Goal: Communication & Community: Answer question/provide support

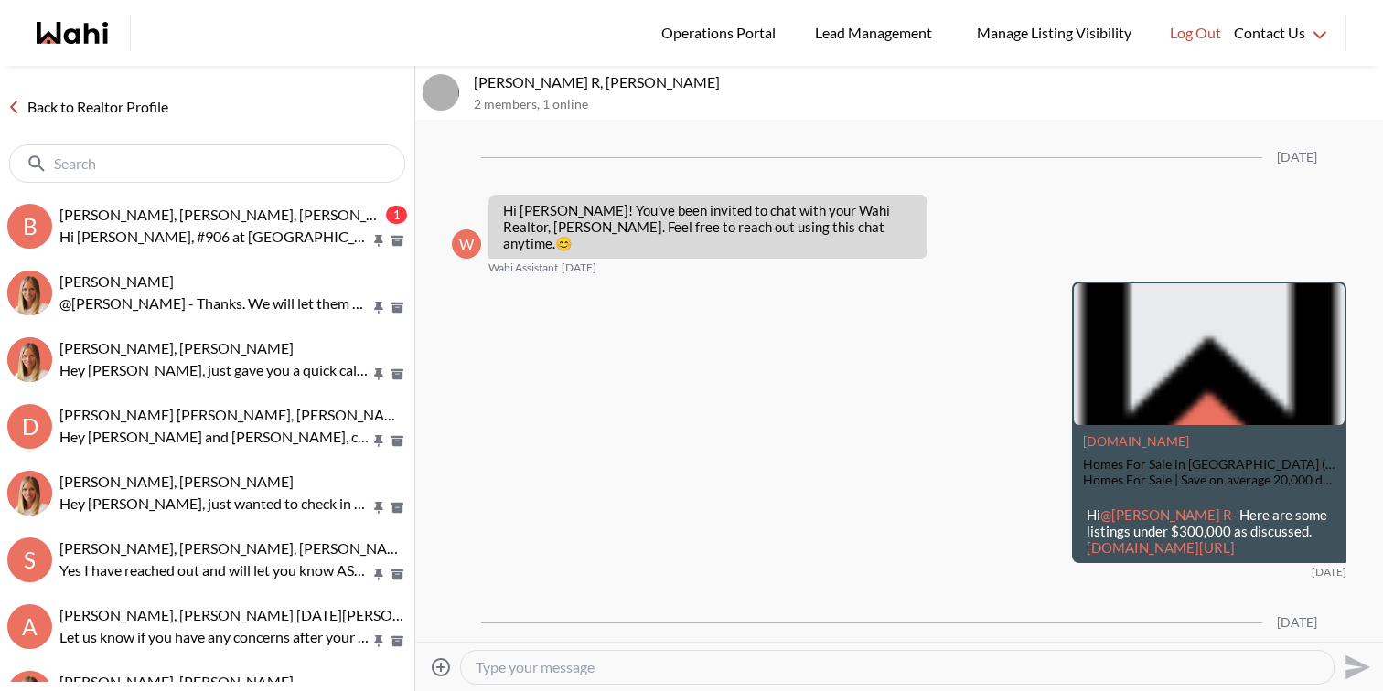
scroll to position [1503, 0]
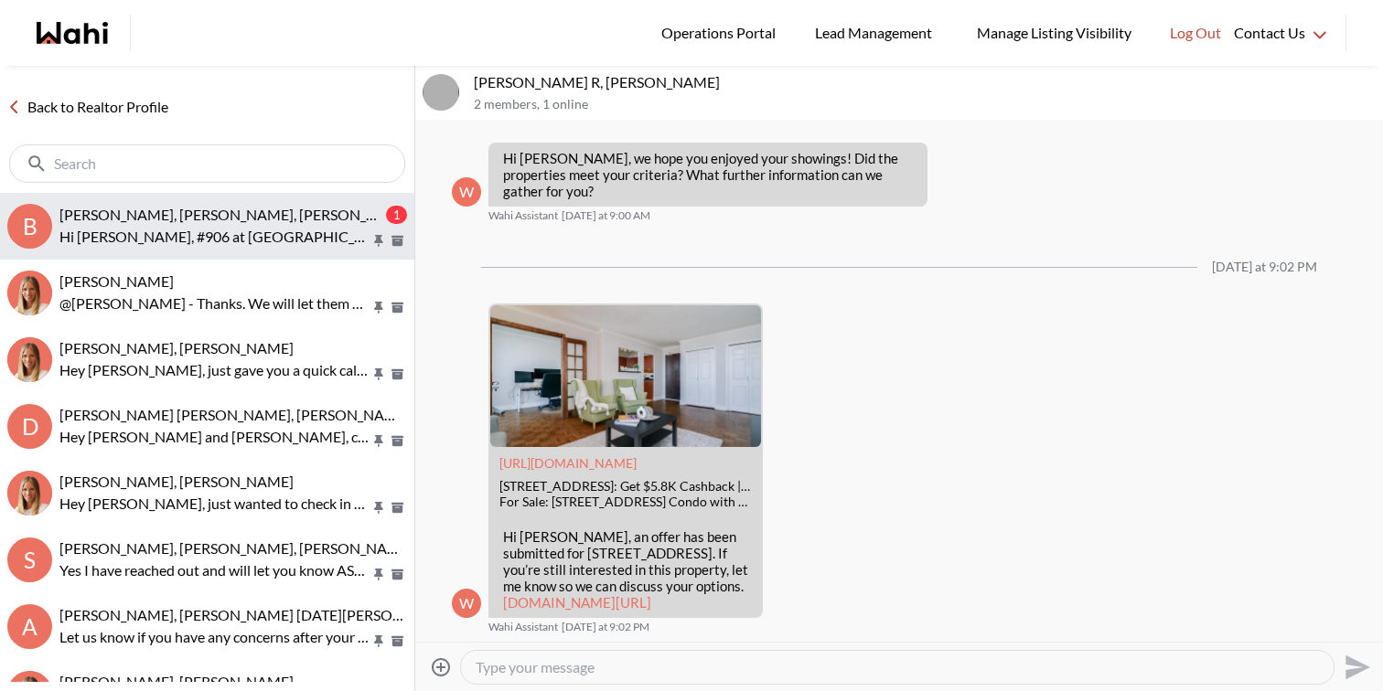
click at [216, 219] on span "[PERSON_NAME], [PERSON_NAME], [PERSON_NAME]" at bounding box center [236, 214] width 354 height 17
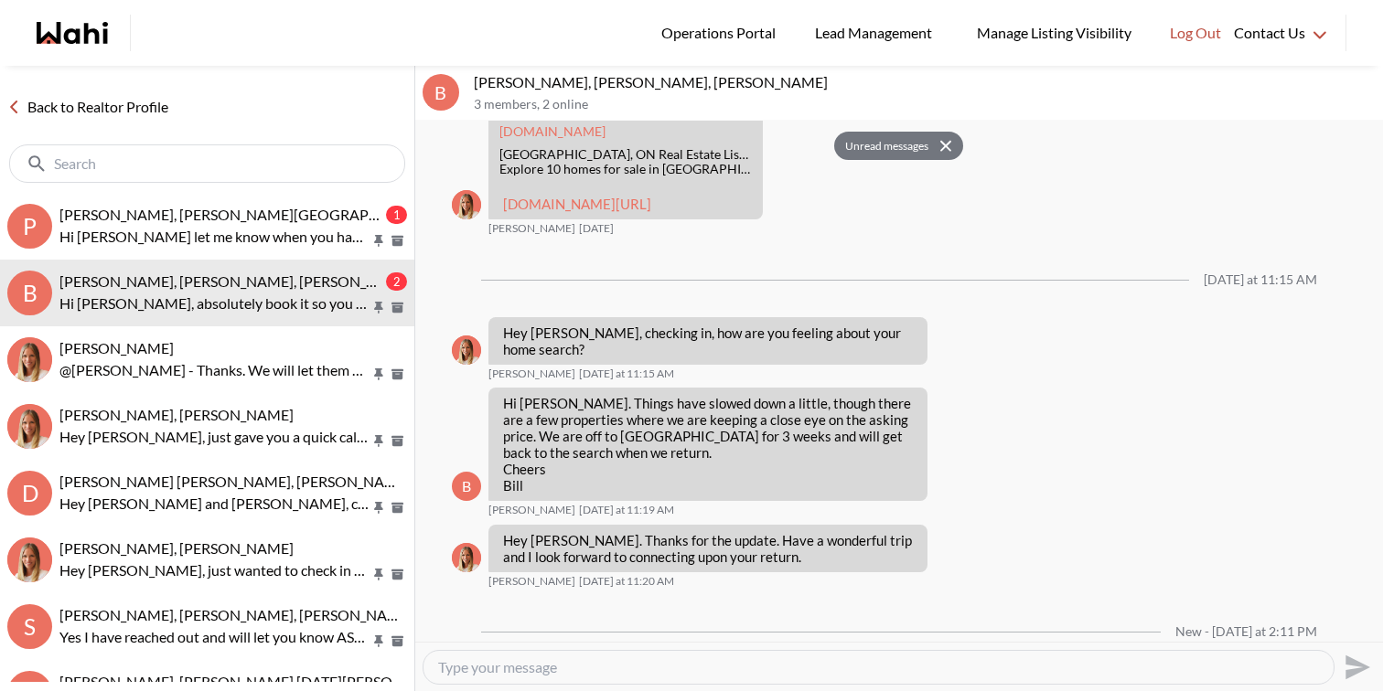
scroll to position [2696, 0]
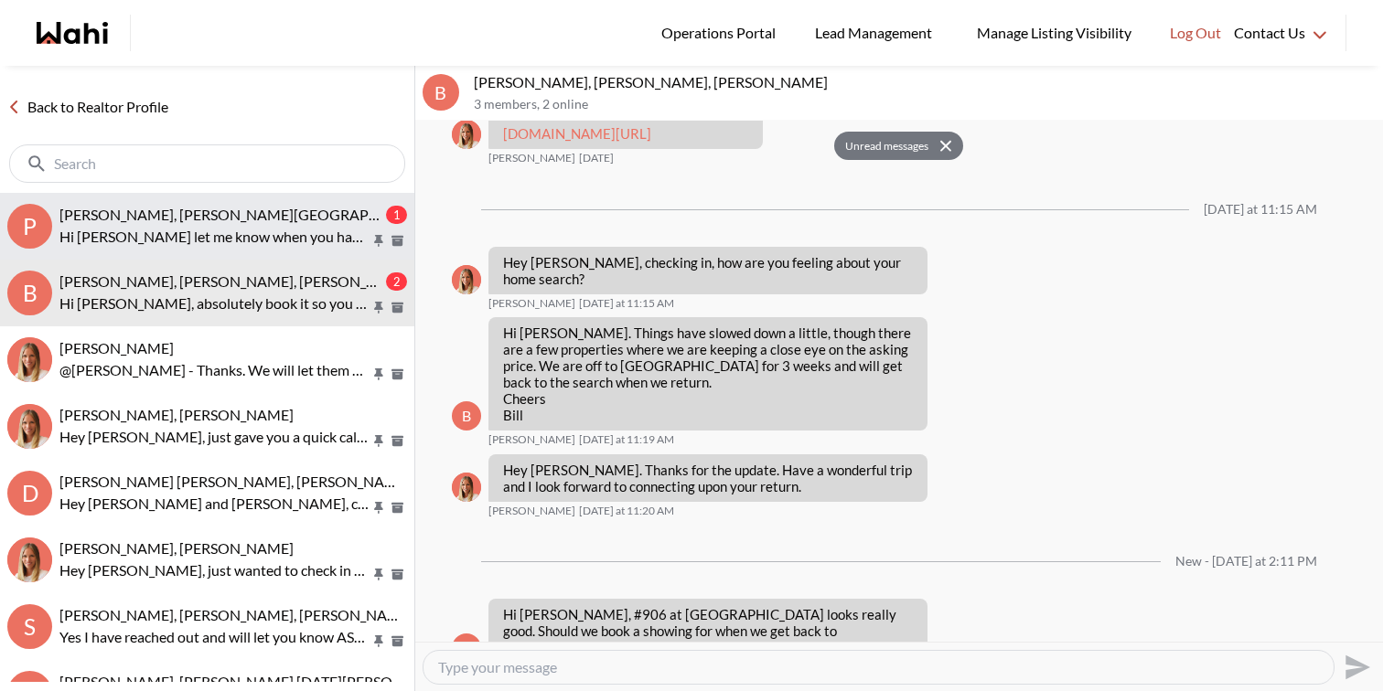
click at [236, 223] on div "[PERSON_NAME], [PERSON_NAME][GEOGRAPHIC_DATA]" at bounding box center [220, 215] width 323 height 18
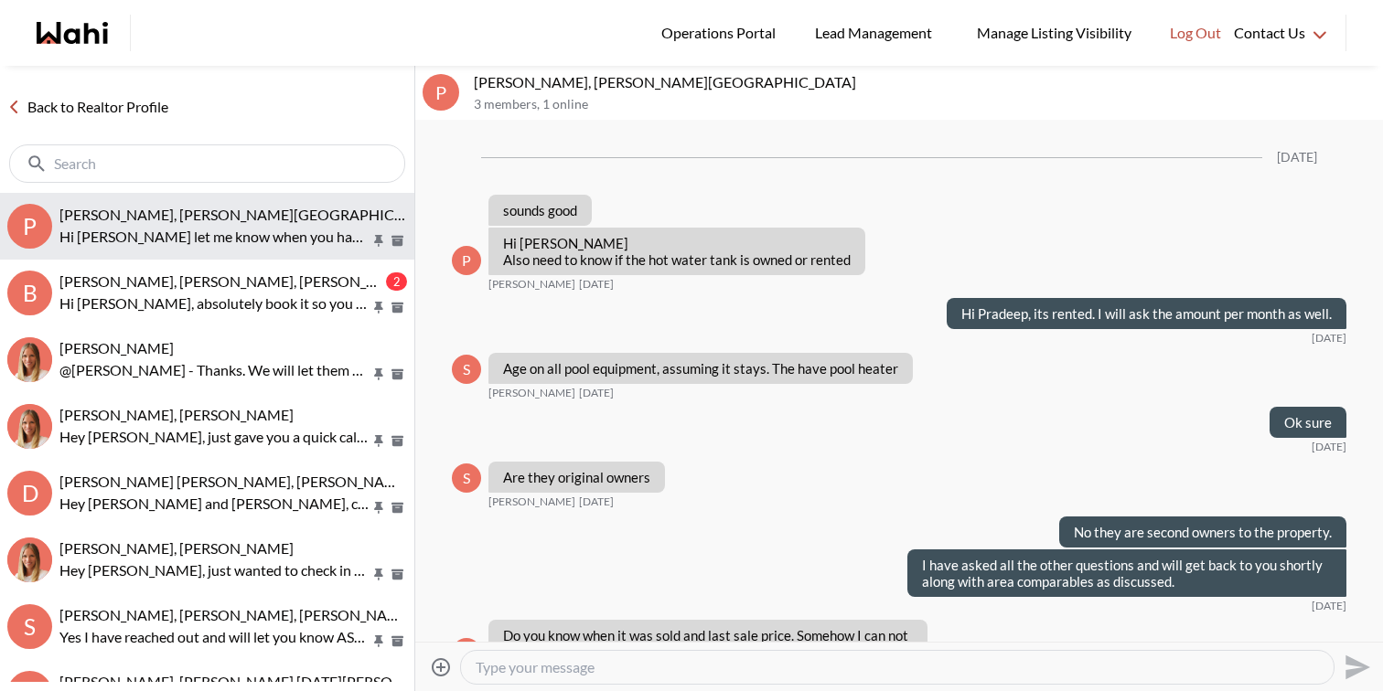
scroll to position [9287, 0]
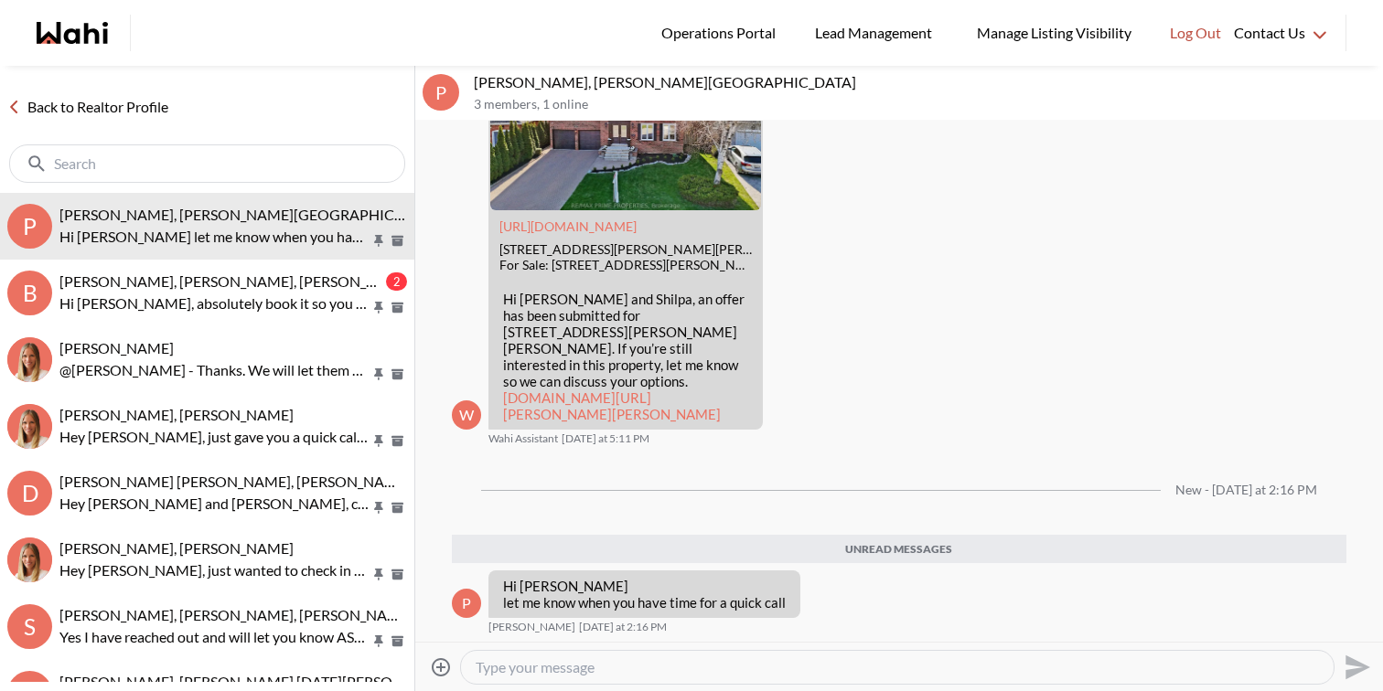
click at [681, 397] on link "wahi.com/ca/en/real-estate/on/gta/york/markham/markham-village/63-reeve-dr-mark…" at bounding box center [612, 406] width 218 height 33
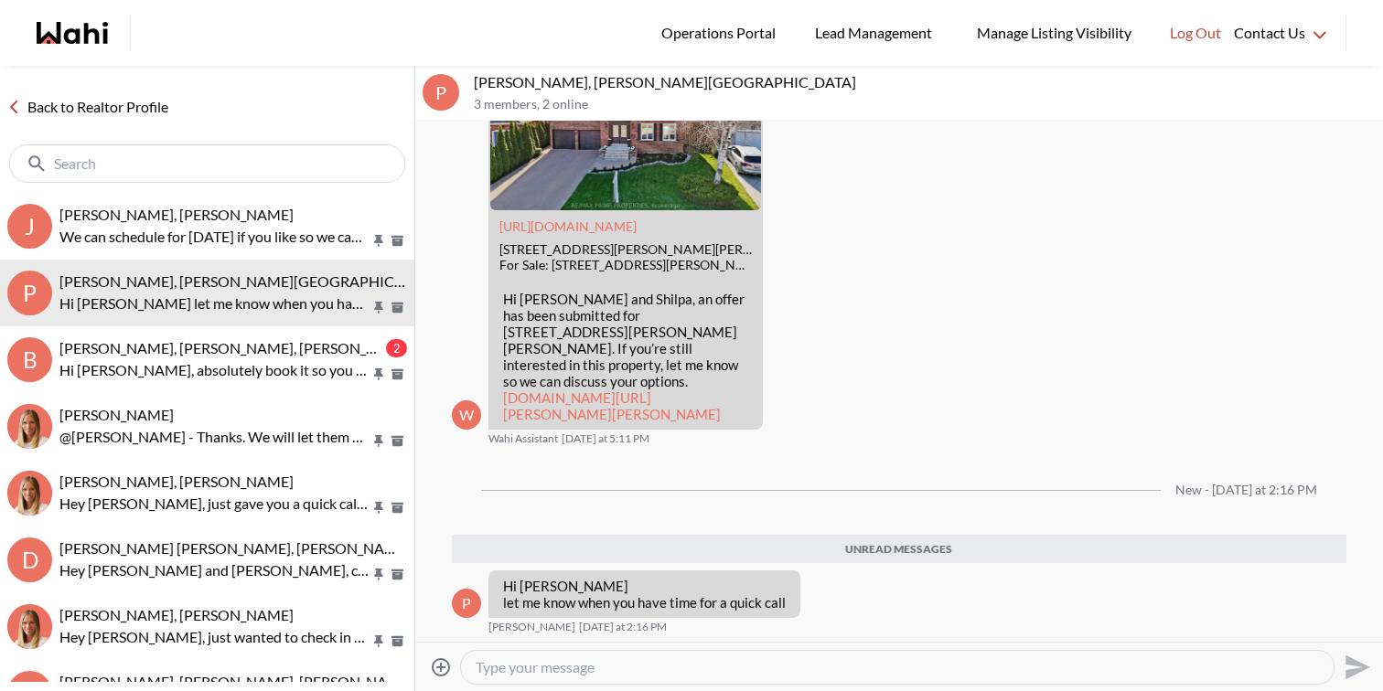
click at [678, 390] on link "wahi.com/ca/en/real-estate/on/gta/york/markham/markham-village/63-reeve-dr-mark…" at bounding box center [612, 406] width 218 height 33
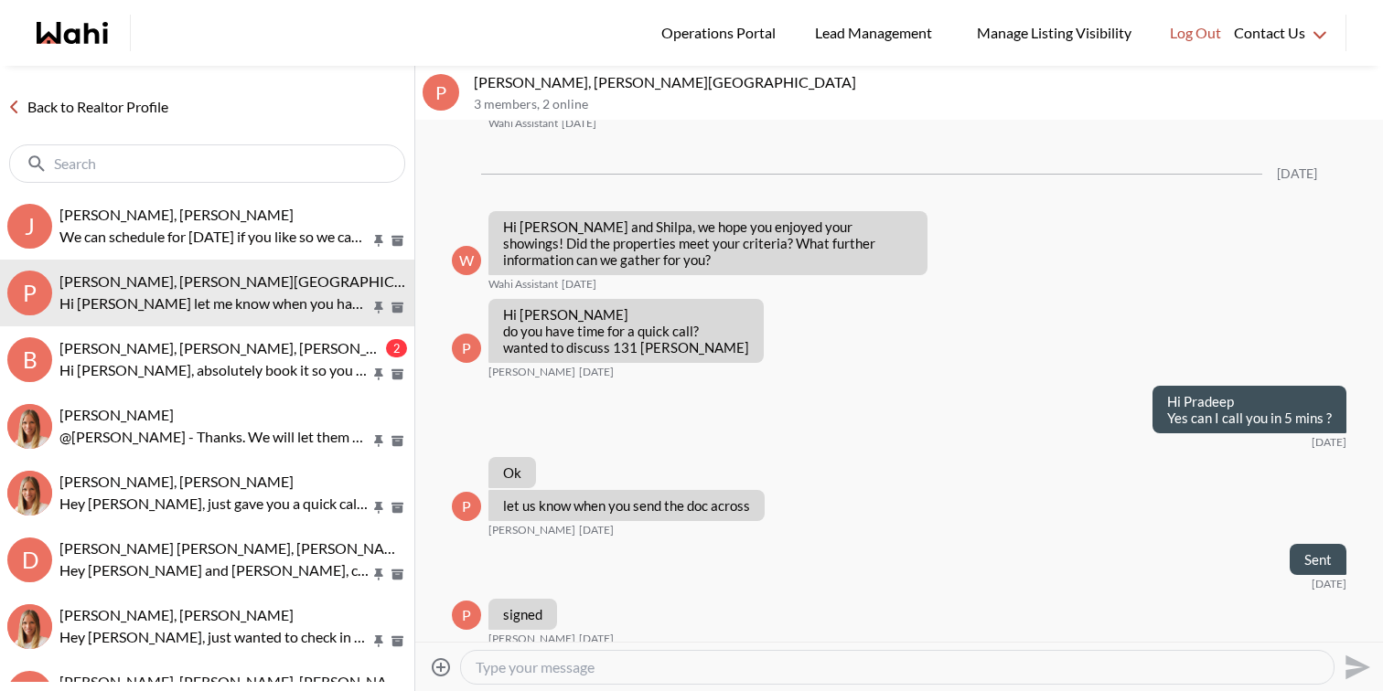
scroll to position [7632, 0]
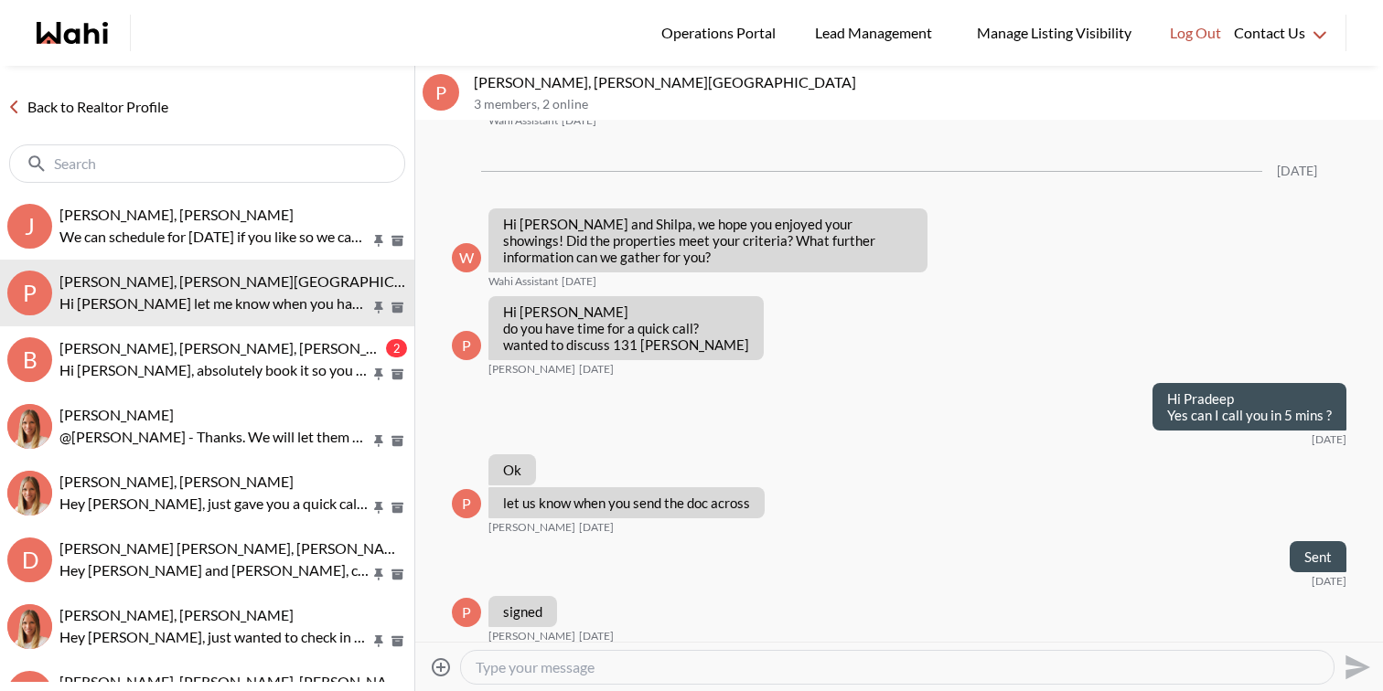
click at [635, 104] on link "wahi.com/ca/en/real-estate/on/gta/york/markham/markham-village/131-reeve-dr-mar…" at bounding box center [612, 87] width 218 height 33
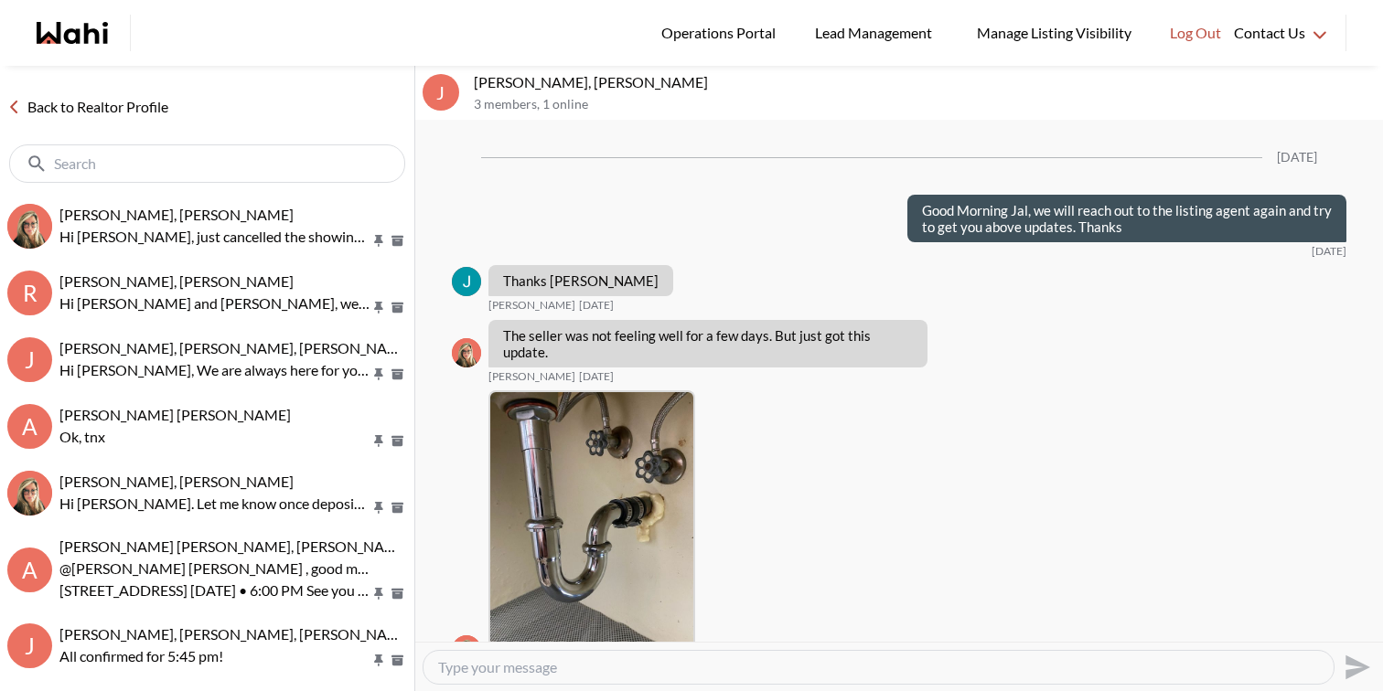
scroll to position [2773, 0]
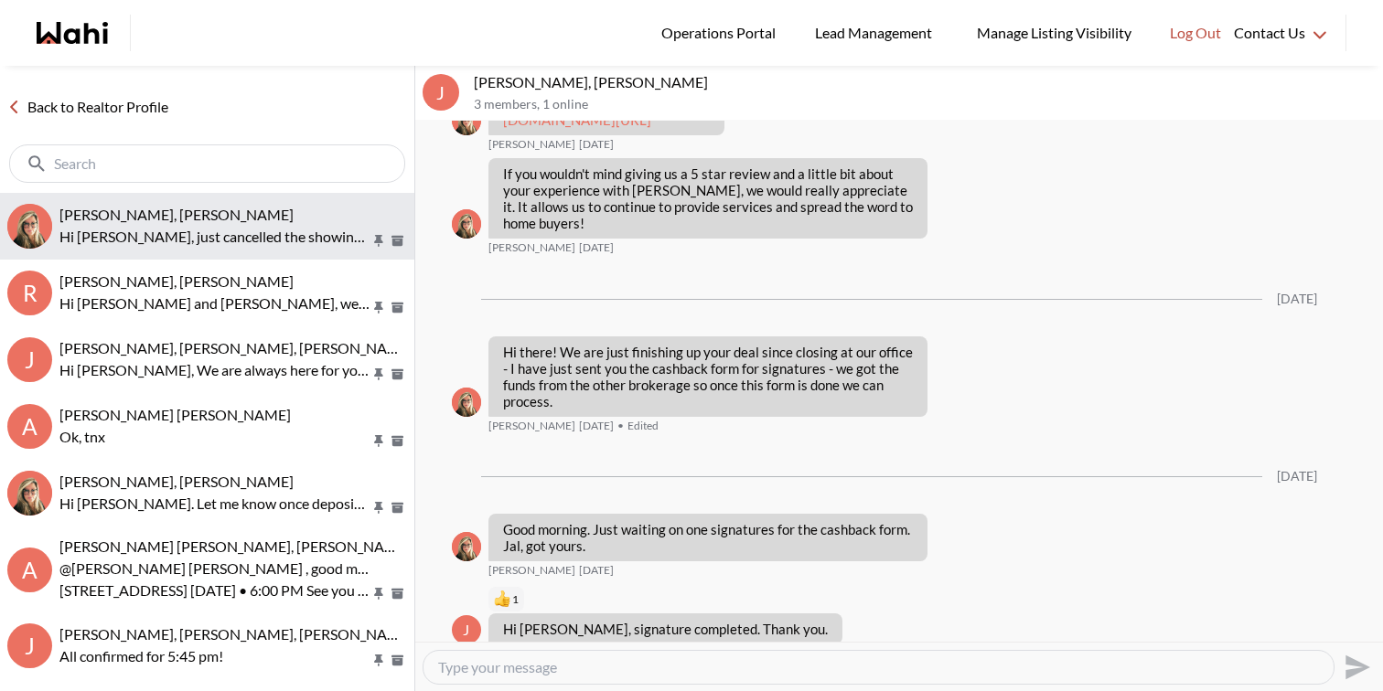
click at [161, 216] on div "[PERSON_NAME], [PERSON_NAME]" at bounding box center [233, 215] width 348 height 18
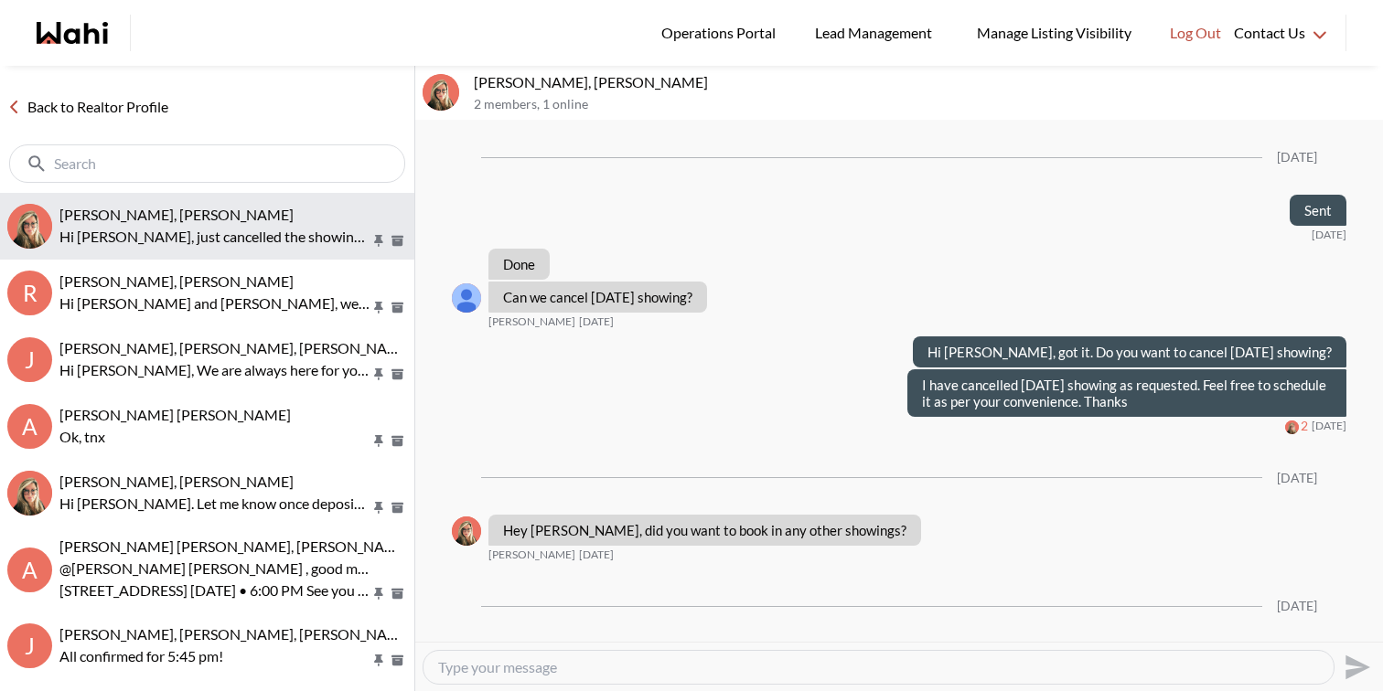
scroll to position [2821, 0]
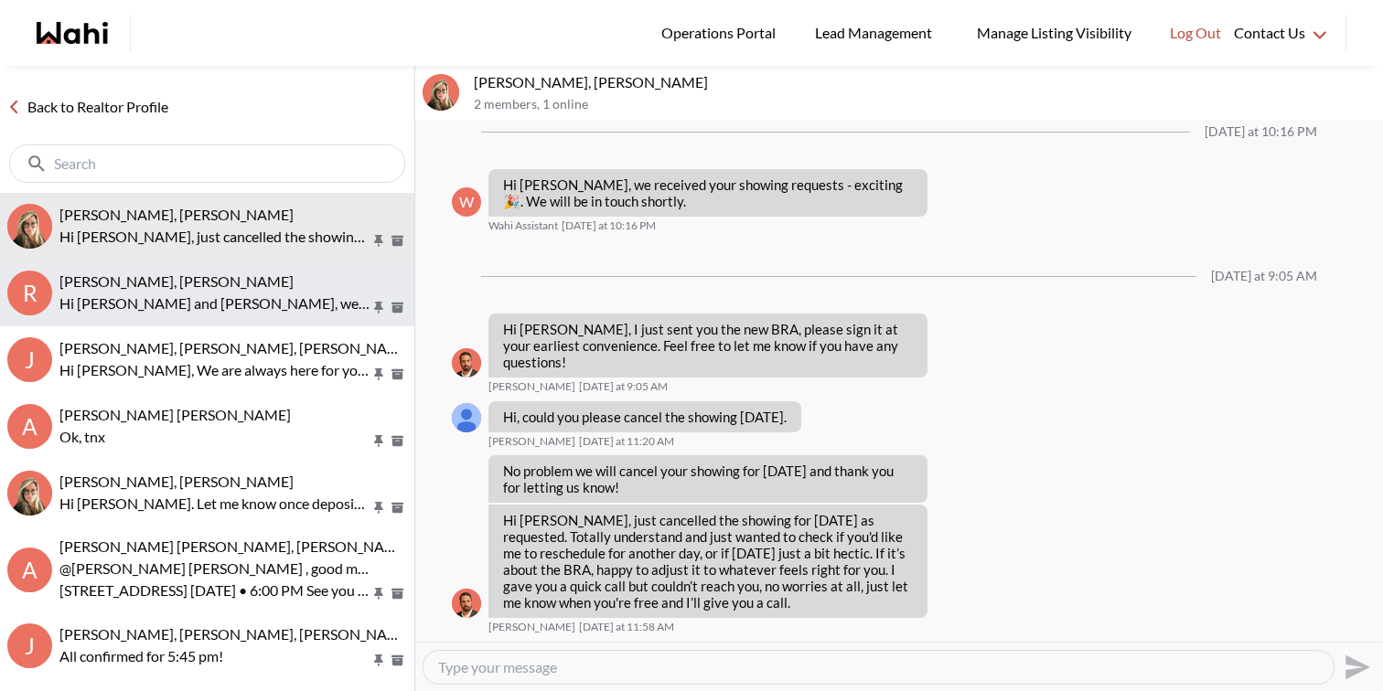
click at [165, 289] on span "[PERSON_NAME], [PERSON_NAME]" at bounding box center [176, 281] width 234 height 17
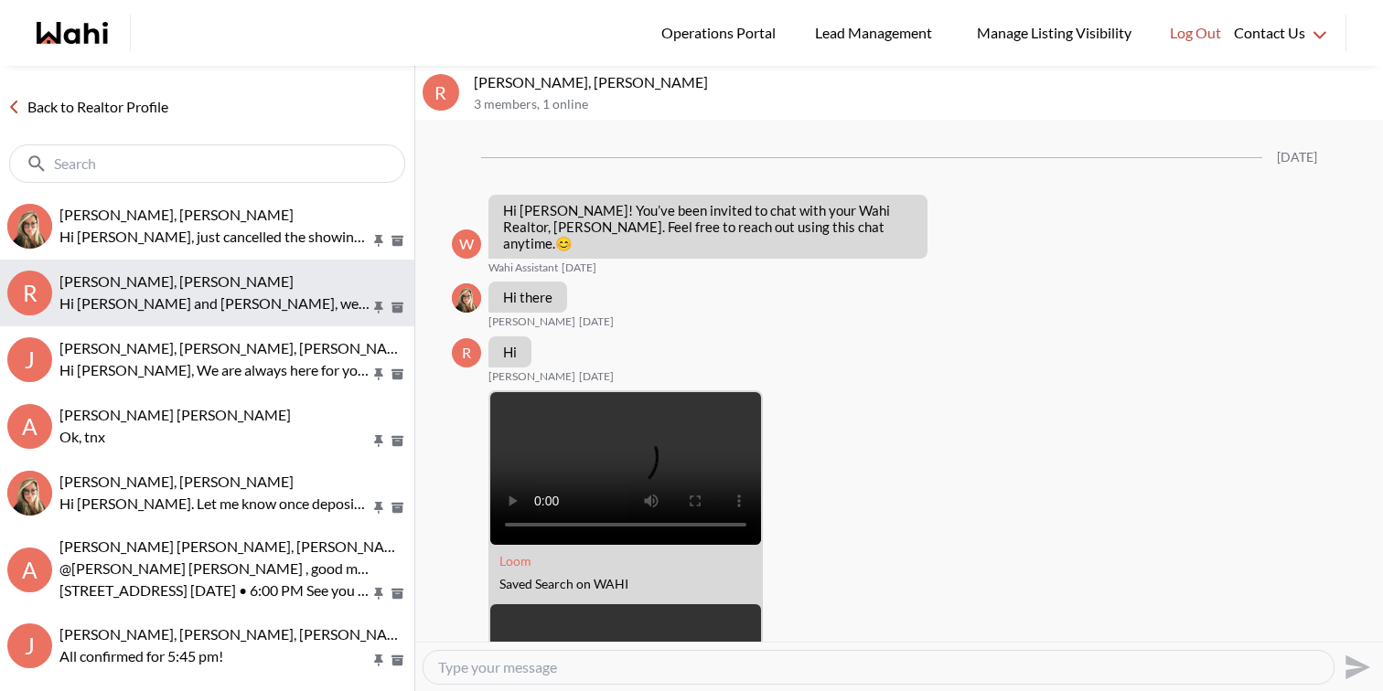
scroll to position [1985, 0]
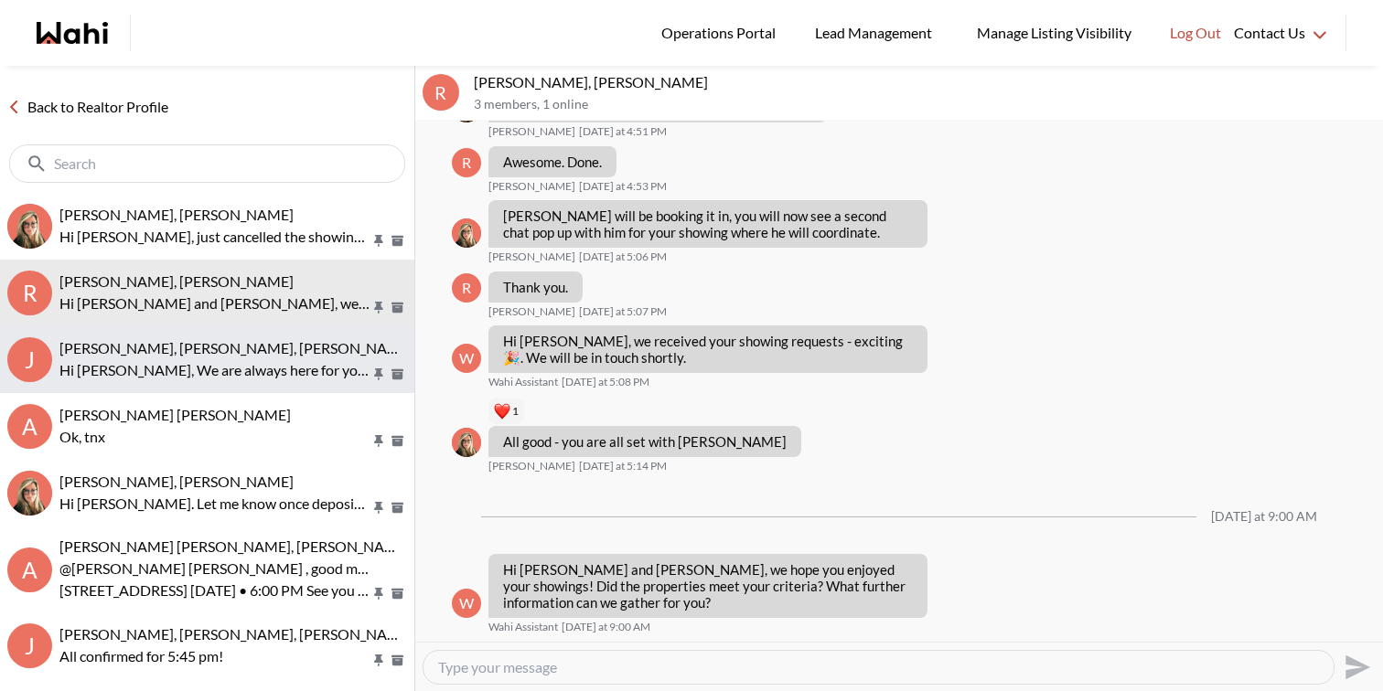
click at [176, 364] on p "Hi [PERSON_NAME], We are always here for you. Feel free to ask as many question…" at bounding box center [214, 370] width 311 height 22
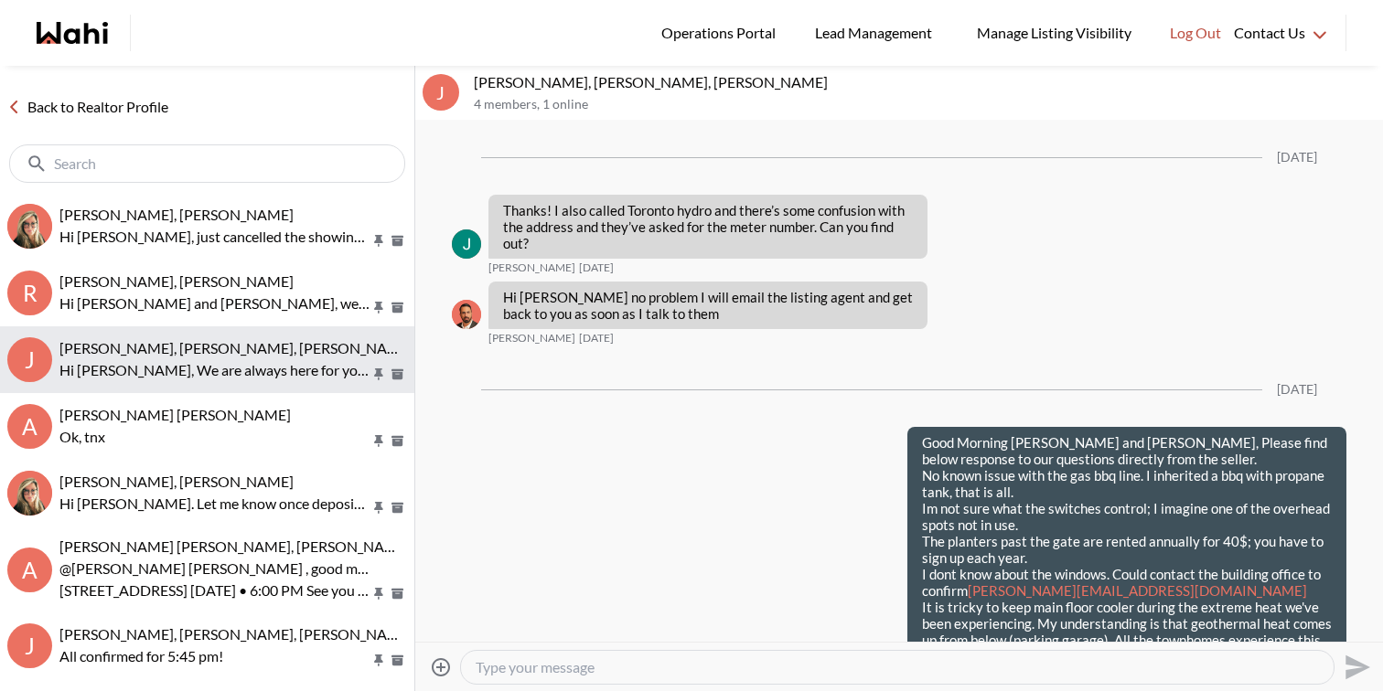
scroll to position [2831, 0]
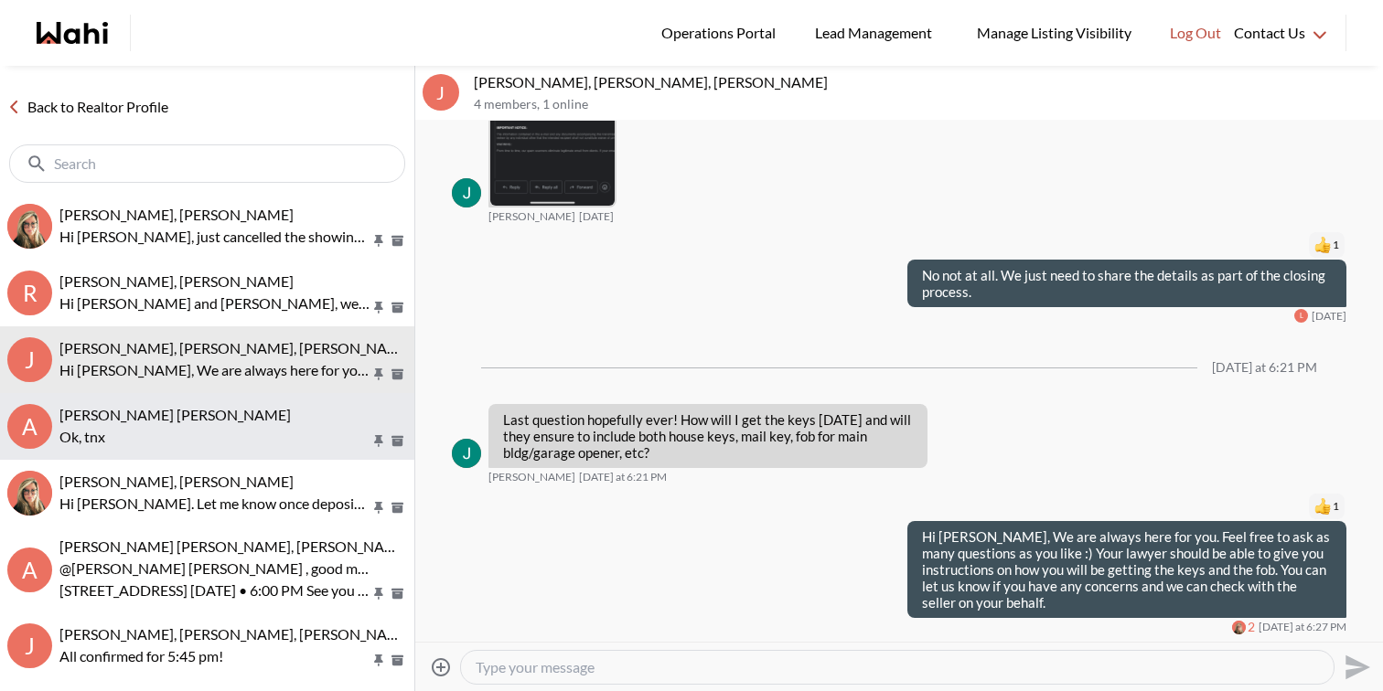
click at [177, 433] on p "Ok, tnx" at bounding box center [214, 437] width 311 height 22
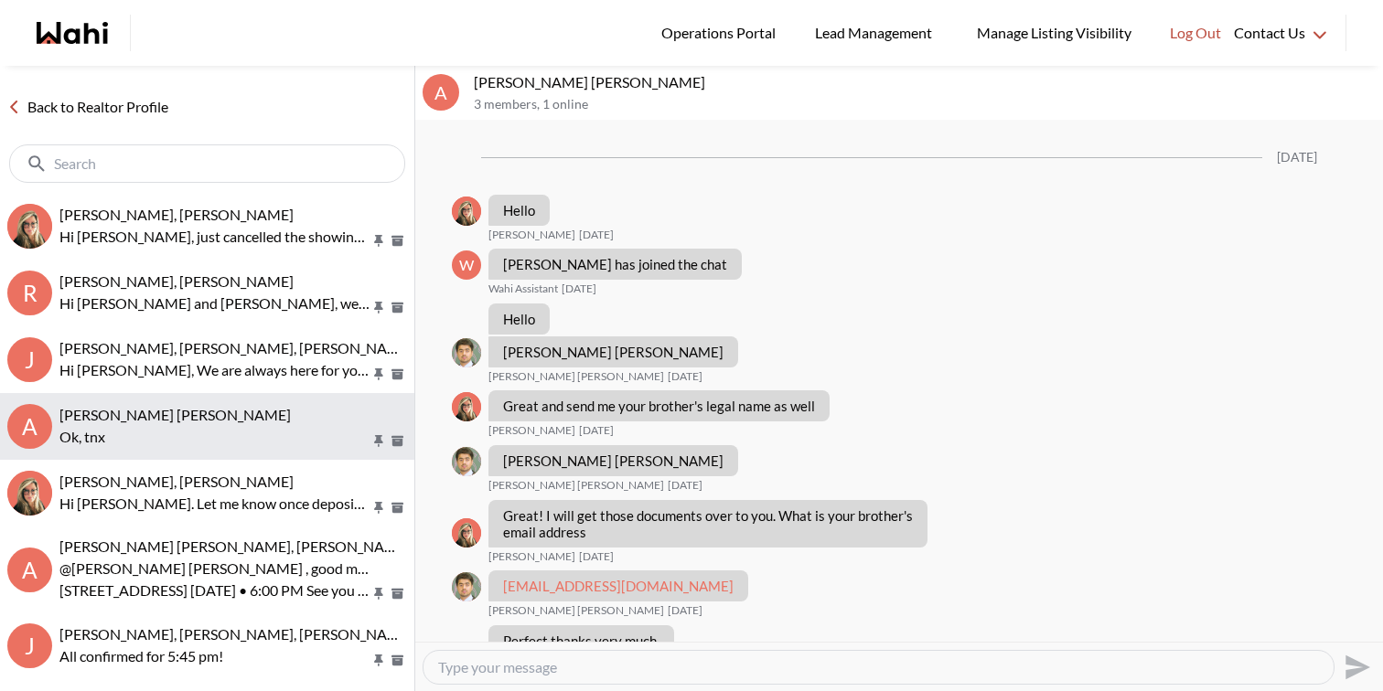
scroll to position [1113, 0]
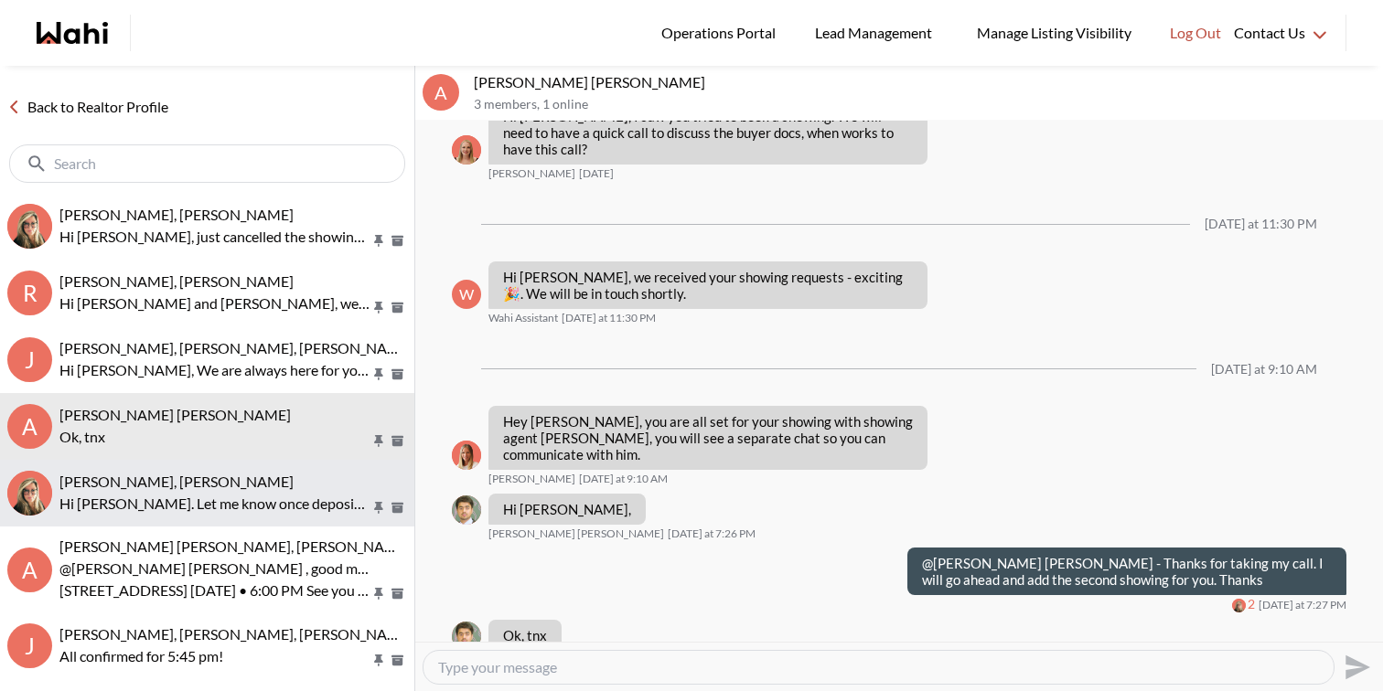
click at [187, 495] on p "Hi [PERSON_NAME]. Let me know once deposit is completed" at bounding box center [214, 504] width 311 height 22
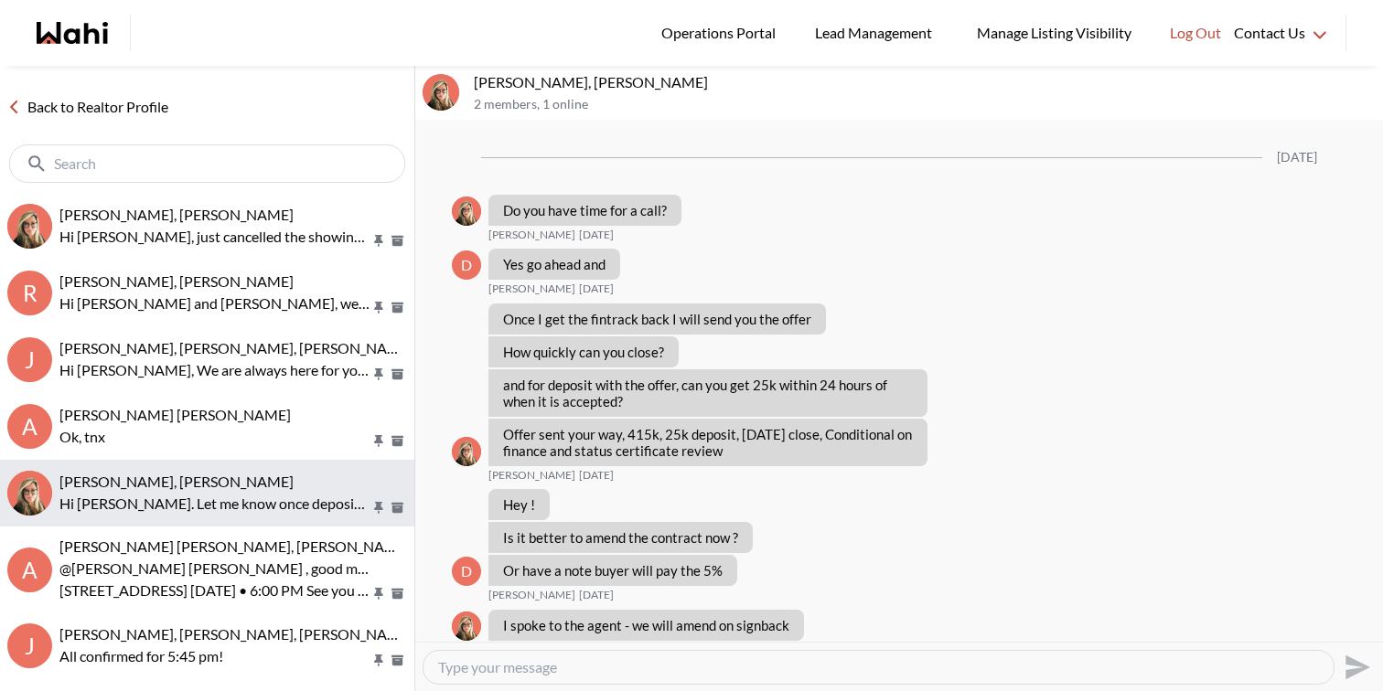
scroll to position [2187, 0]
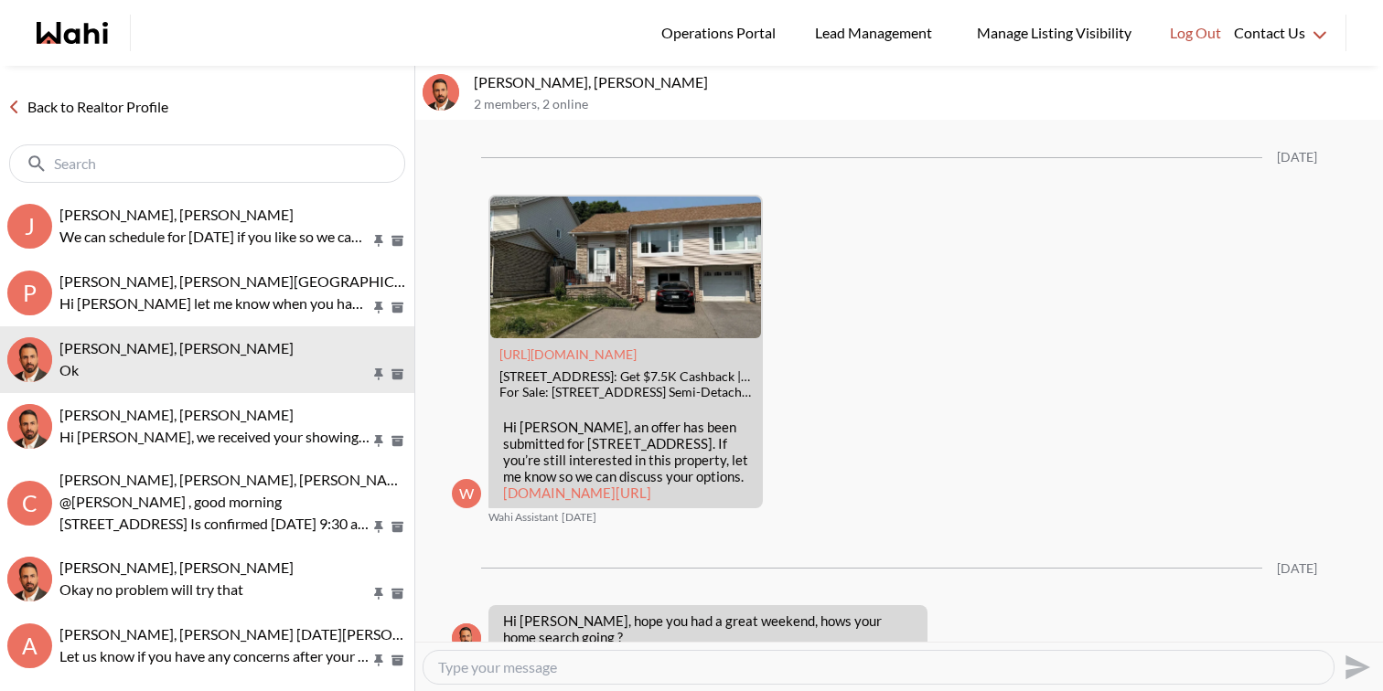
scroll to position [1977, 0]
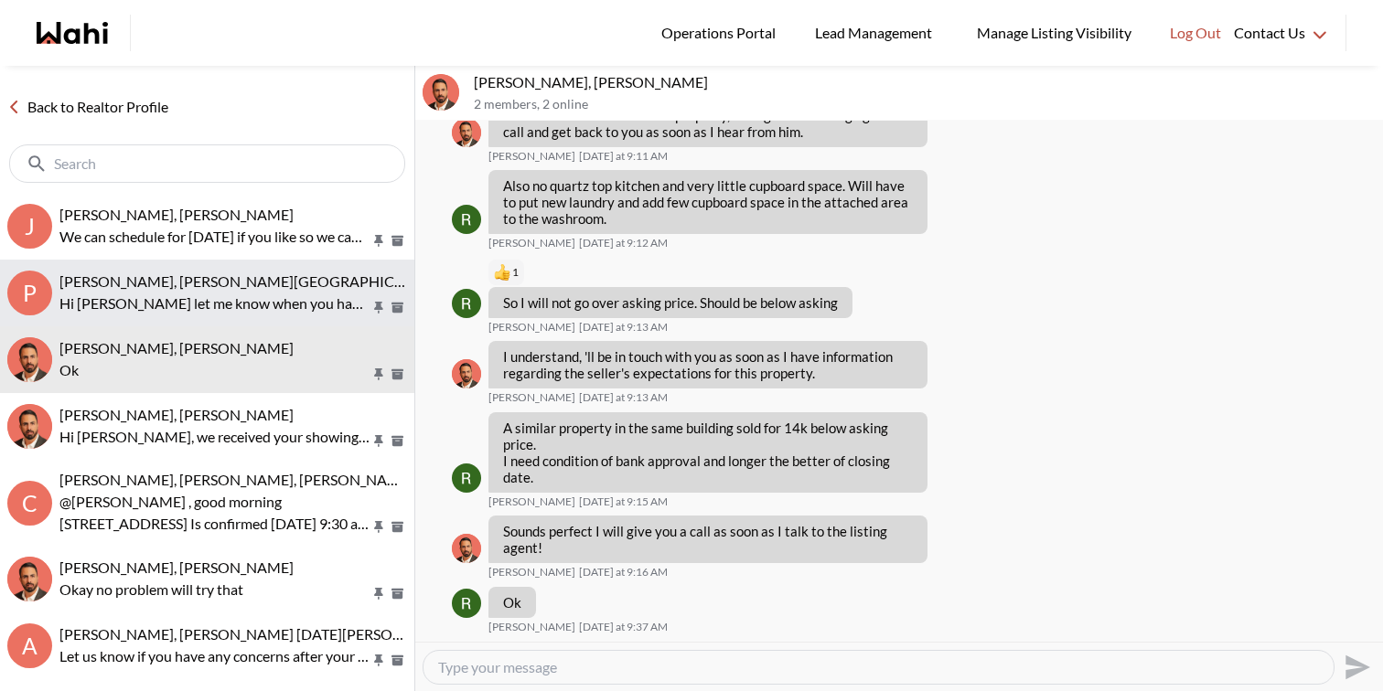
click at [280, 308] on p "Hi [PERSON_NAME] let me know when you have time for a quick call" at bounding box center [214, 304] width 311 height 22
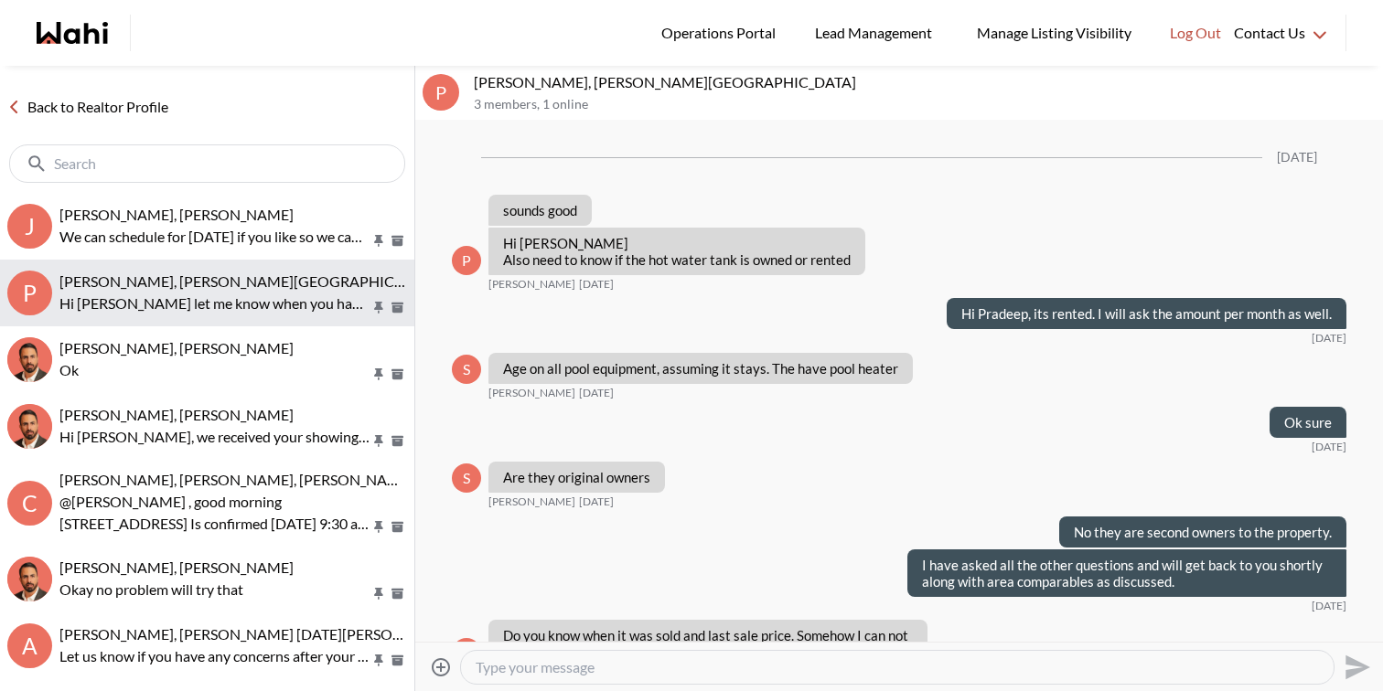
scroll to position [9243, 0]
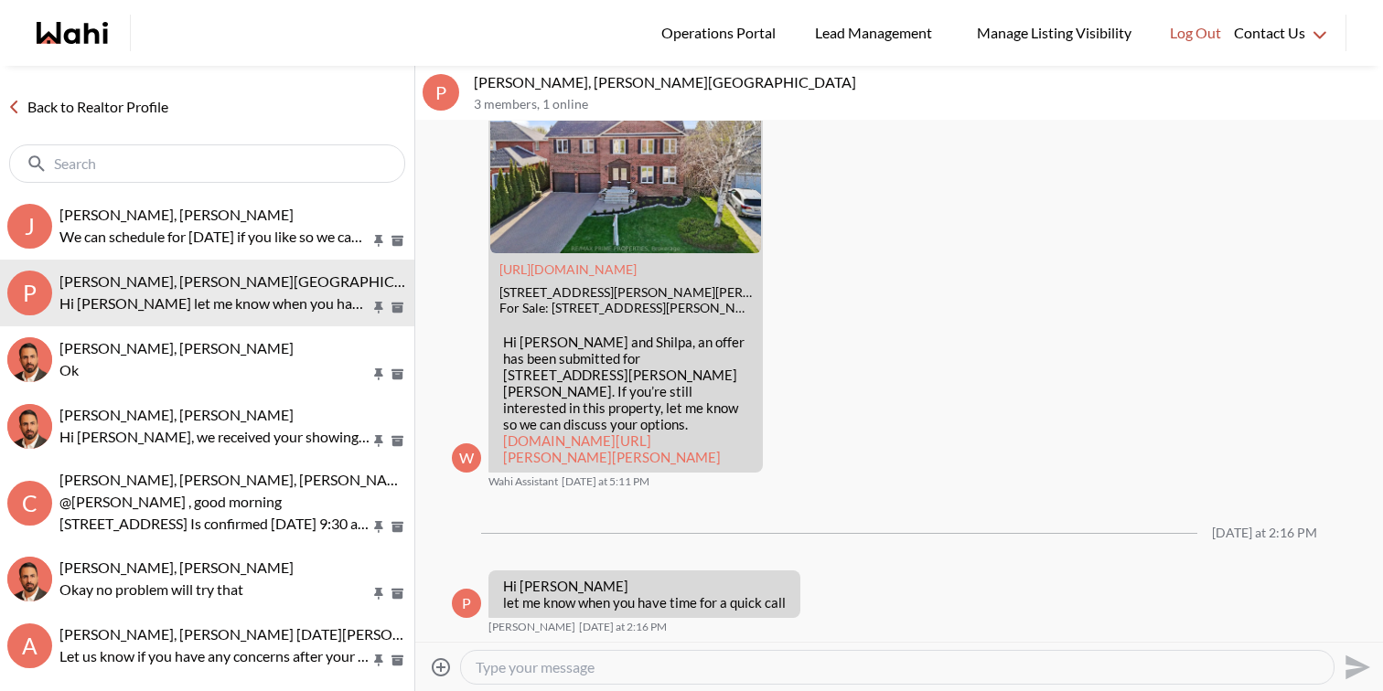
click at [585, 664] on textarea "Type your message" at bounding box center [897, 667] width 843 height 18
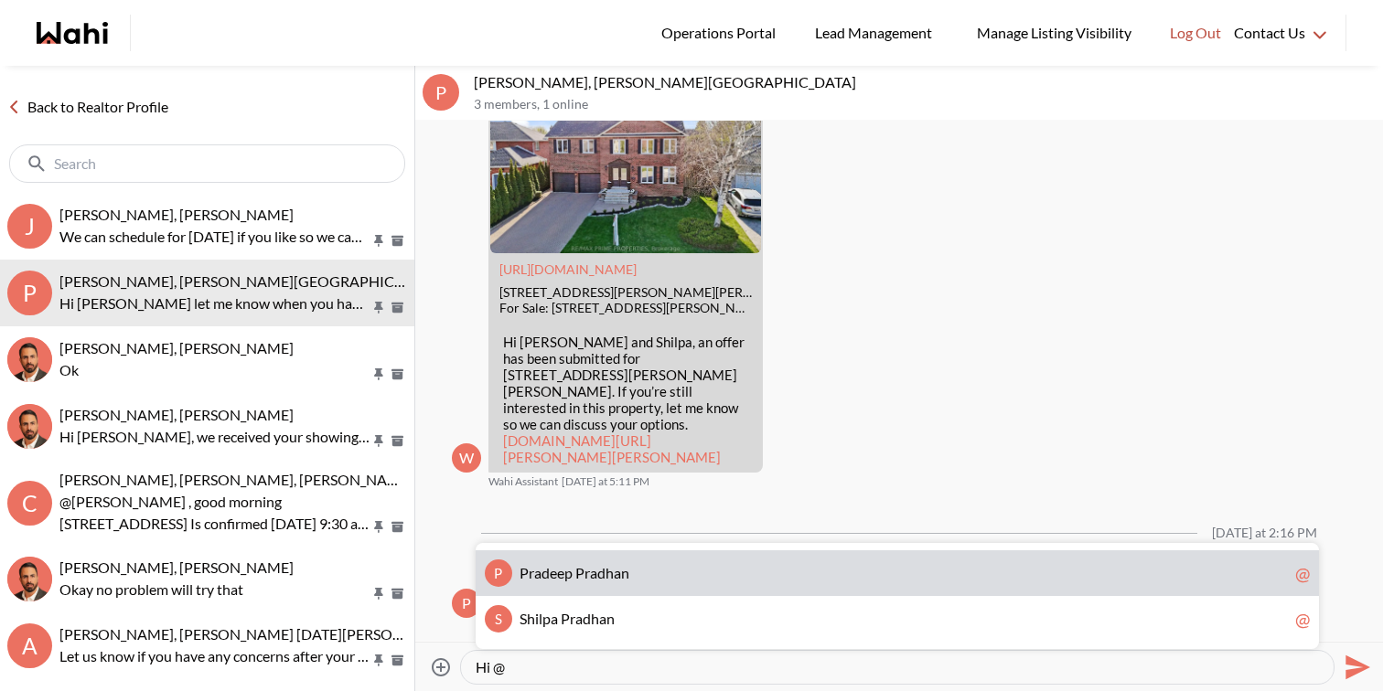
click at [573, 576] on span at bounding box center [574, 572] width 3 height 17
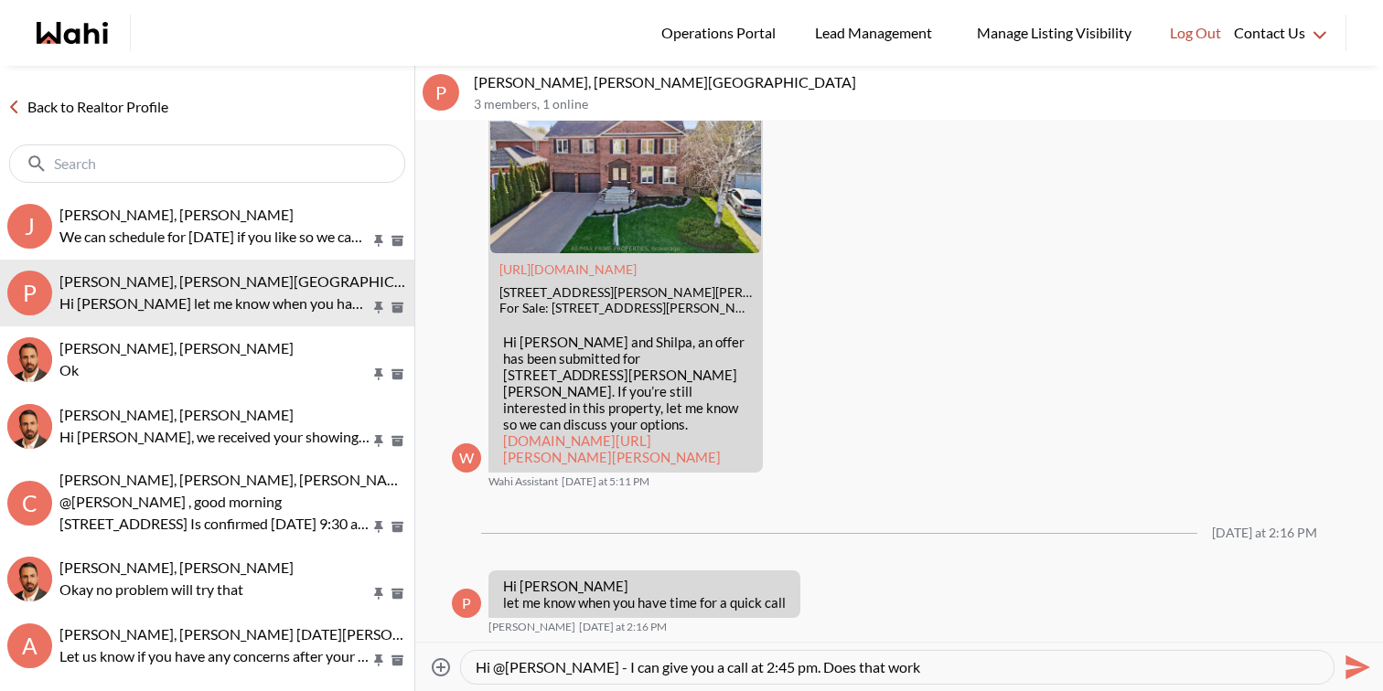
type textarea "Hi @[PERSON_NAME] - I can give you a call at 2:45 pm. Does that work?"
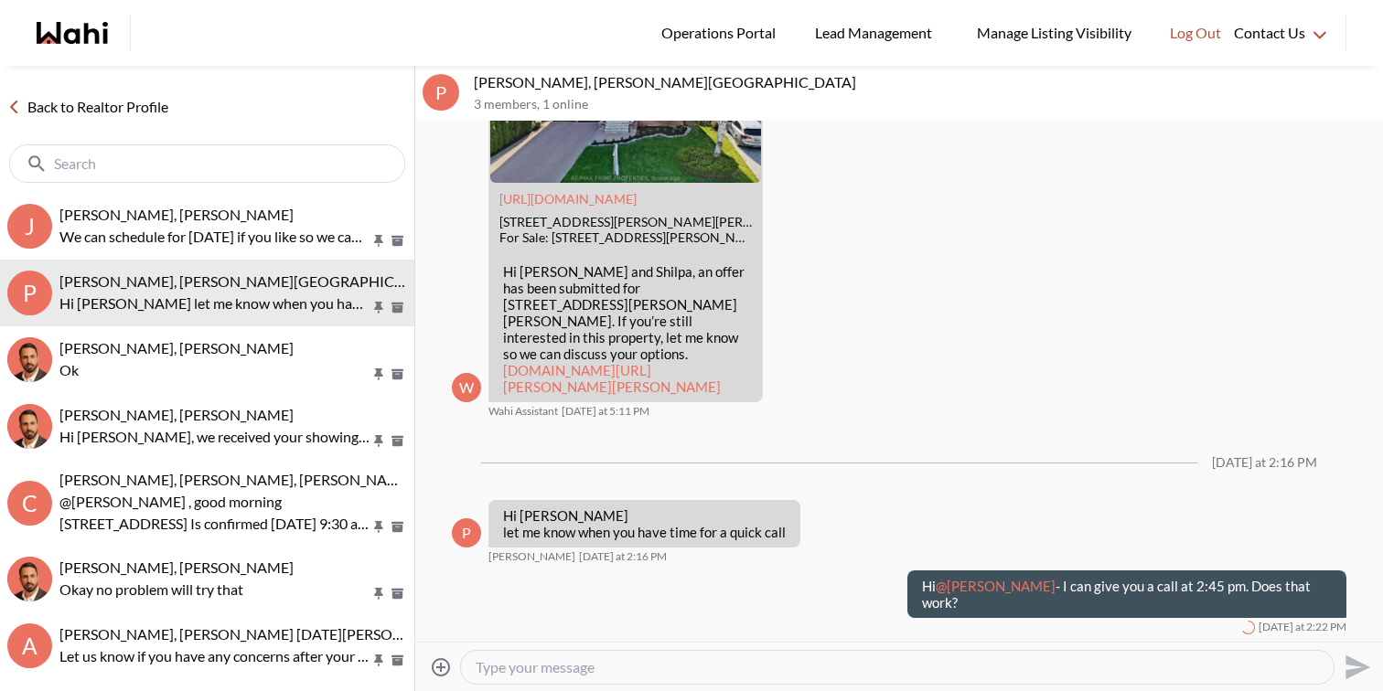
scroll to position [9315, 0]
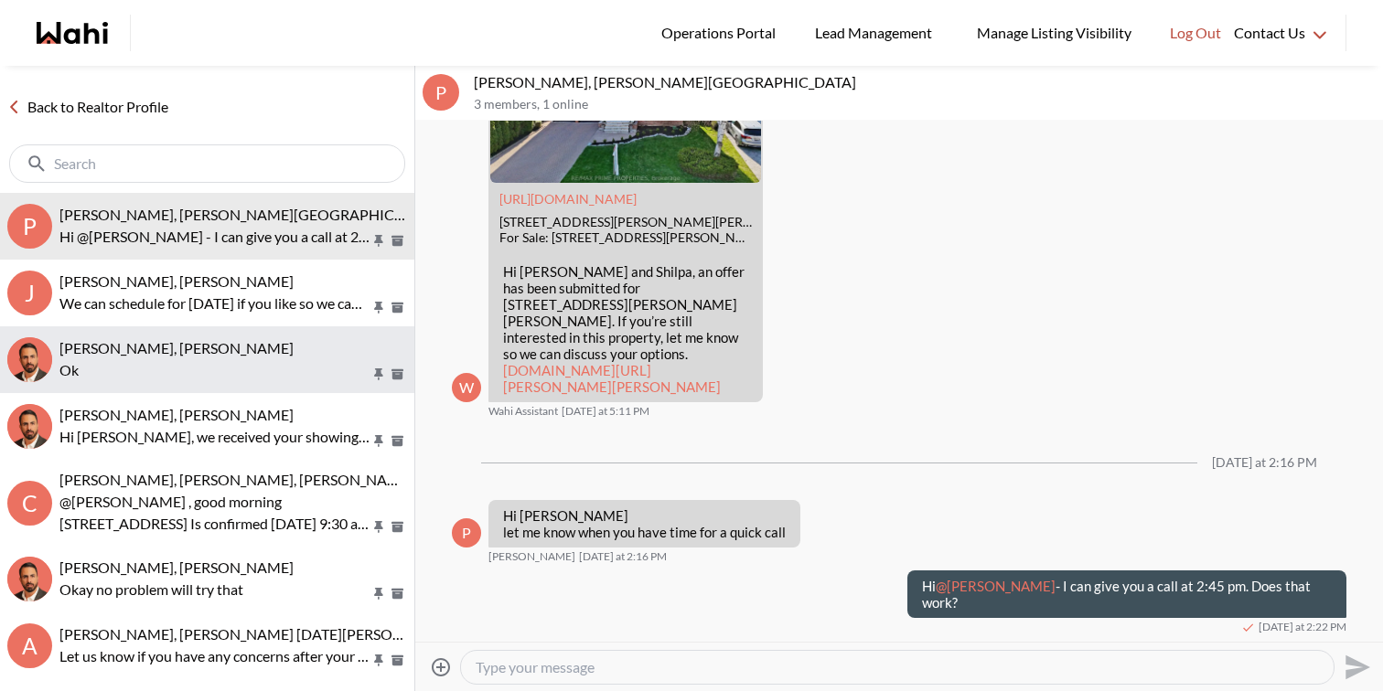
click at [178, 377] on p "Ok" at bounding box center [214, 370] width 311 height 22
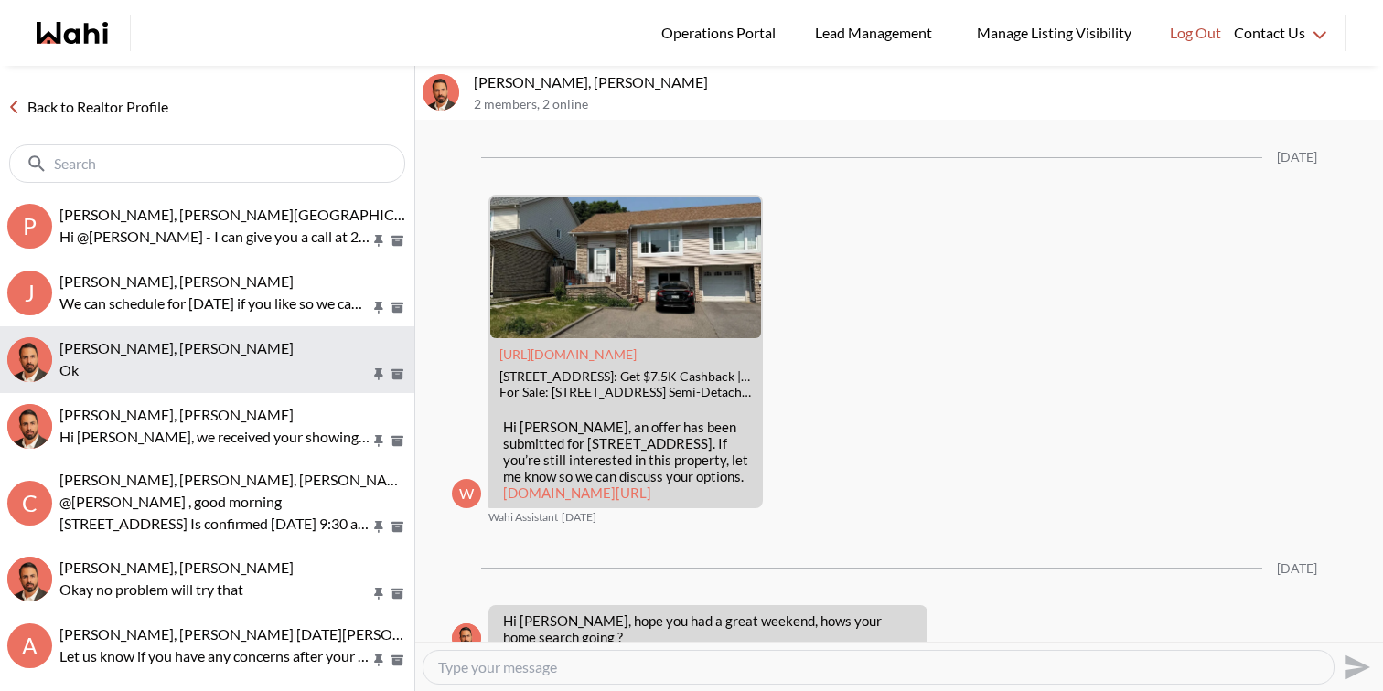
scroll to position [1978, 0]
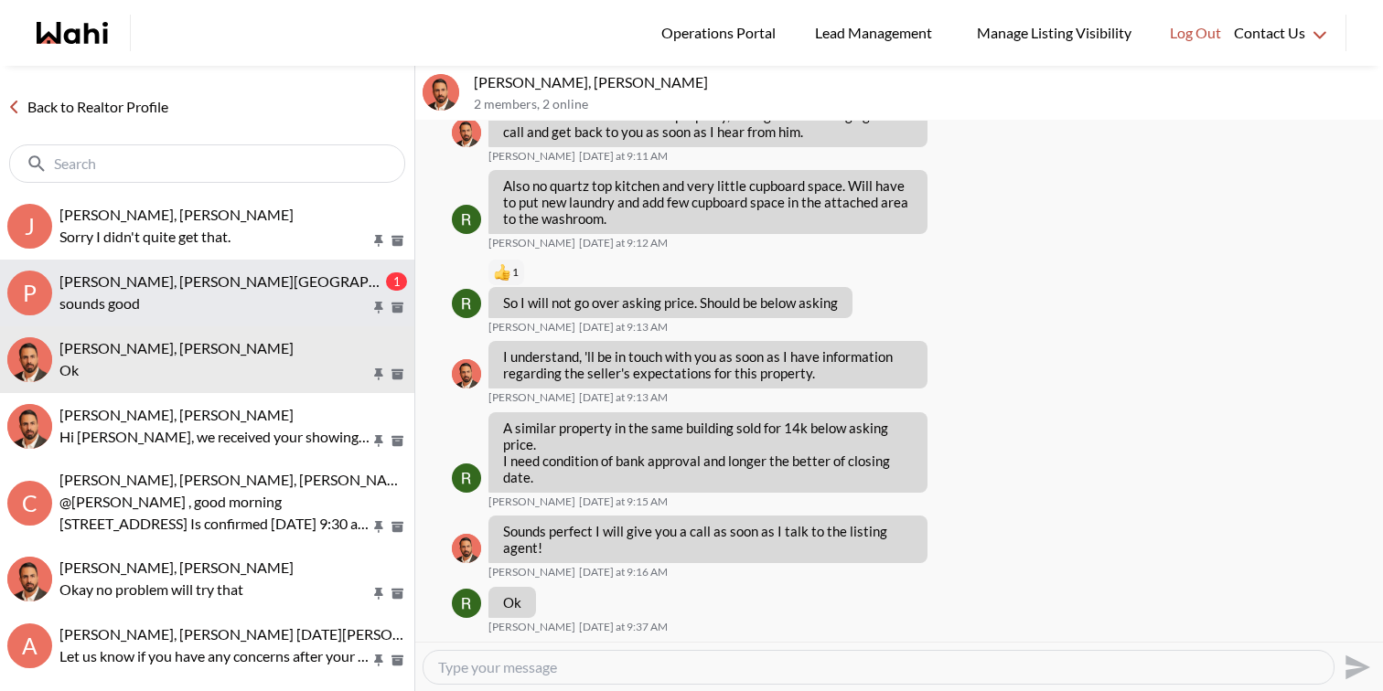
click at [223, 291] on div "Pradeep Pradhan, Shilpa Pradhan, Faraz 1 sounds good" at bounding box center [233, 294] width 348 height 42
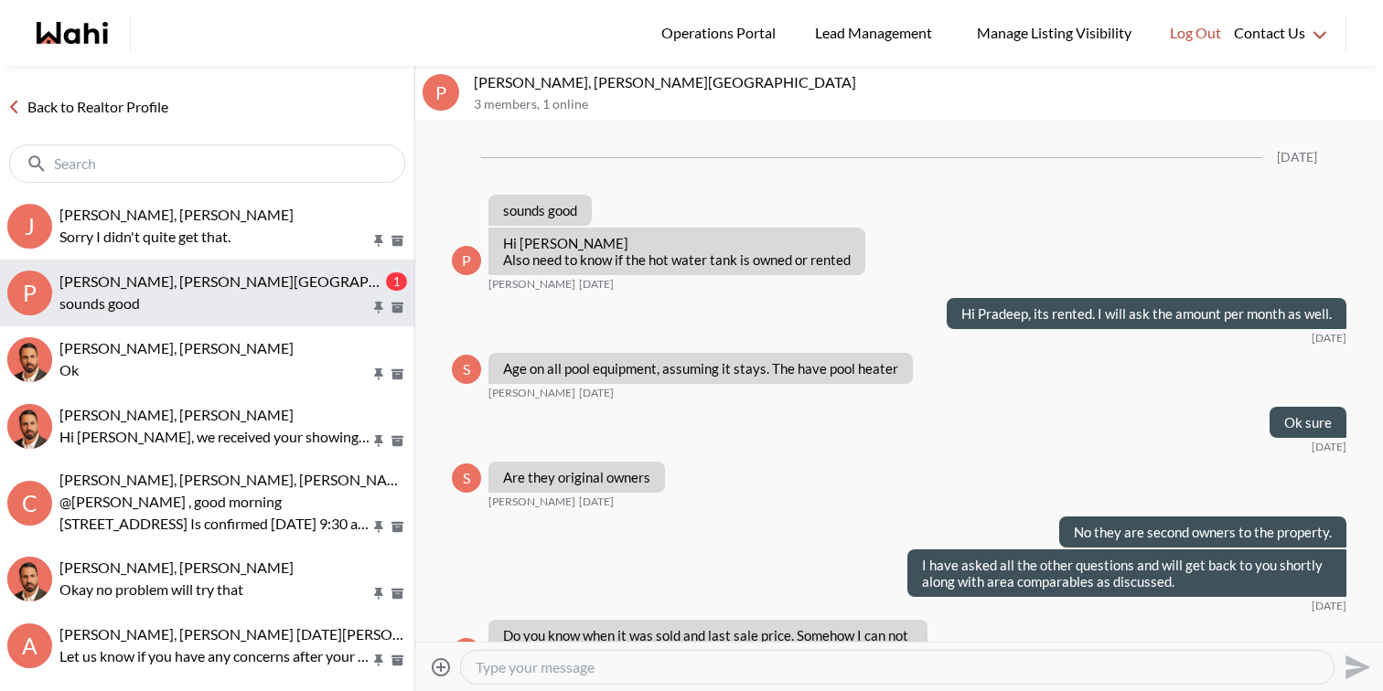
scroll to position [9487, 0]
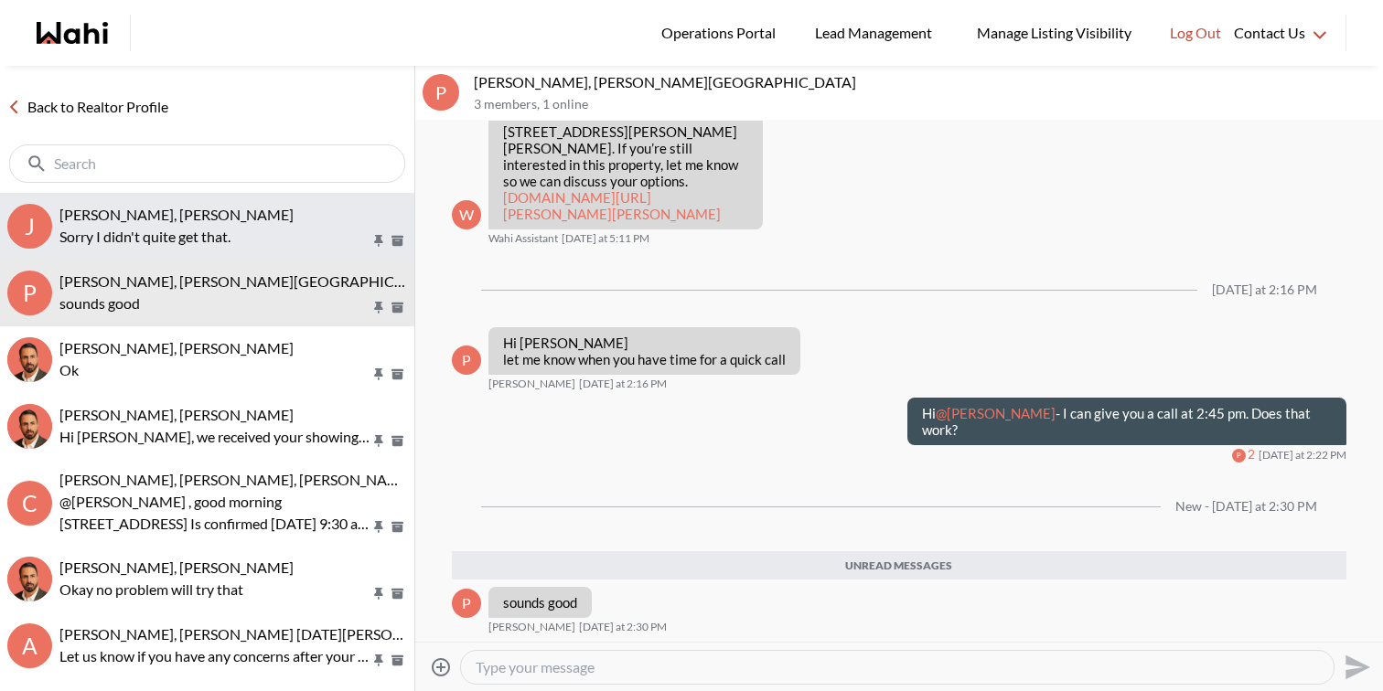
click at [302, 232] on p "Sorry I didn't quite get that." at bounding box center [214, 237] width 311 height 22
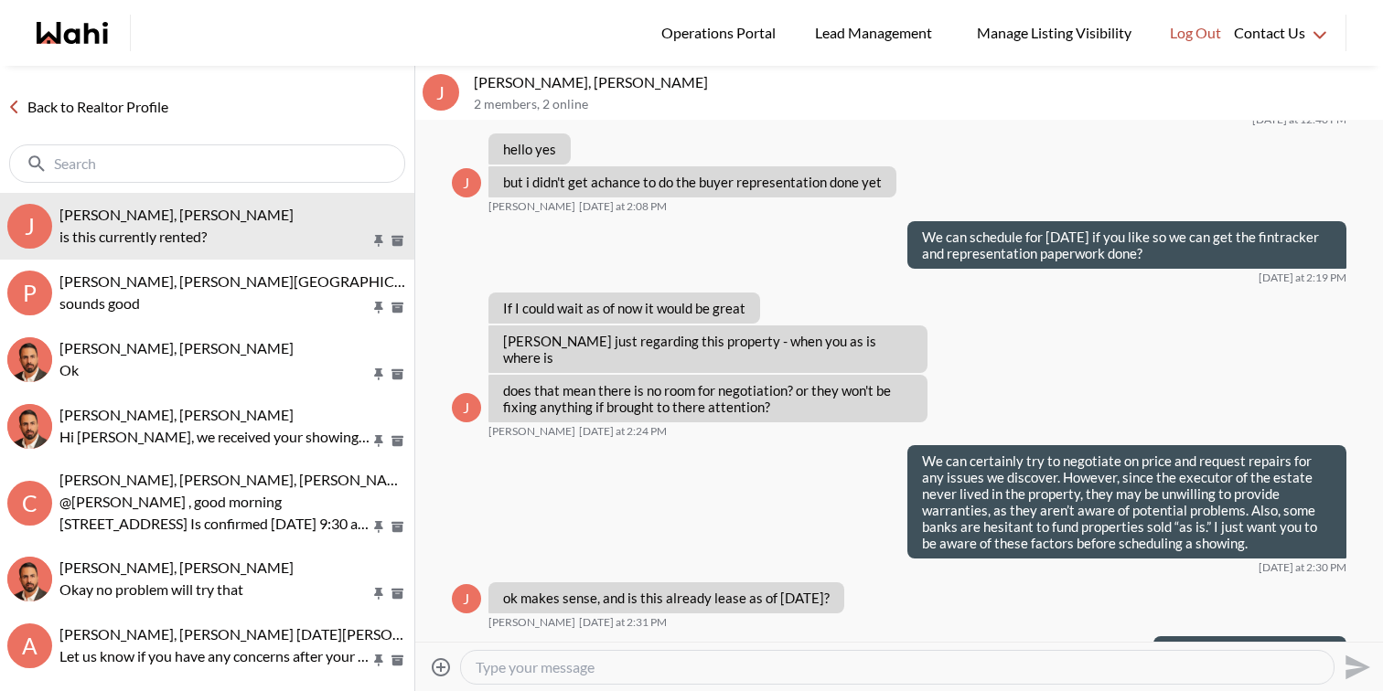
scroll to position [2120, 0]
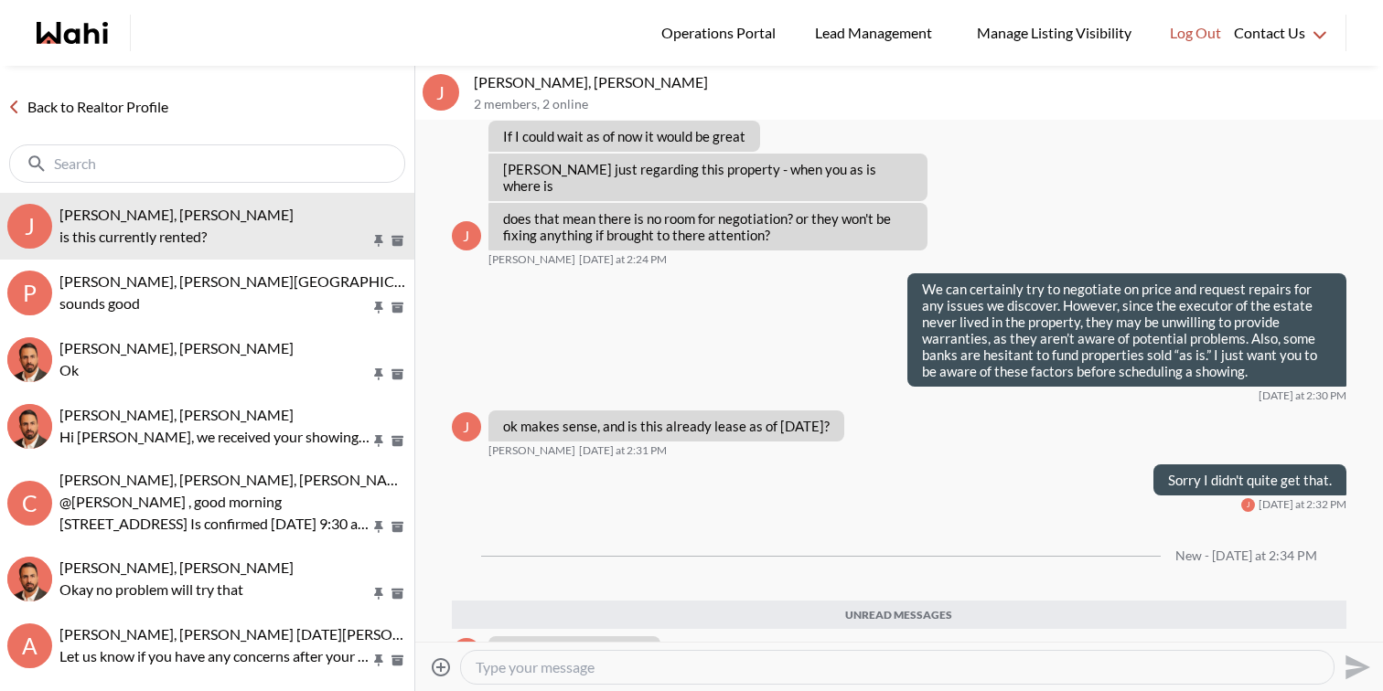
click at [619, 669] on textarea "Type your message" at bounding box center [897, 667] width 843 height 18
paste textarea "Vacant"
type textarea "No it's vacant."
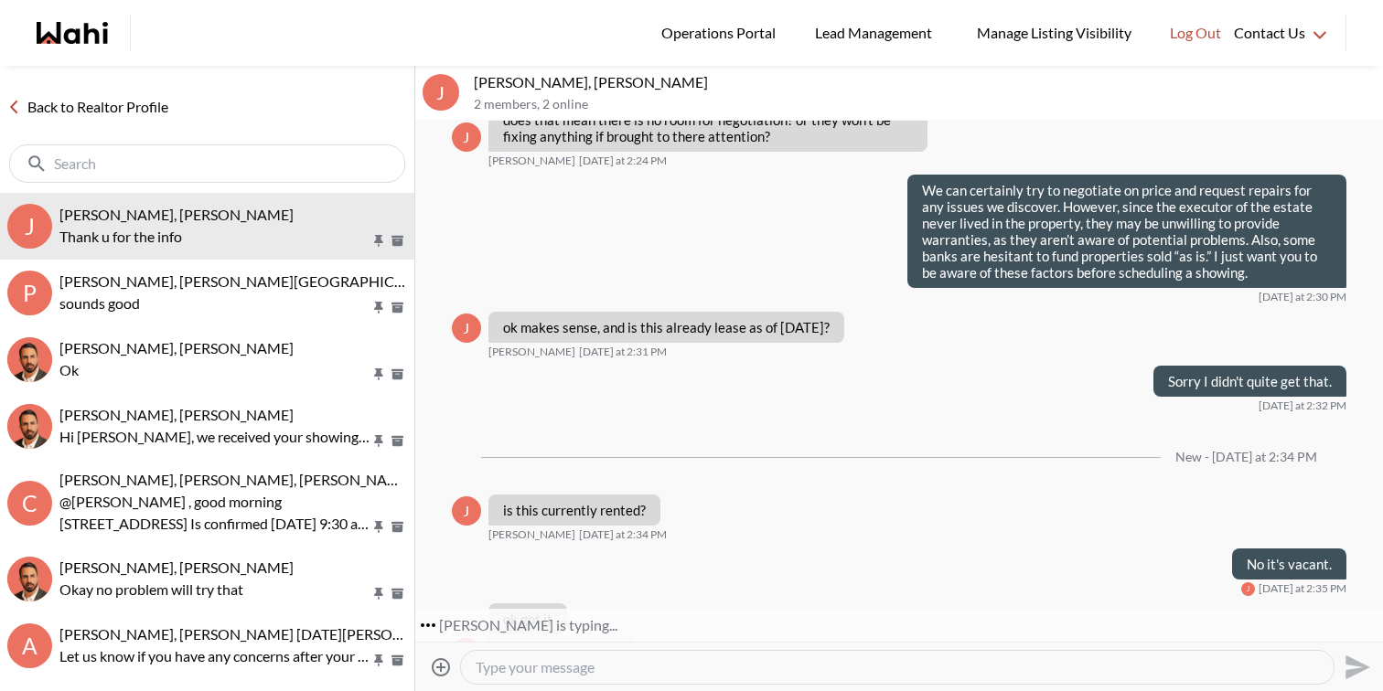
scroll to position [2252, 0]
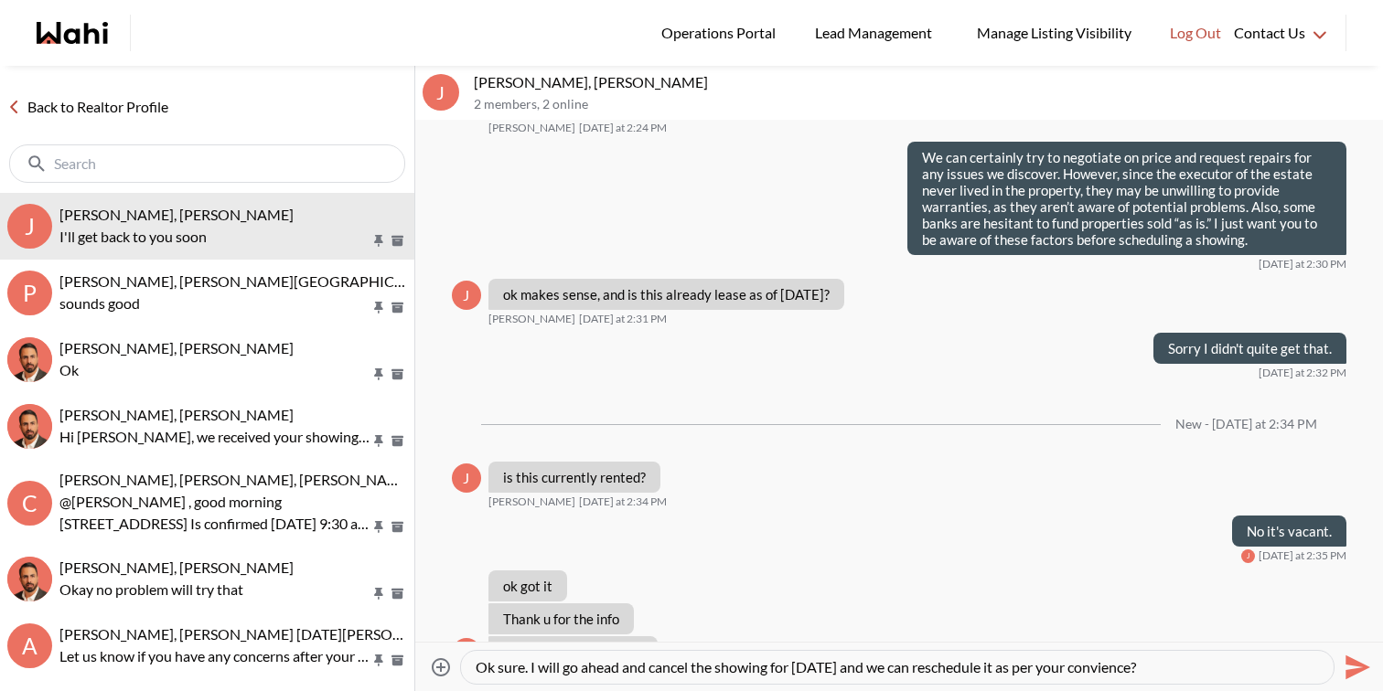
click at [1100, 671] on textarea "Ok sure. I will go ahead and cancel the showing for today and we can reschedule…" at bounding box center [897, 667] width 843 height 18
click at [1196, 669] on textarea "Ok sure. I will go ahead and cancel the showing for today and we can reschedule…" at bounding box center [897, 667] width 843 height 18
type textarea "Ok sure. I will go ahead and cancel the showing for today and we can reschedule…"
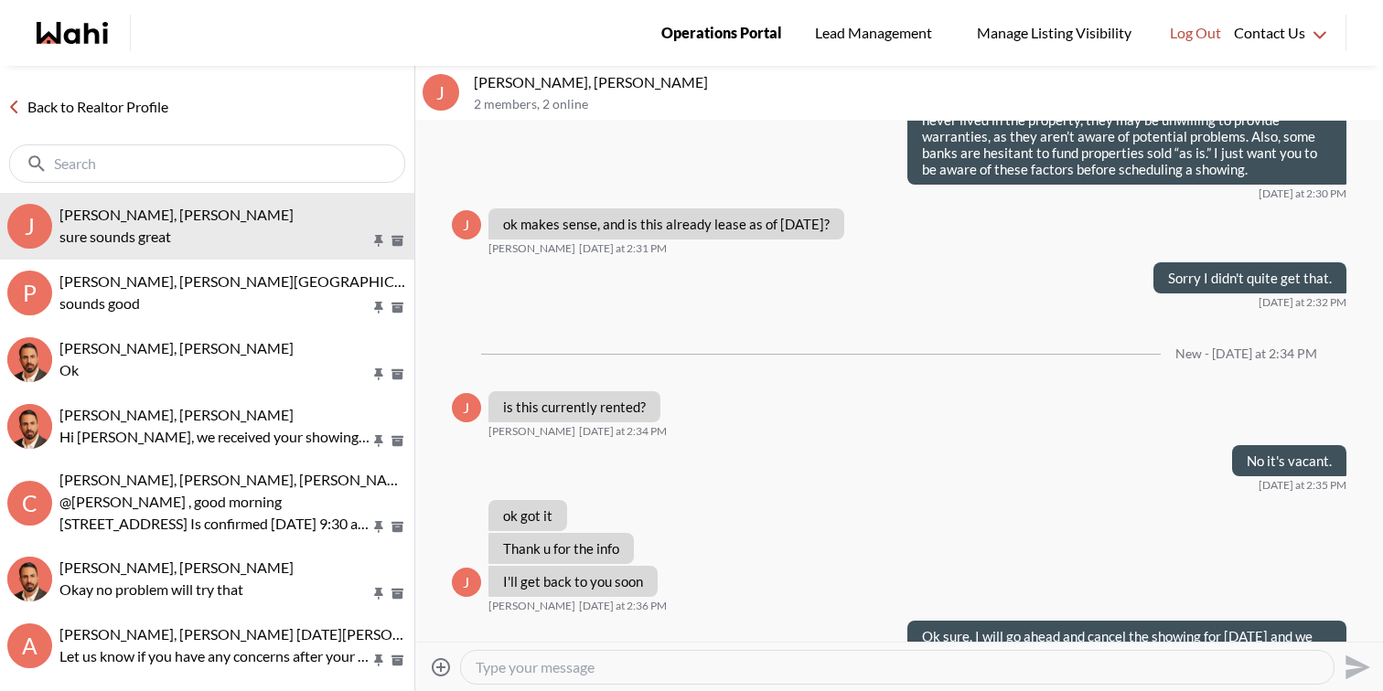
scroll to position [2814, 0]
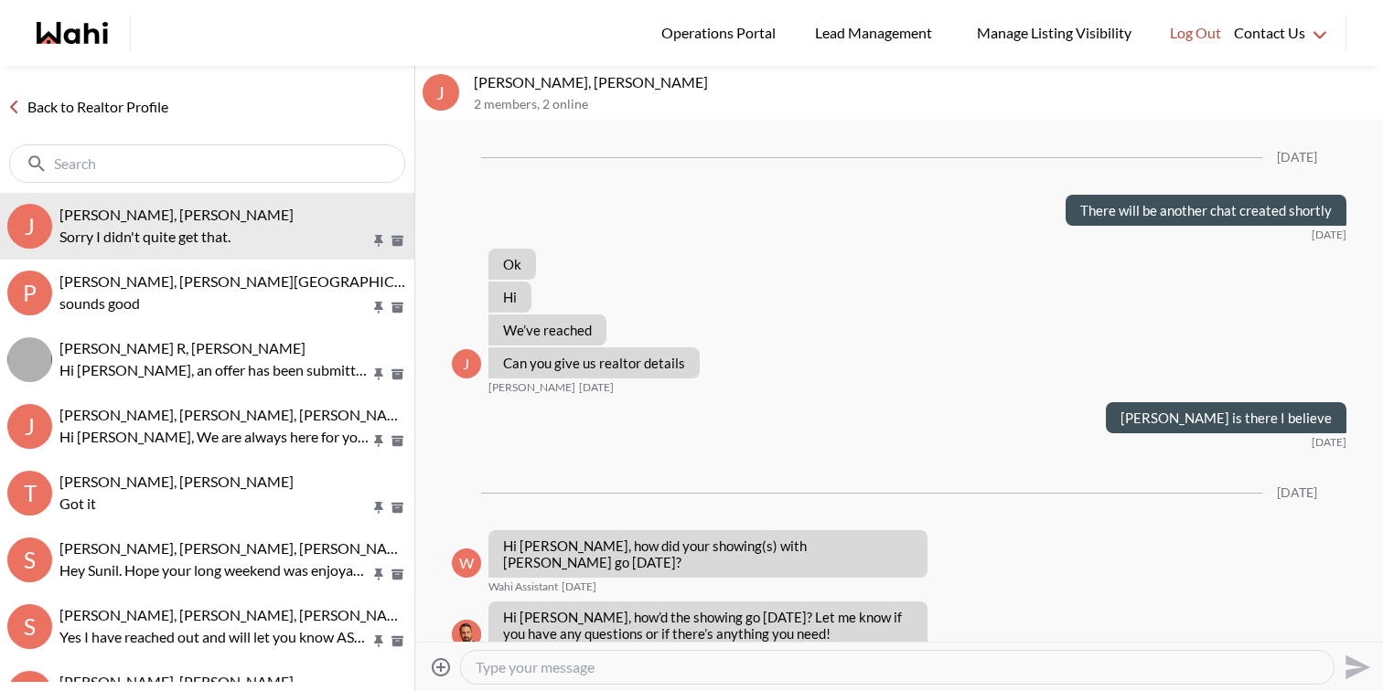
scroll to position [2046, 0]
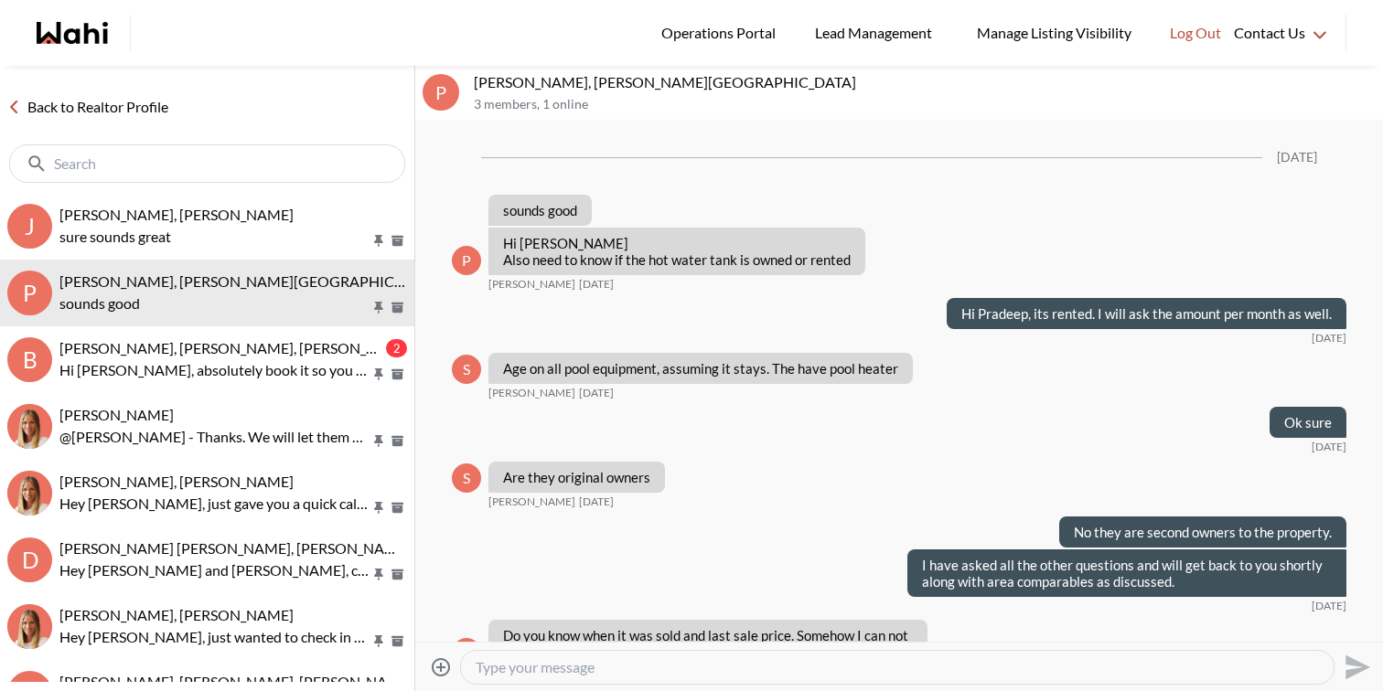
scroll to position [9357, 0]
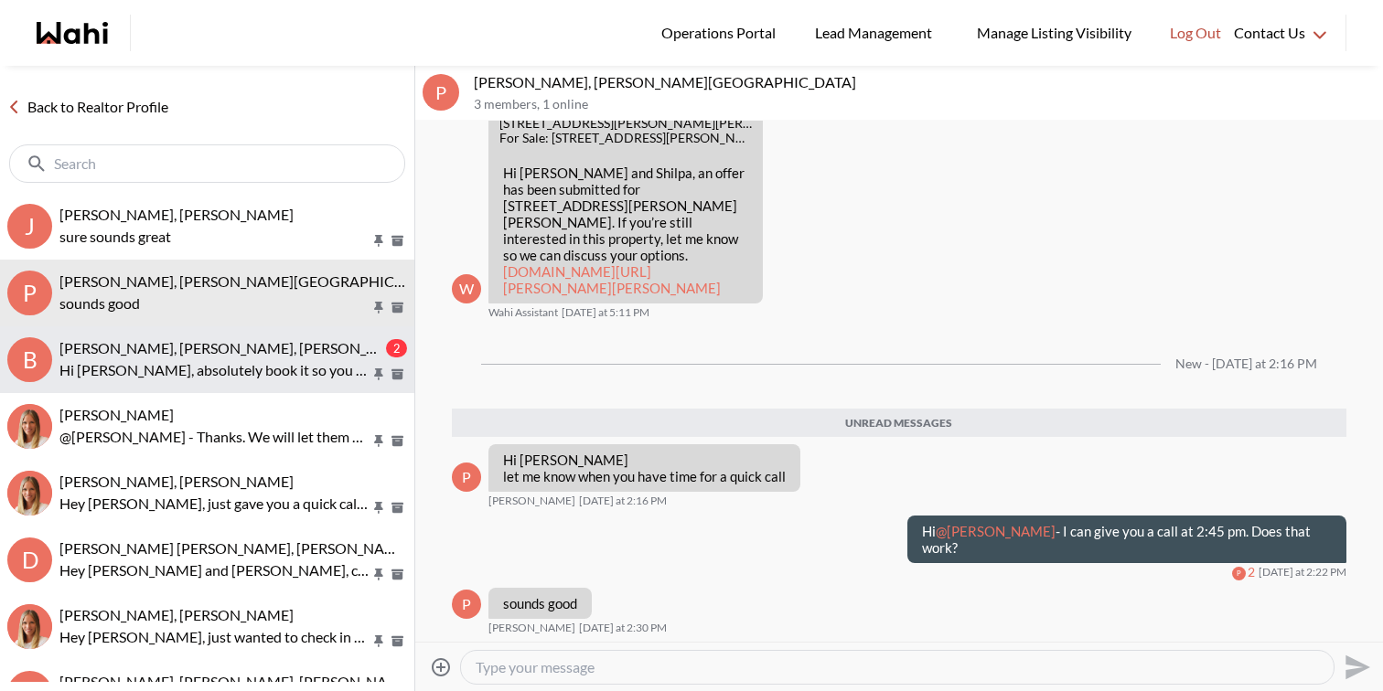
click at [244, 369] on p "Hi Bill, absolutely book it so you can see it in person as soon as you're back …" at bounding box center [214, 370] width 311 height 22
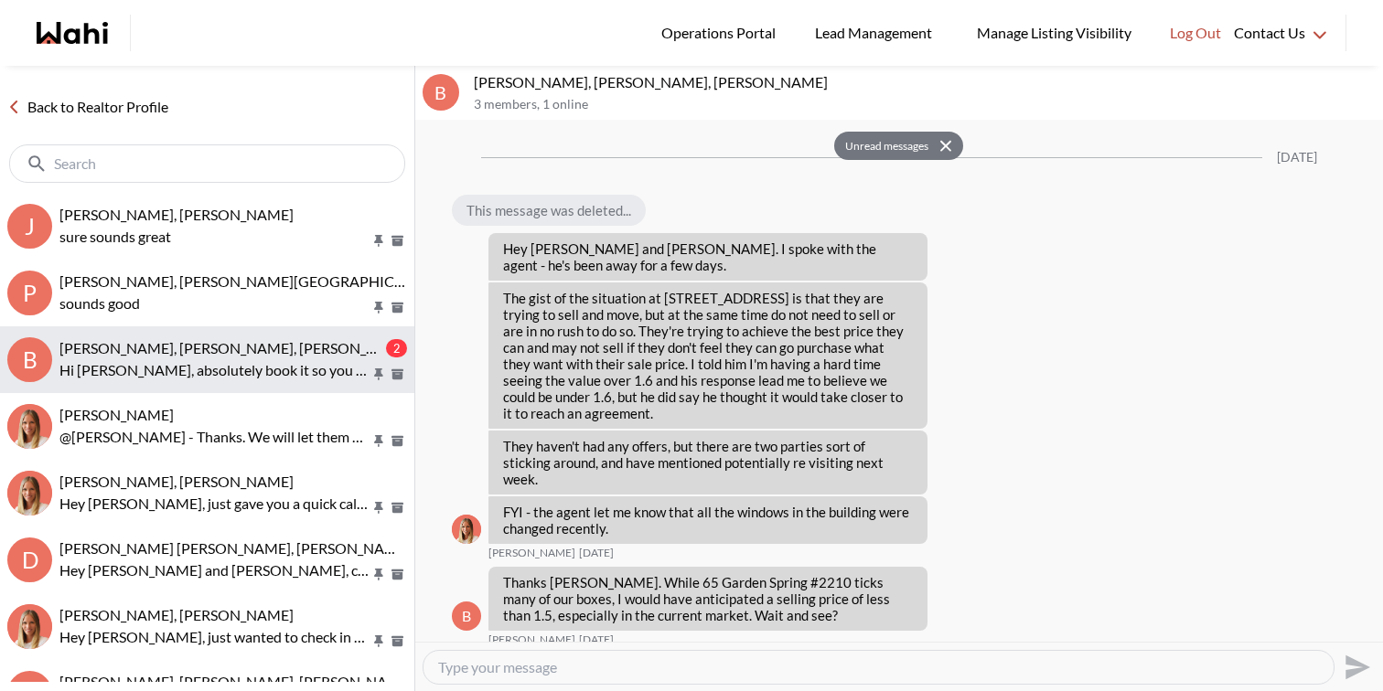
scroll to position [2696, 0]
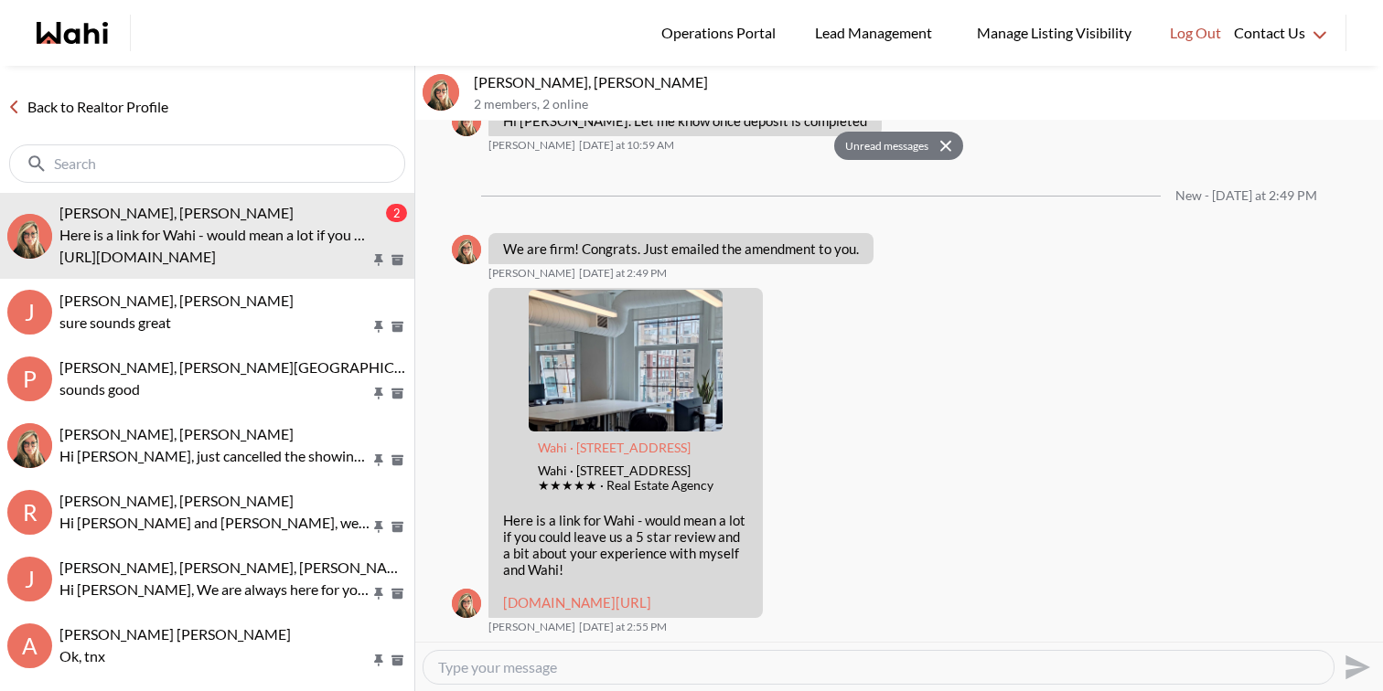
scroll to position [2684, 0]
click at [651, 602] on link "[DOMAIN_NAME][URL]" at bounding box center [577, 602] width 148 height 16
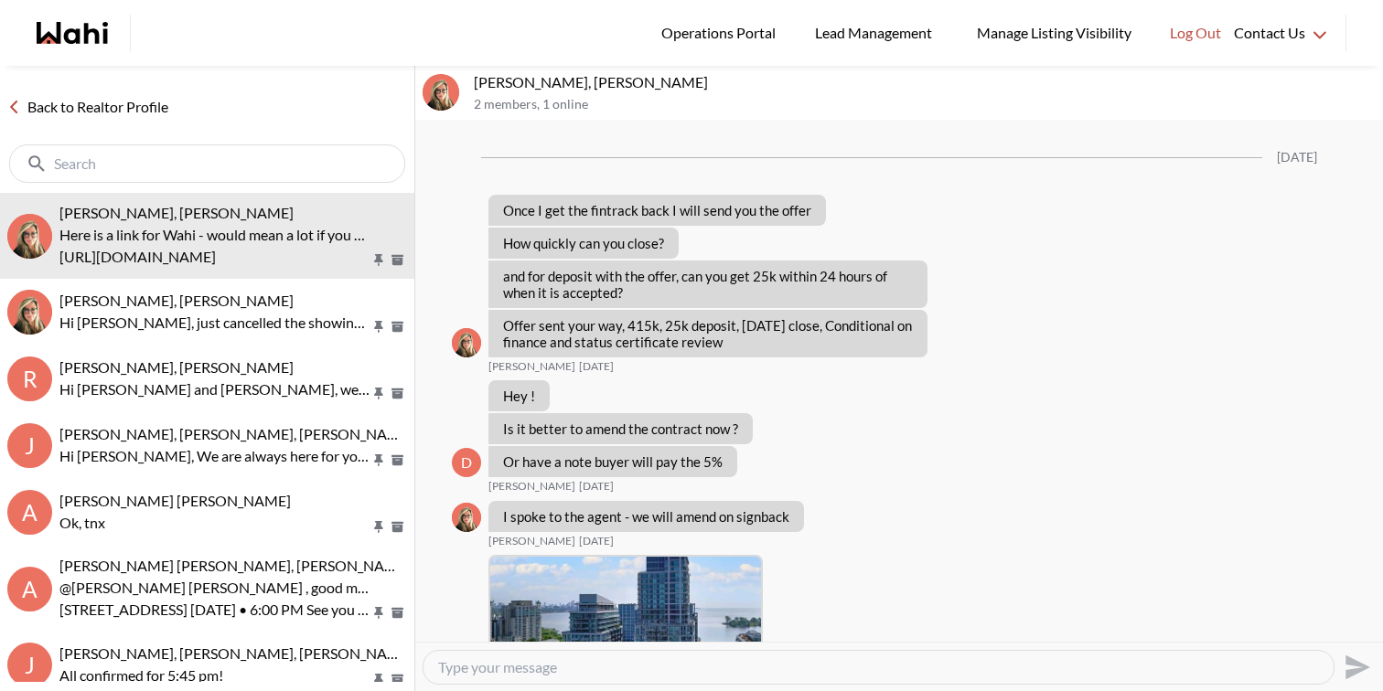
scroll to position [2575, 0]
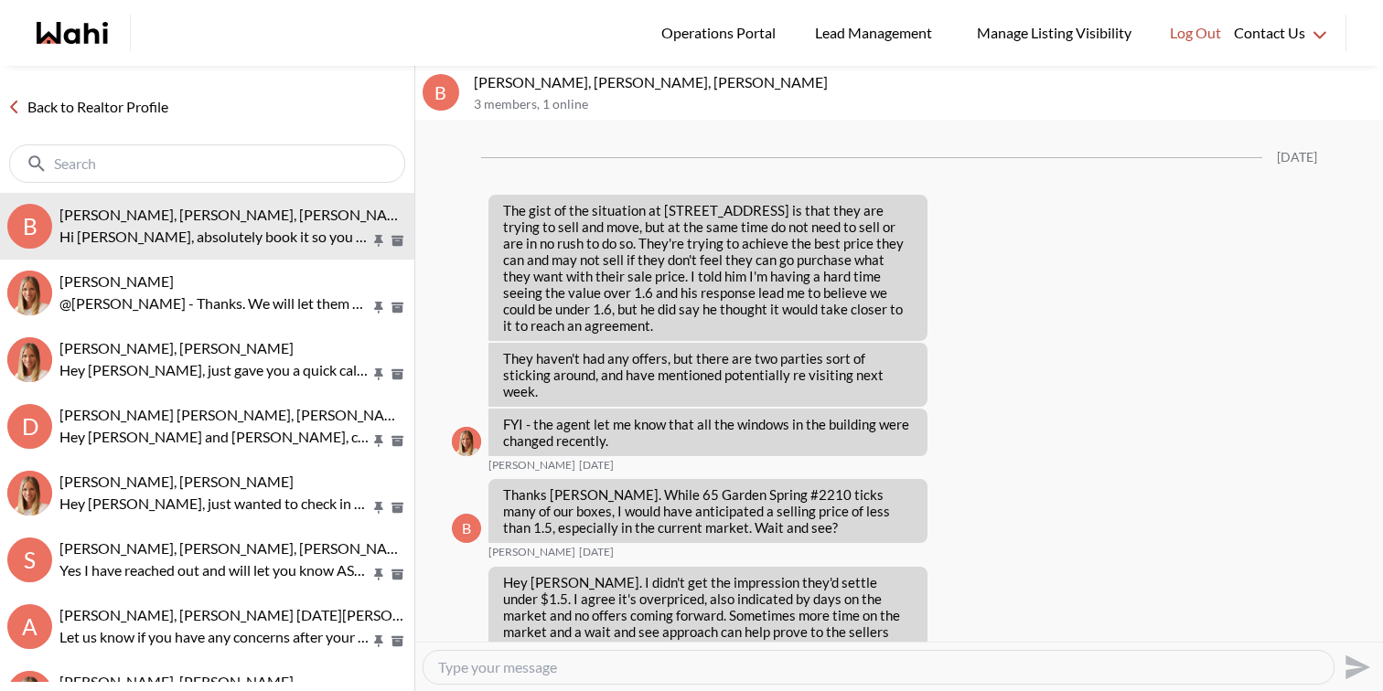
scroll to position [2608, 0]
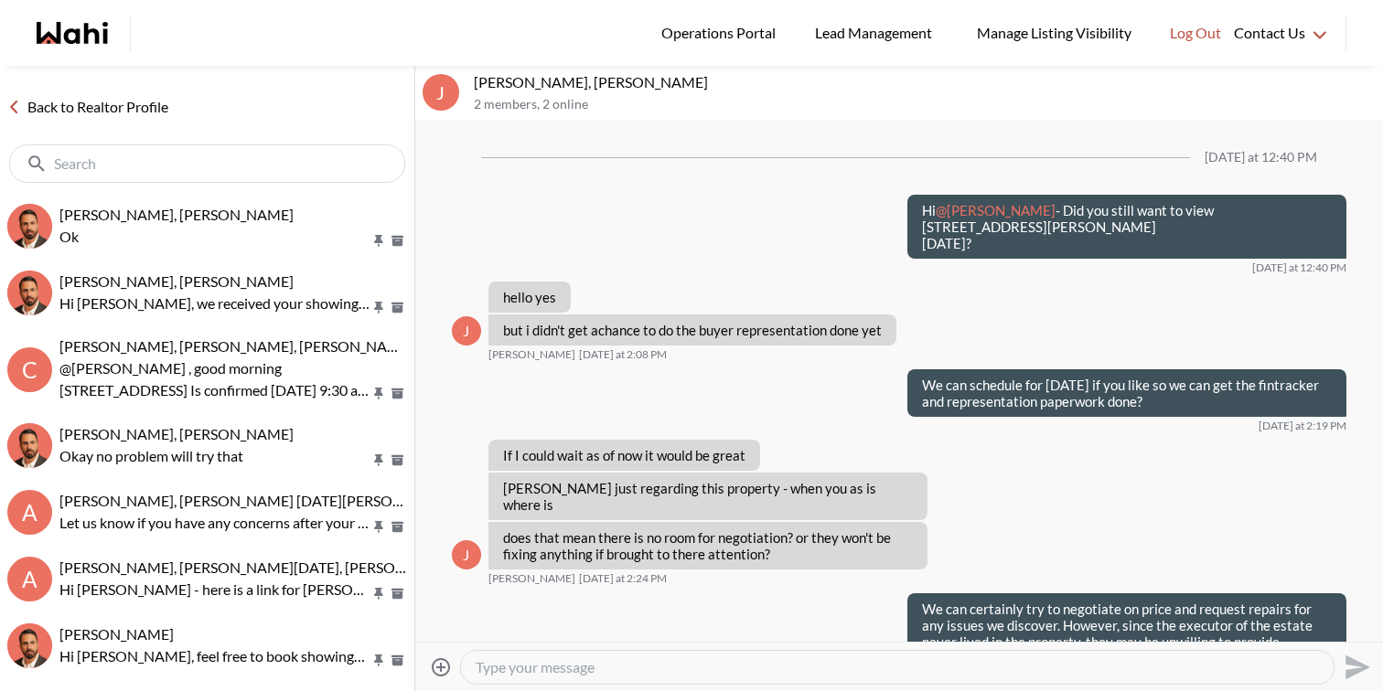
scroll to position [958, 0]
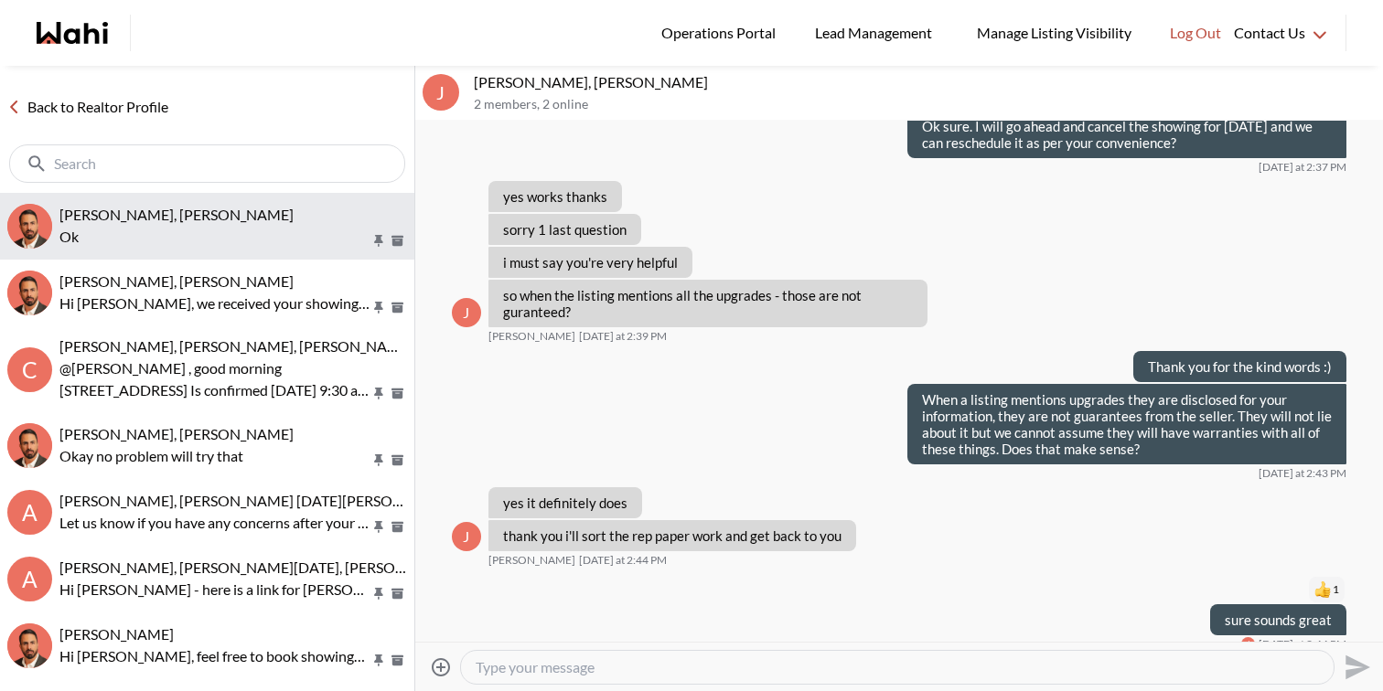
click at [197, 253] on button "Rita Kukendran, Behnam Ok" at bounding box center [207, 226] width 414 height 67
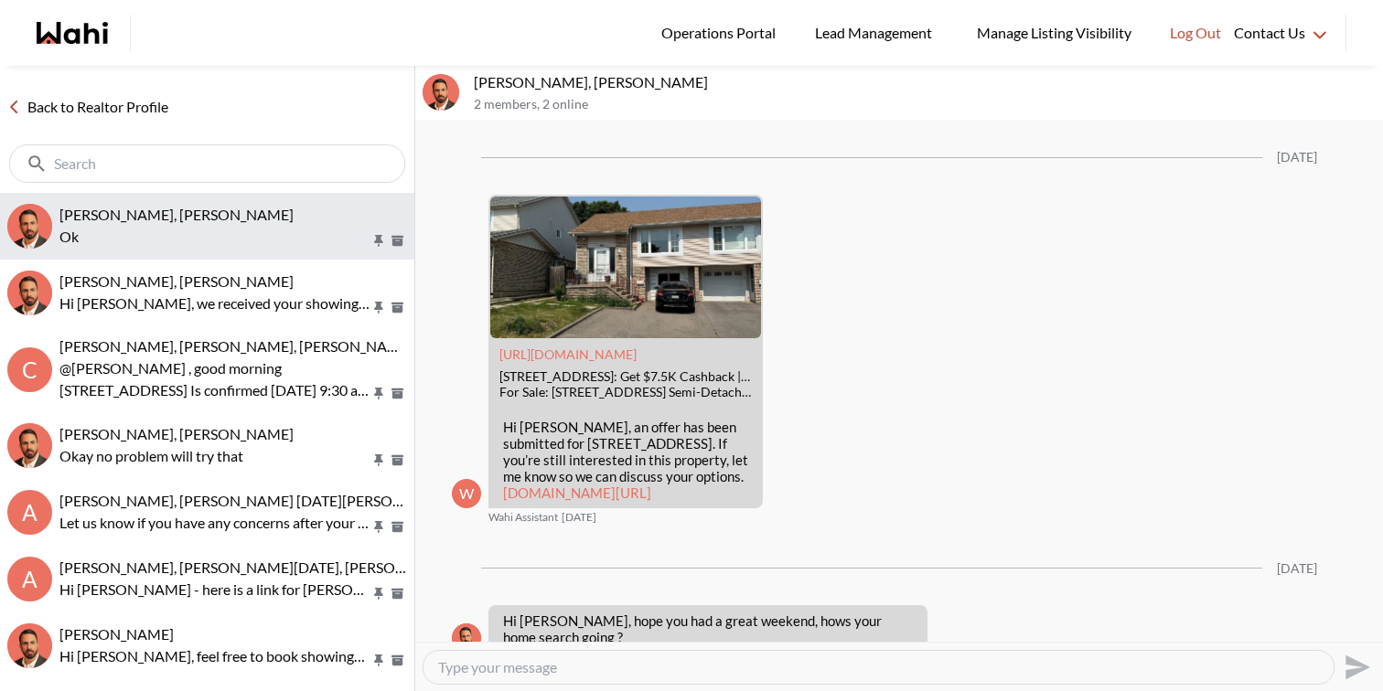
scroll to position [1978, 0]
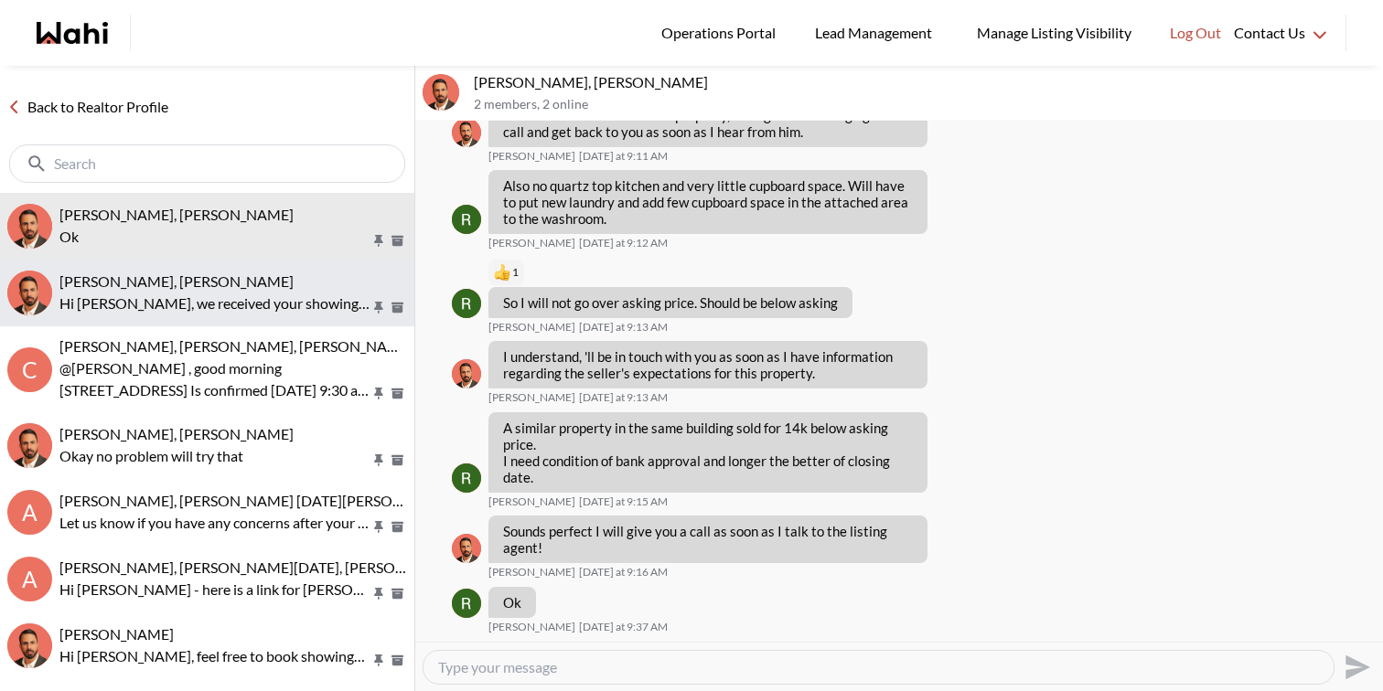
click at [197, 310] on p "Hi Caroline, we received your showing requests - exciting 🎉 . We will be in tou…" at bounding box center [214, 304] width 311 height 22
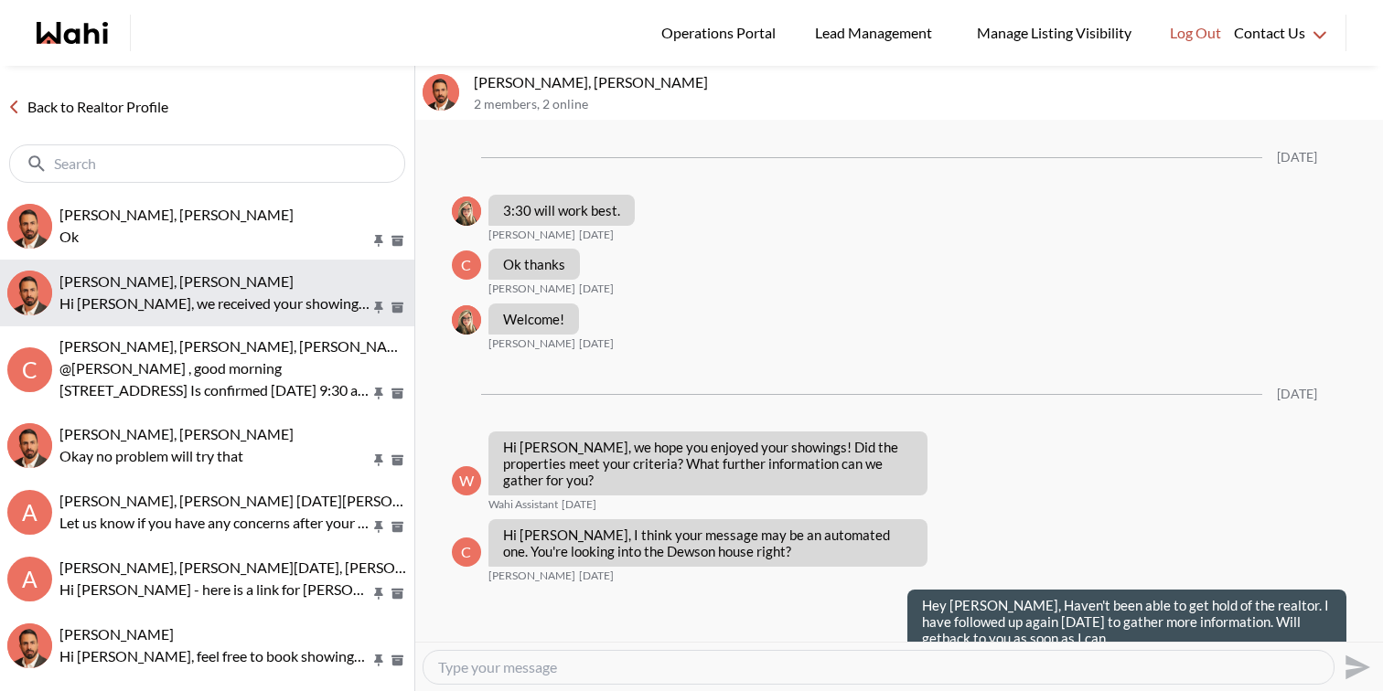
scroll to position [1861, 0]
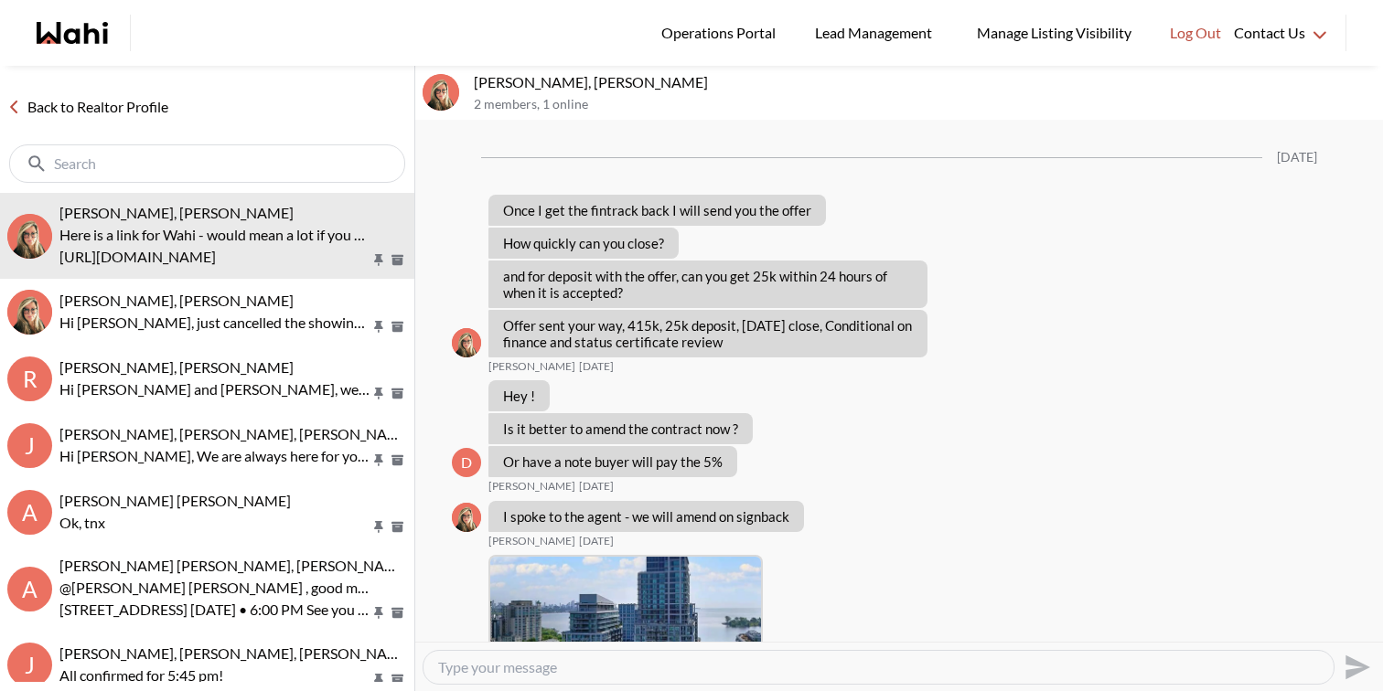
scroll to position [2575, 0]
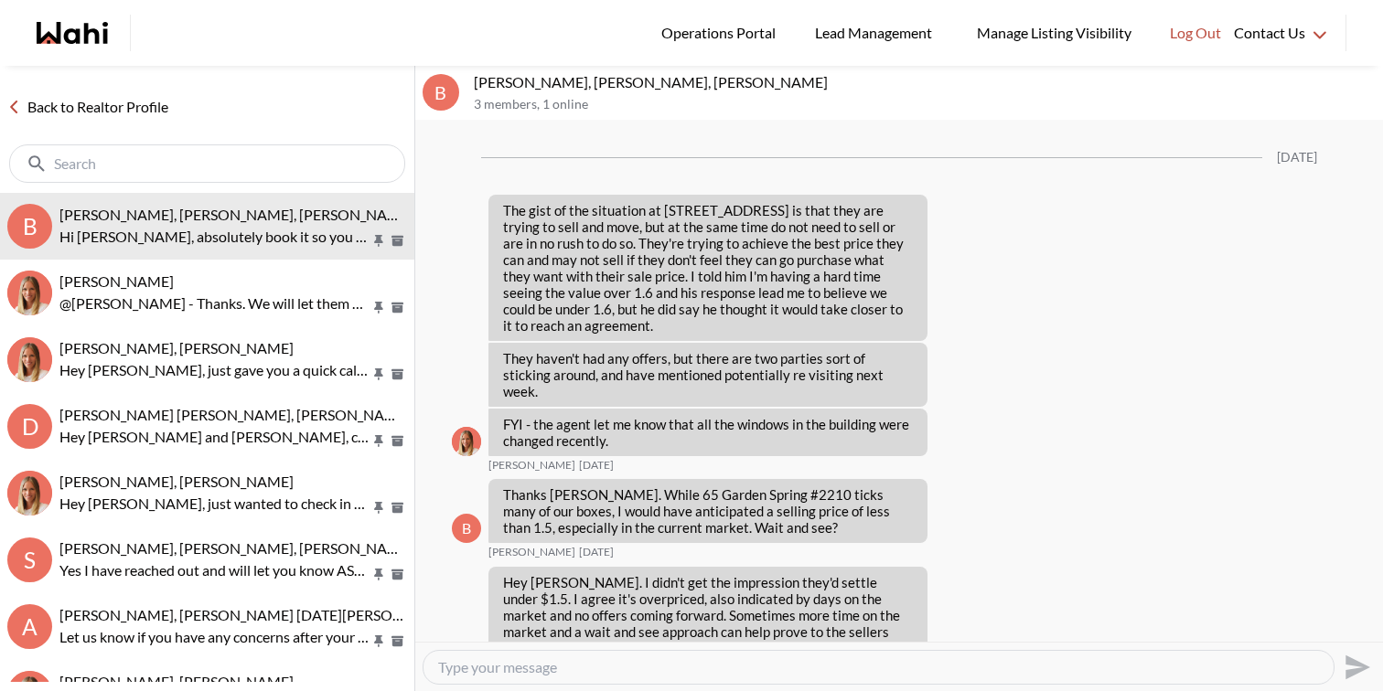
scroll to position [2608, 0]
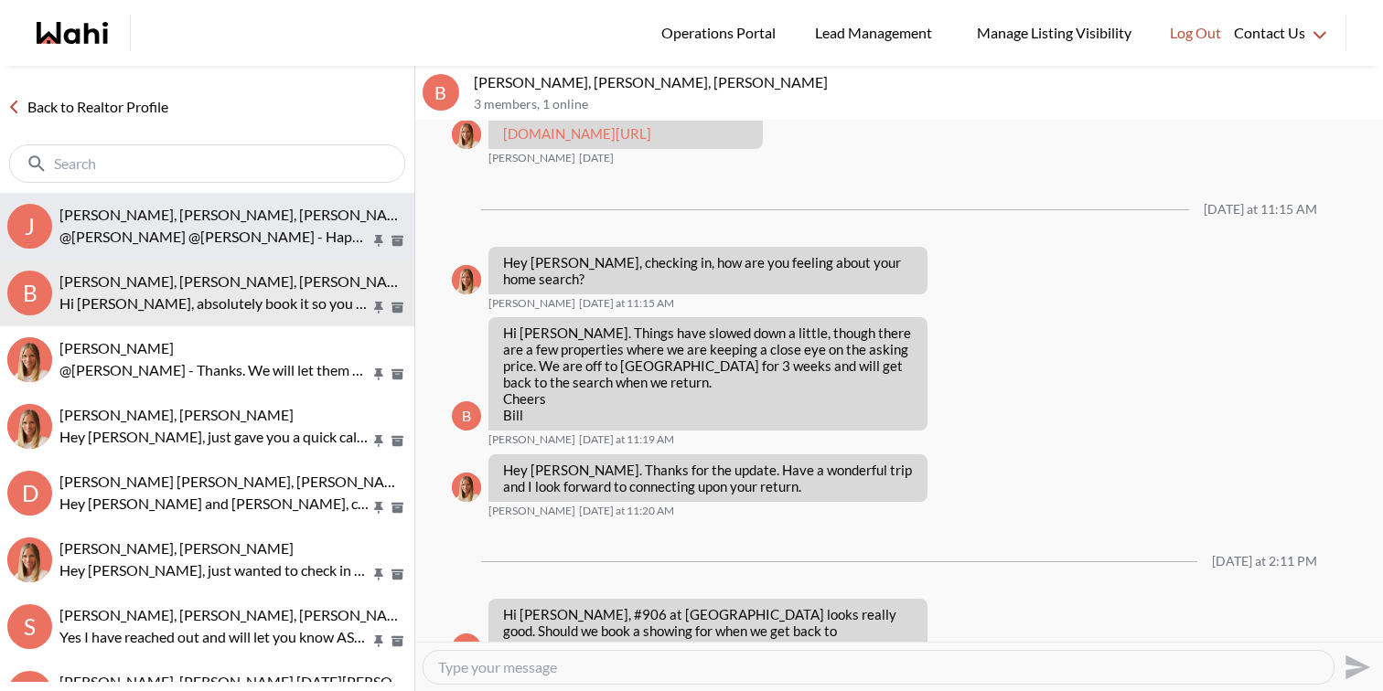
click at [220, 215] on span "[PERSON_NAME], [PERSON_NAME], [PERSON_NAME]" at bounding box center [236, 214] width 354 height 17
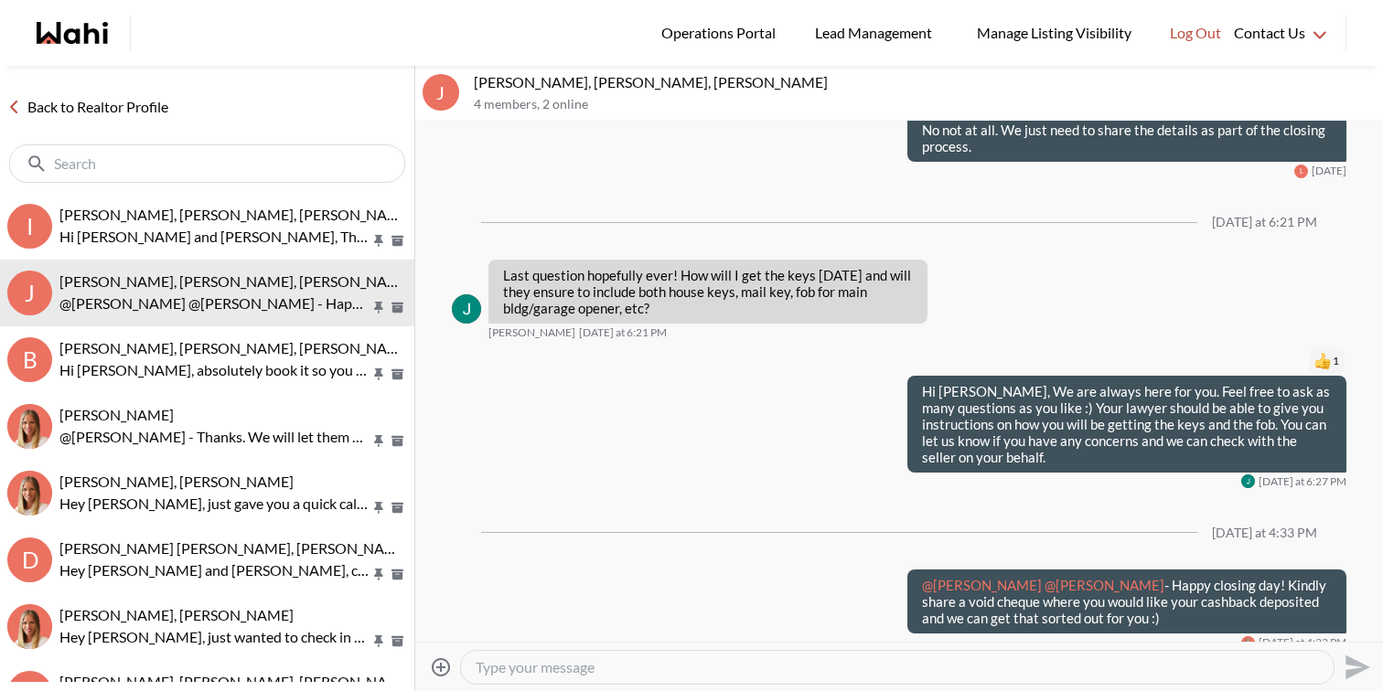
scroll to position [11494, 0]
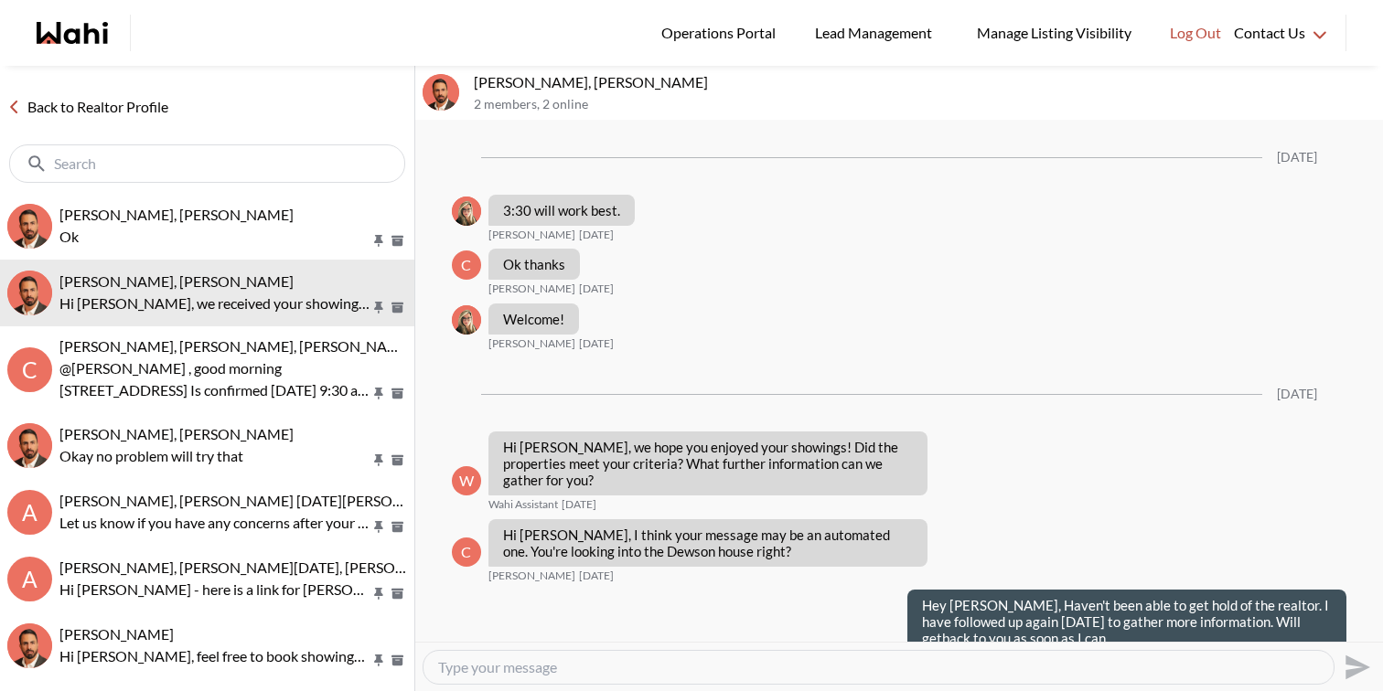
scroll to position [1861, 0]
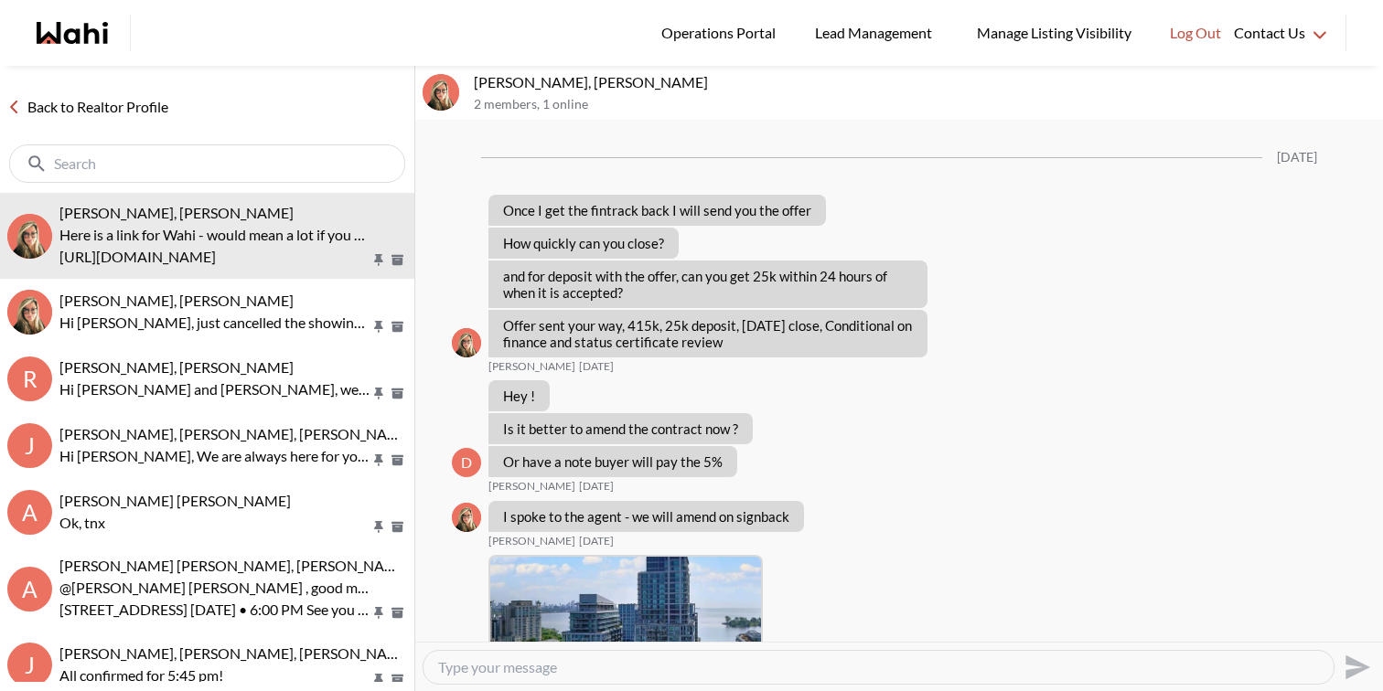
scroll to position [2575, 0]
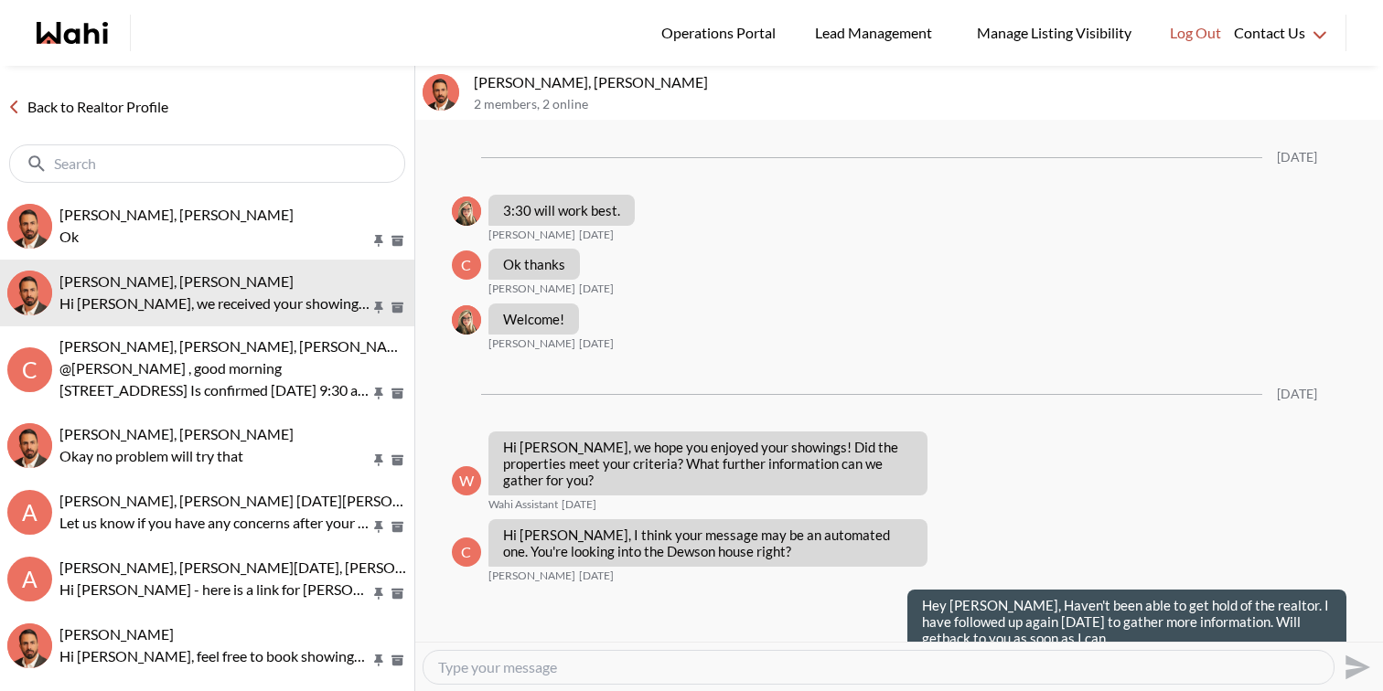
scroll to position [1861, 0]
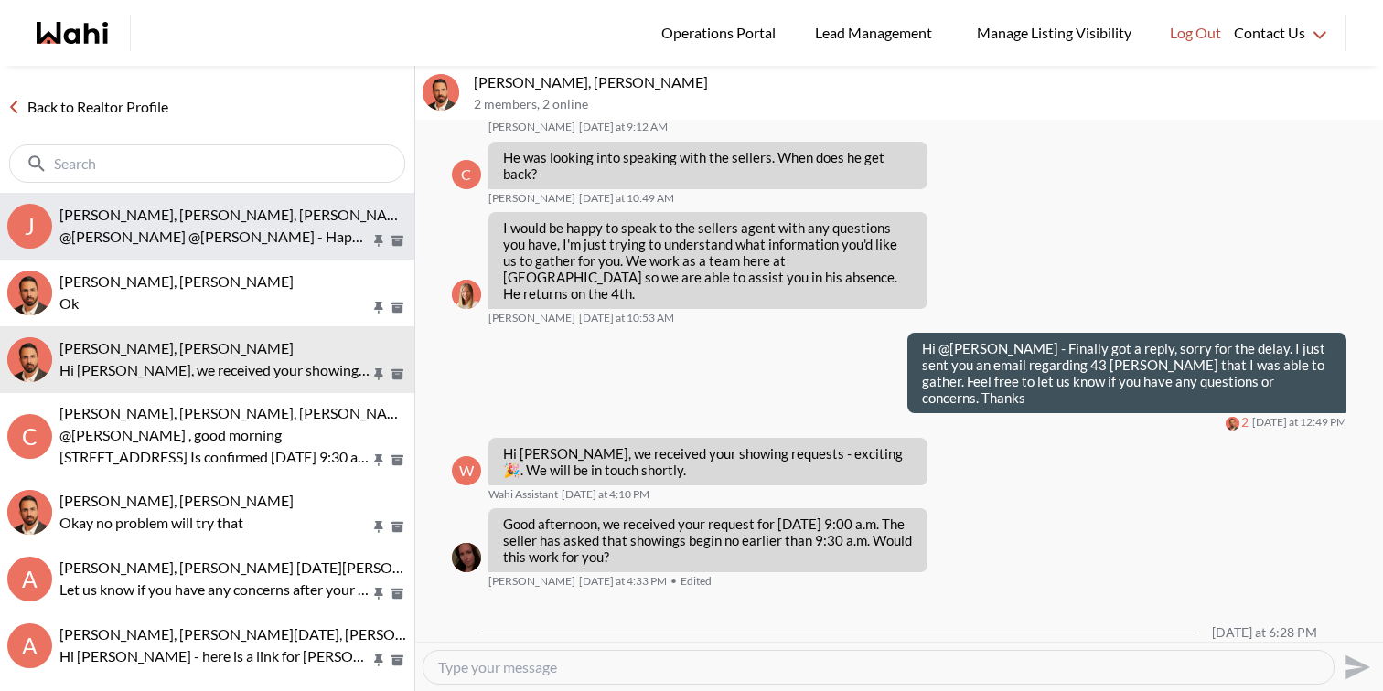
click at [219, 200] on button "J Jack Burke, Leyla Smith, Faraz, Barbara @Jack Burke @Leyla Smith - Happy clos…" at bounding box center [207, 226] width 414 height 67
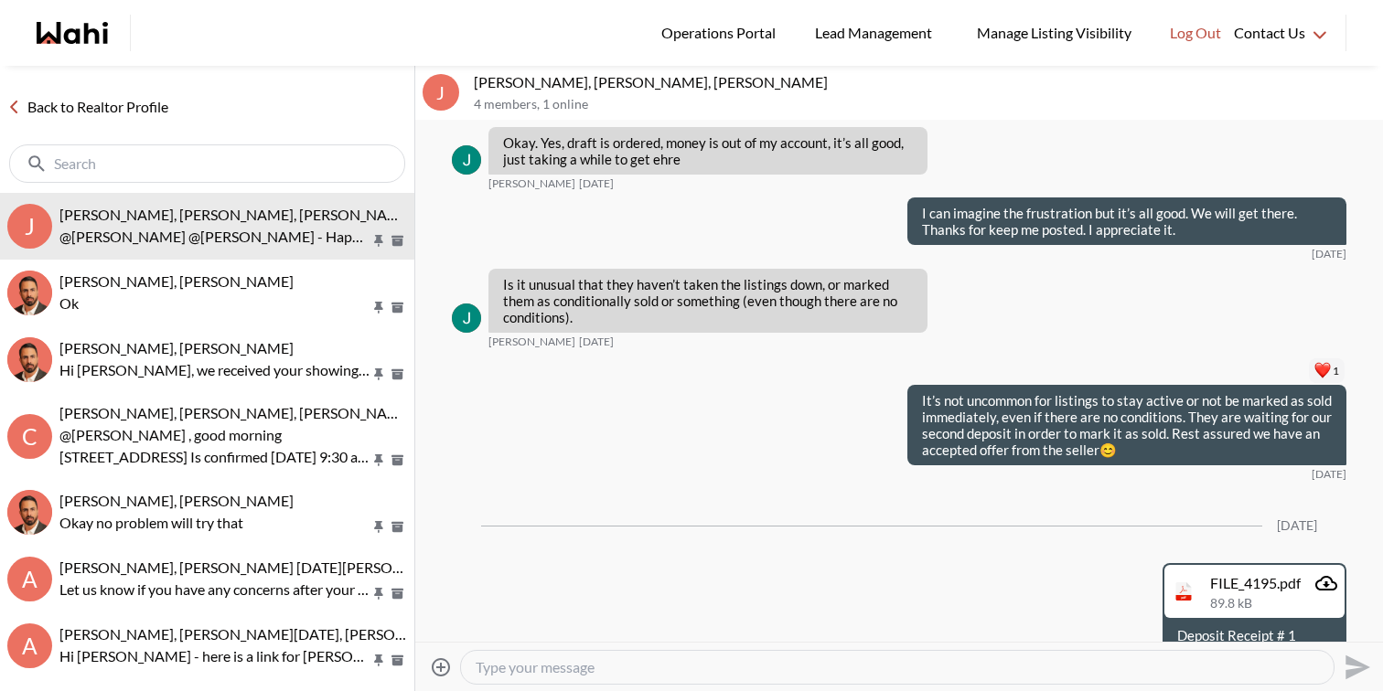
scroll to position [8976, 0]
click at [1328, 577] on icon "Attachment" at bounding box center [1326, 584] width 22 height 15
click at [893, 564] on div "FILE_4195.pdf 89.8 kB Deposit Receipt # 1 07/29/2025" at bounding box center [899, 616] width 894 height 104
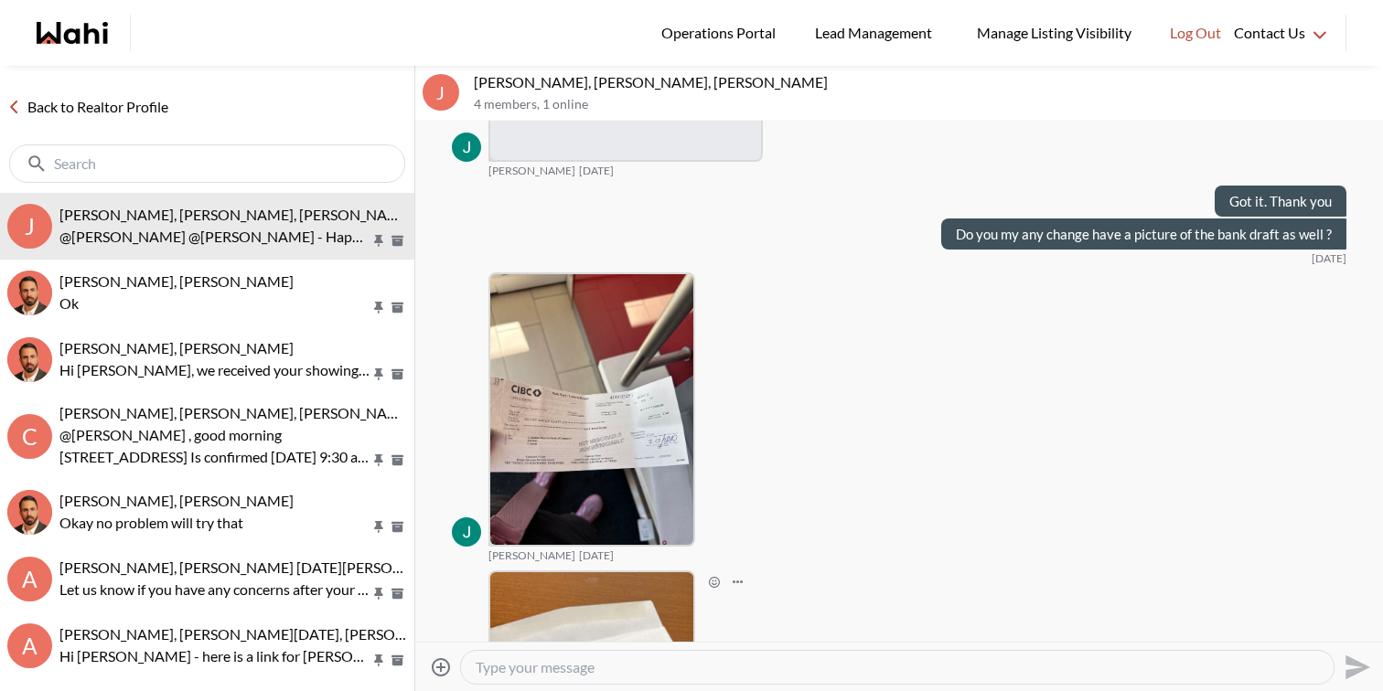
scroll to position [6356, 0]
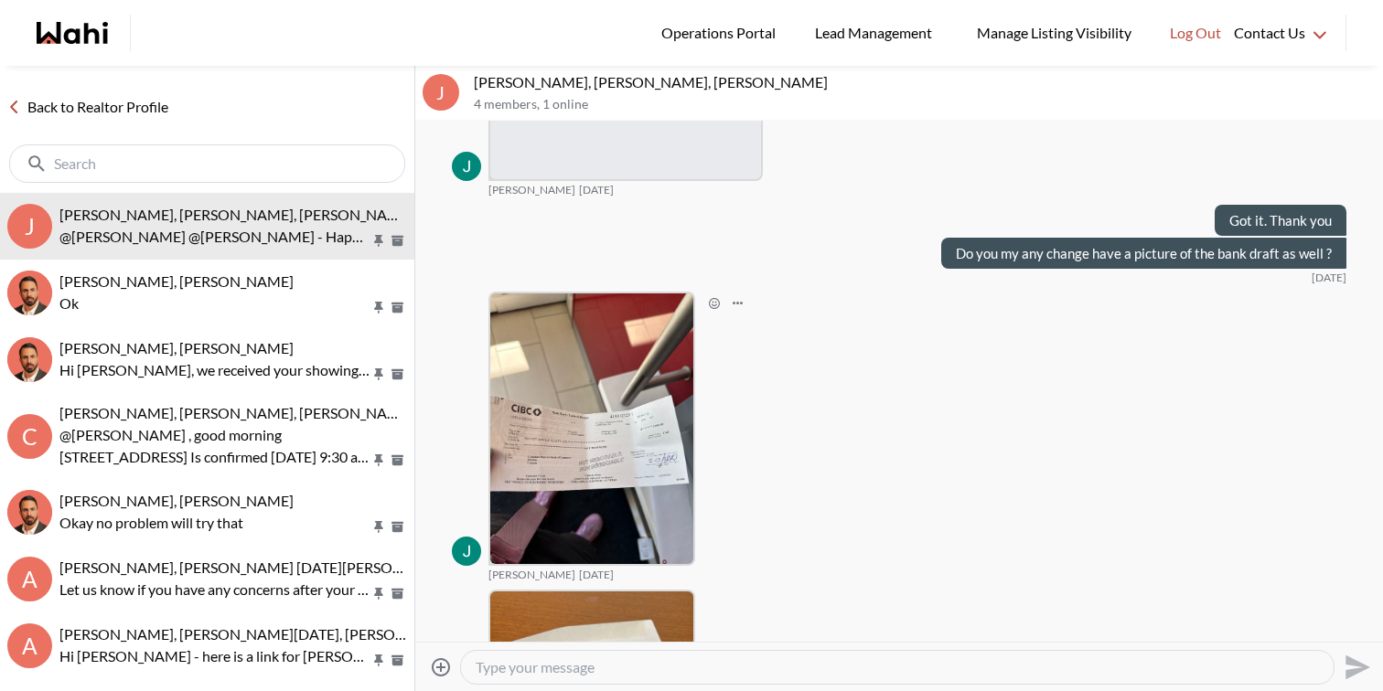
click at [646, 294] on img at bounding box center [591, 429] width 203 height 271
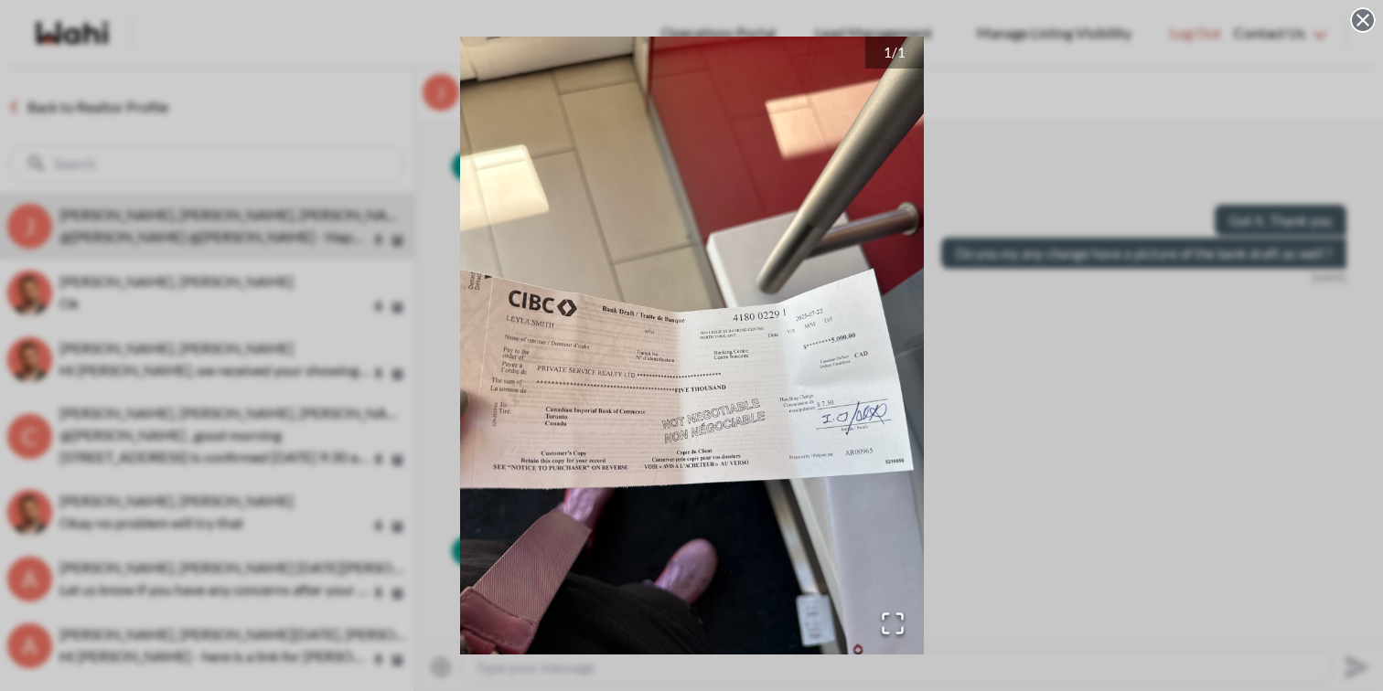
click at [1015, 514] on div "1 / 1" at bounding box center [691, 345] width 1383 height 691
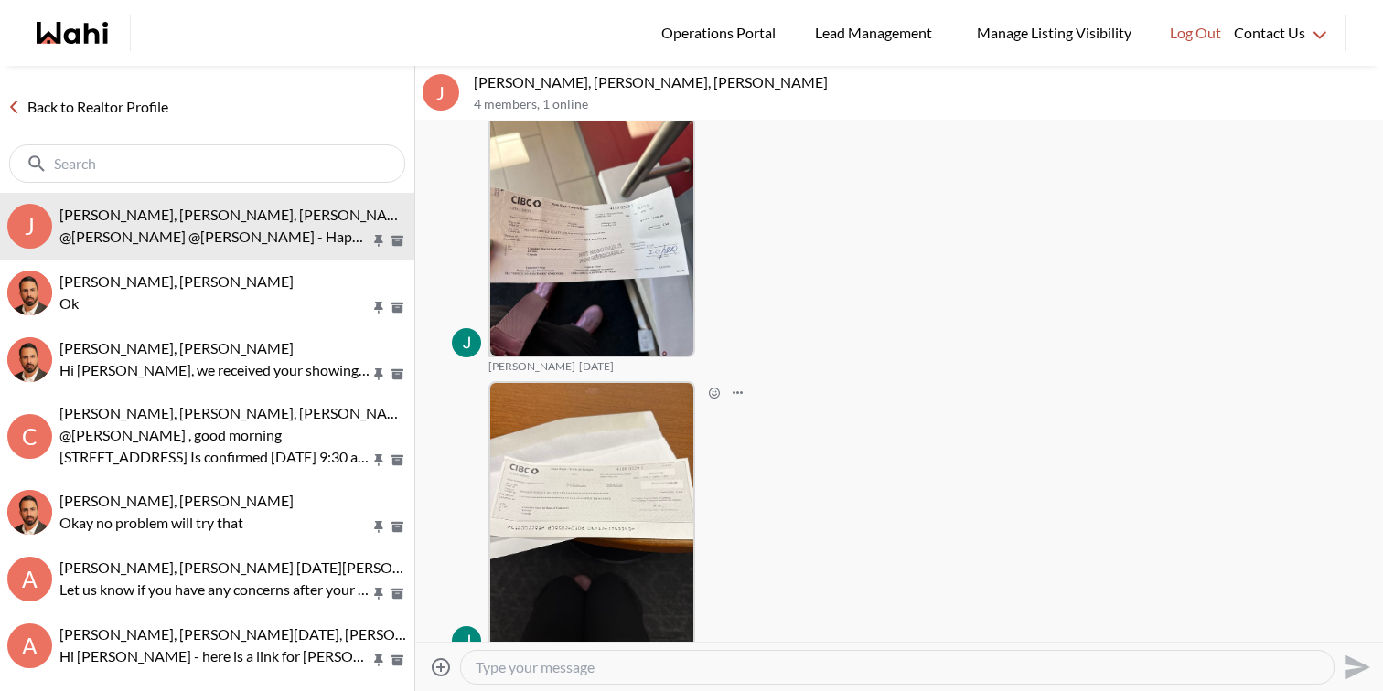
scroll to position [6608, 0]
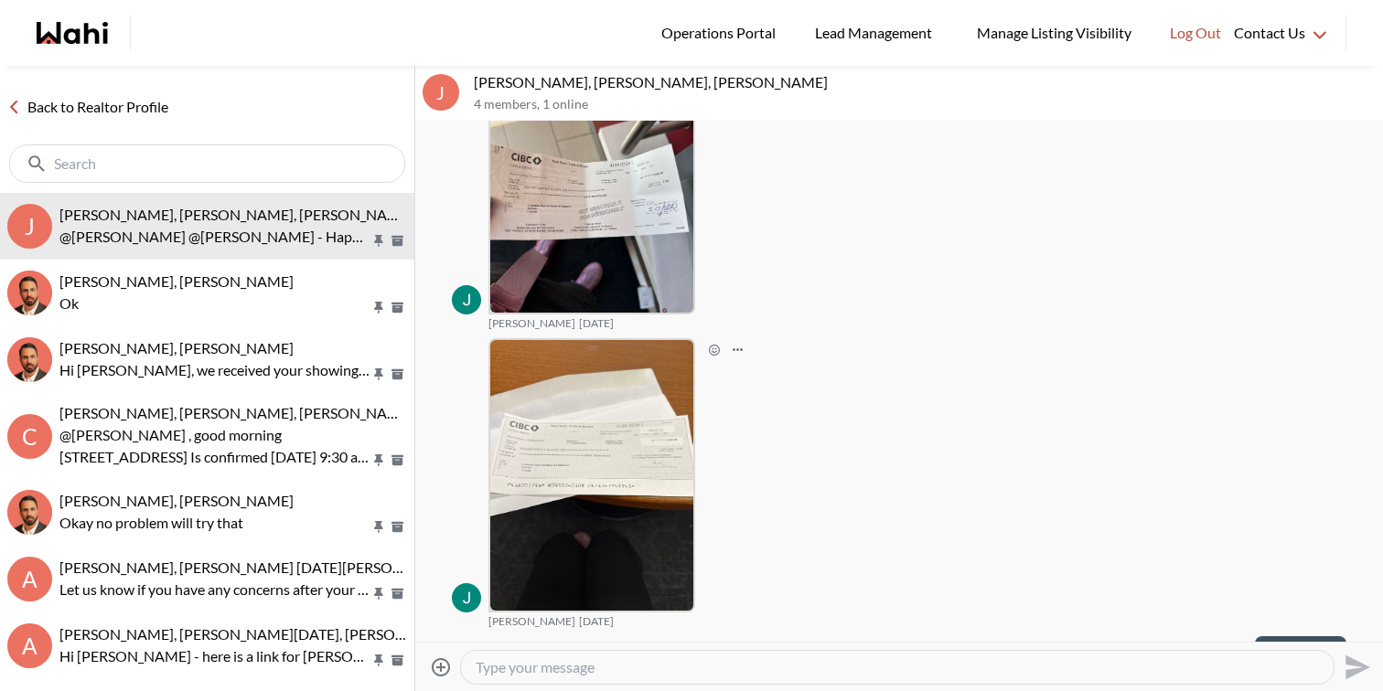
click at [609, 391] on img at bounding box center [591, 475] width 203 height 271
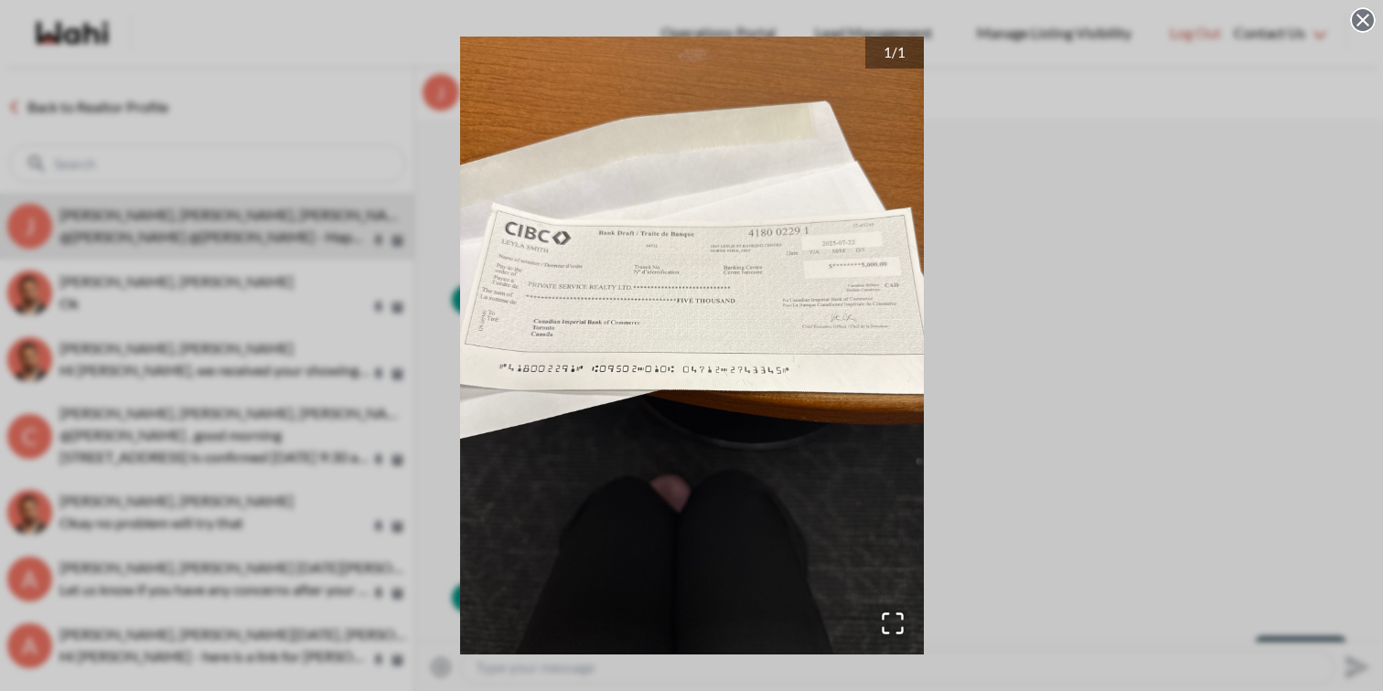
click at [1043, 281] on div "1 / 1" at bounding box center [691, 345] width 1383 height 691
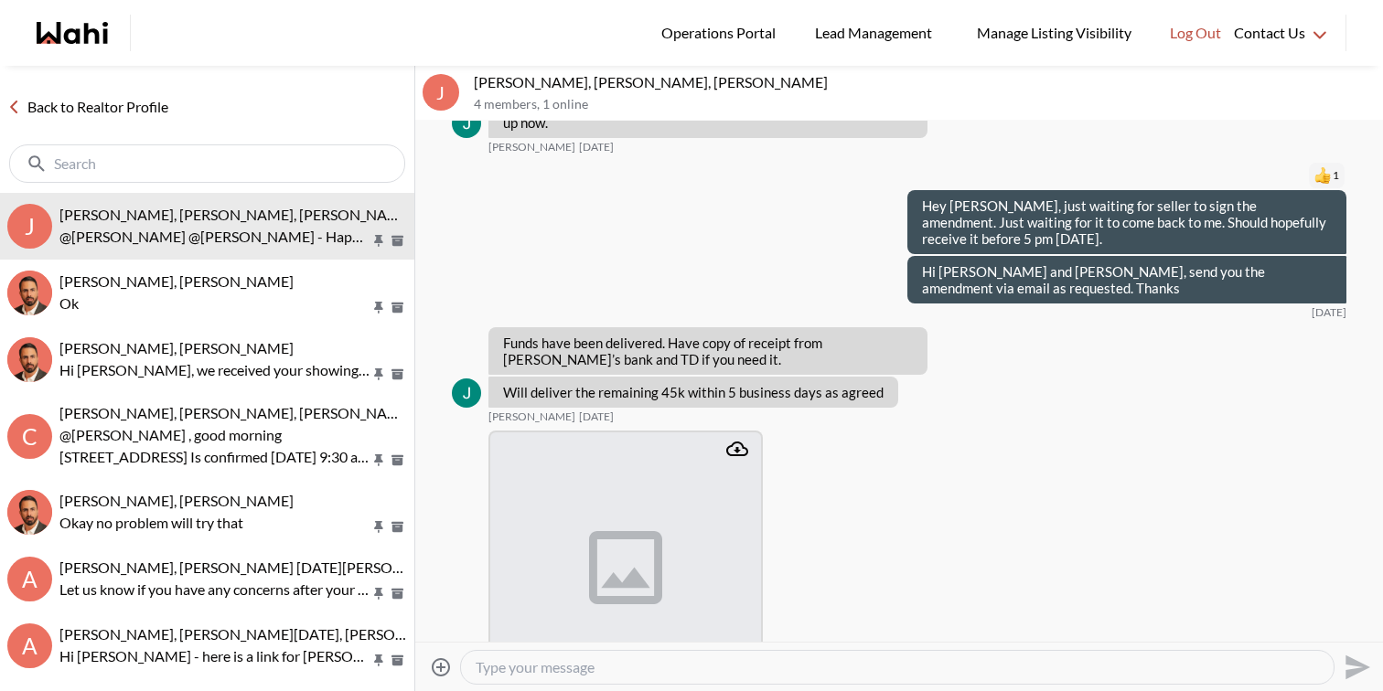
scroll to position [5807, 0]
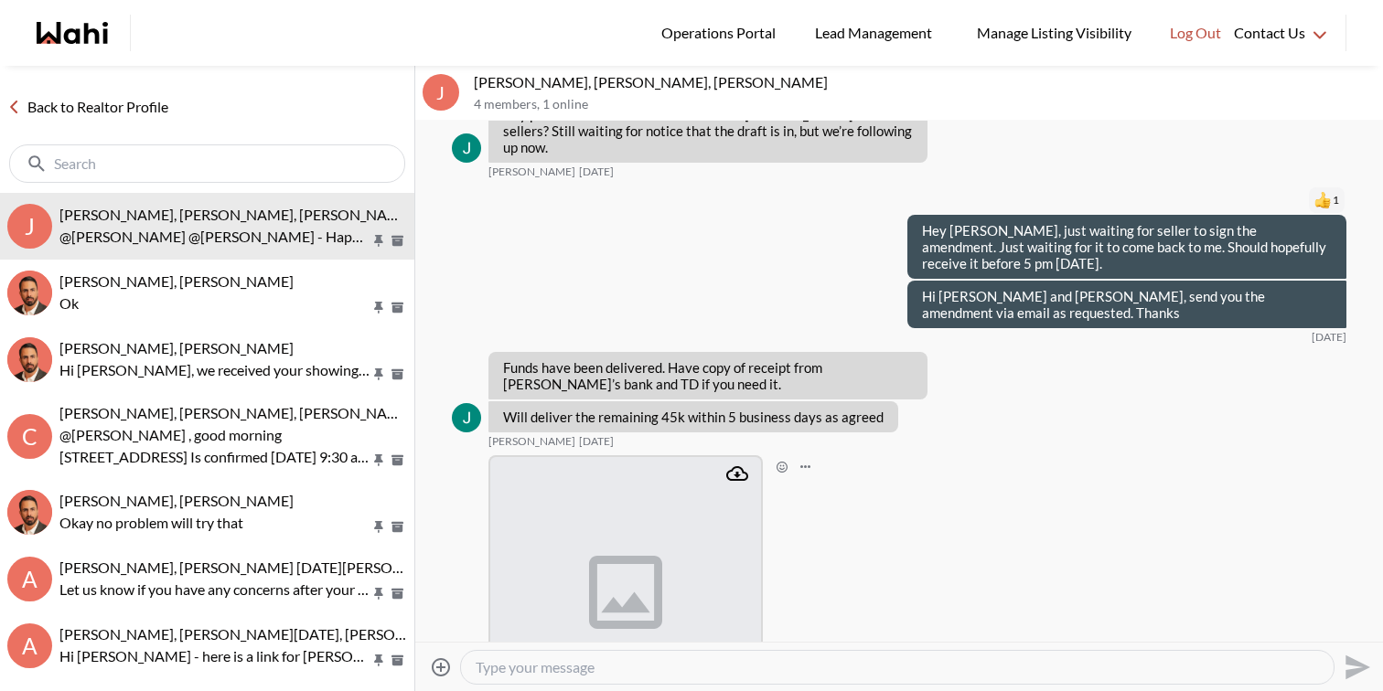
click at [618, 477] on img at bounding box center [625, 592] width 271 height 271
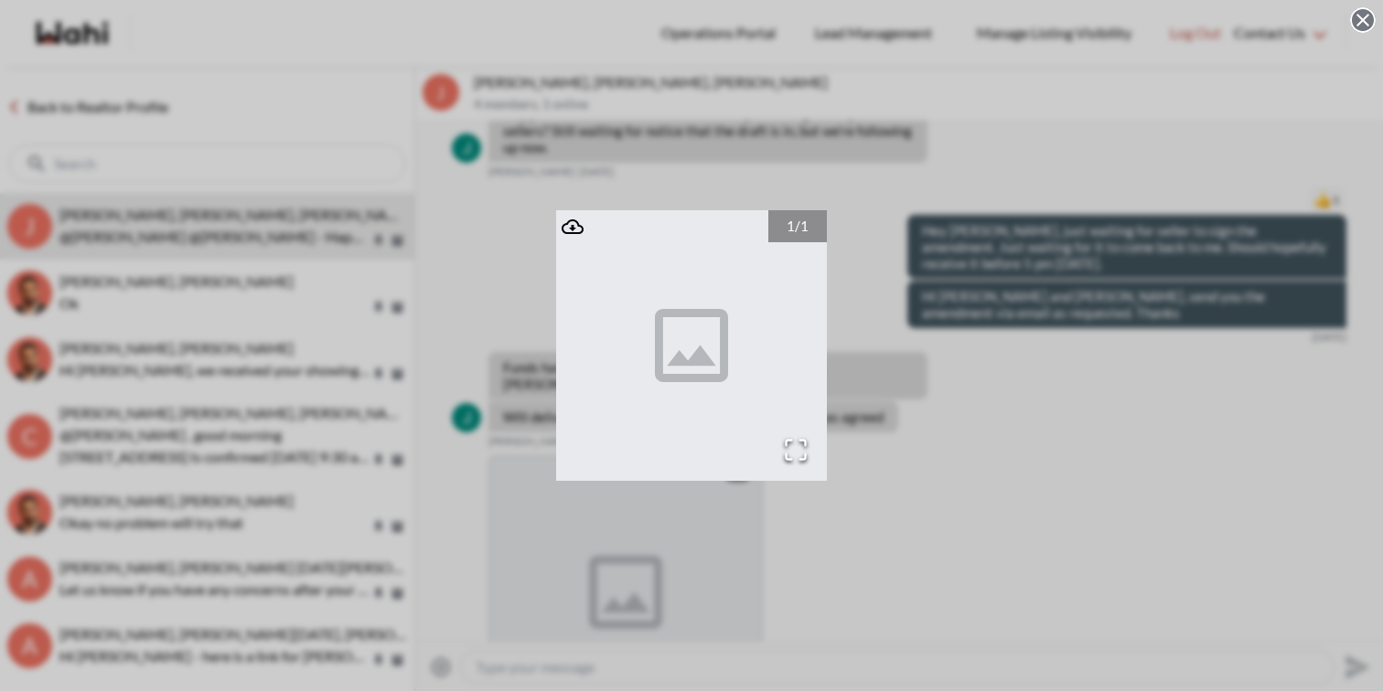
click at [1088, 370] on div "1 / 1" at bounding box center [691, 345] width 1383 height 691
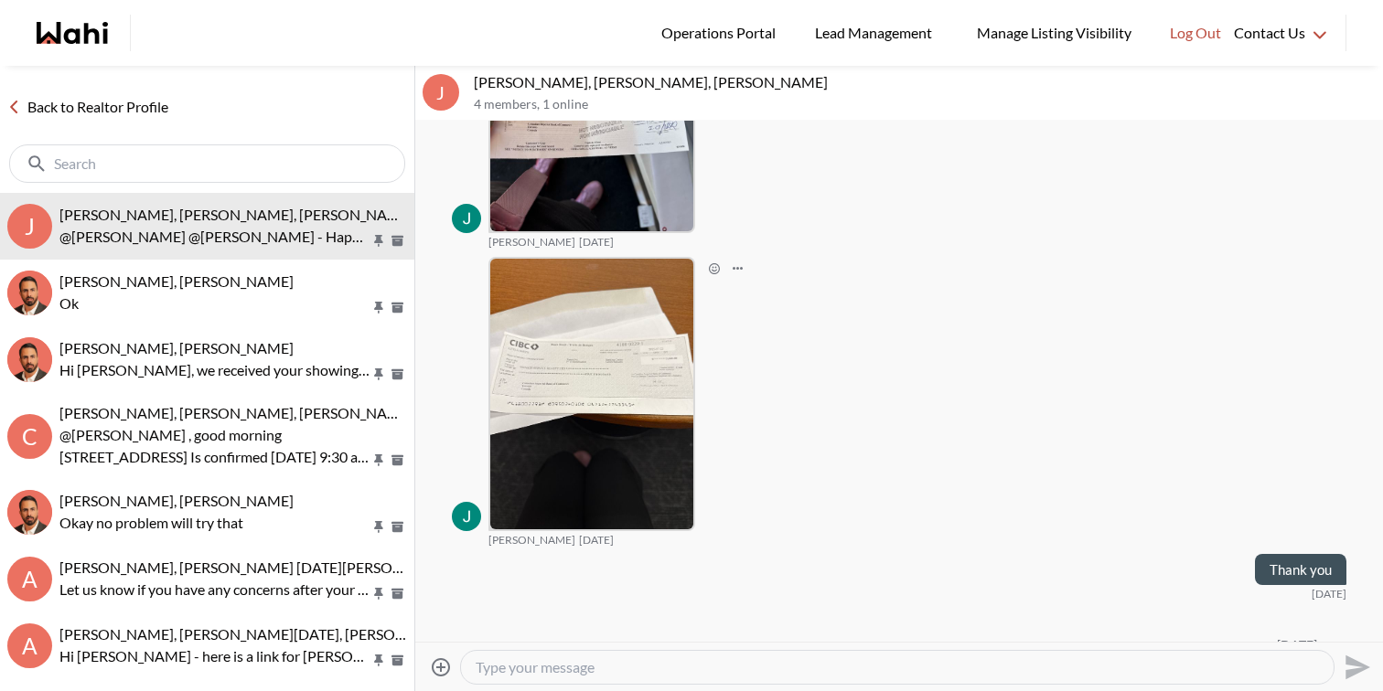
scroll to position [15018, 0]
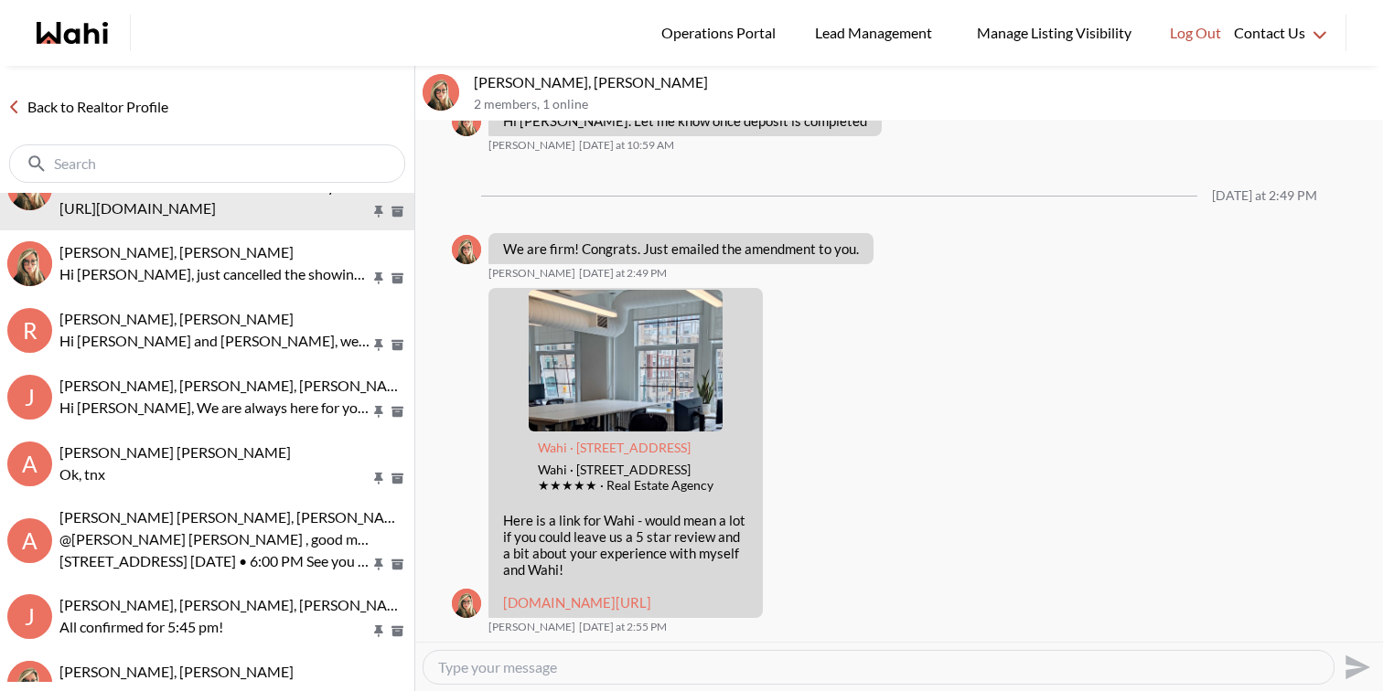
scroll to position [53, 0]
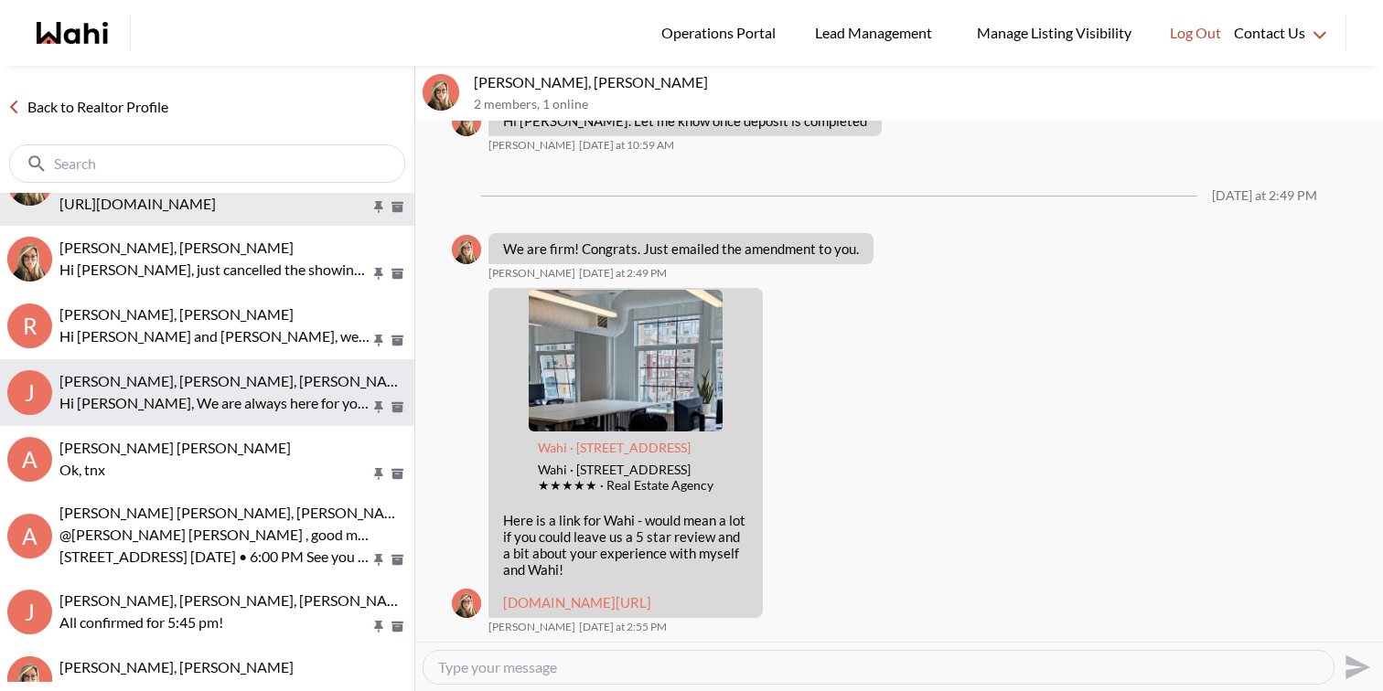
click at [236, 401] on p "Hi [PERSON_NAME], We are always here for you. Feel free to ask as many question…" at bounding box center [214, 403] width 311 height 22
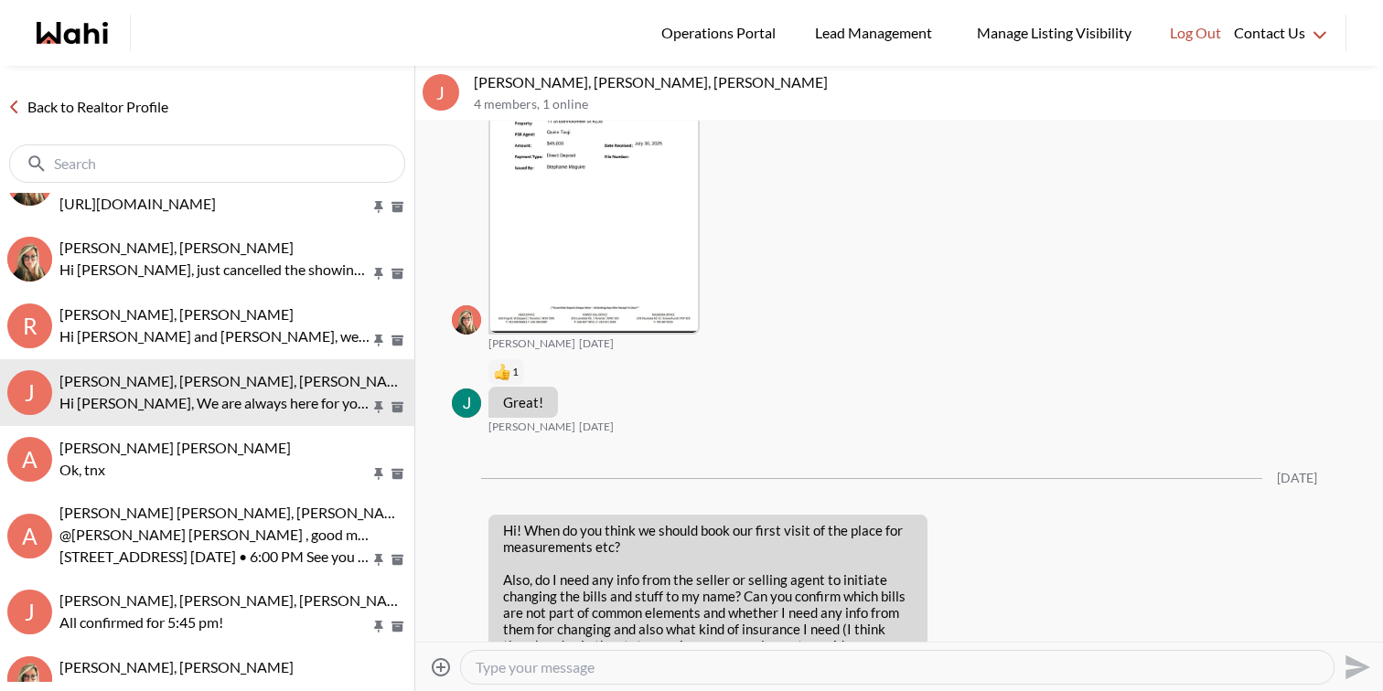
scroll to position [8412, 0]
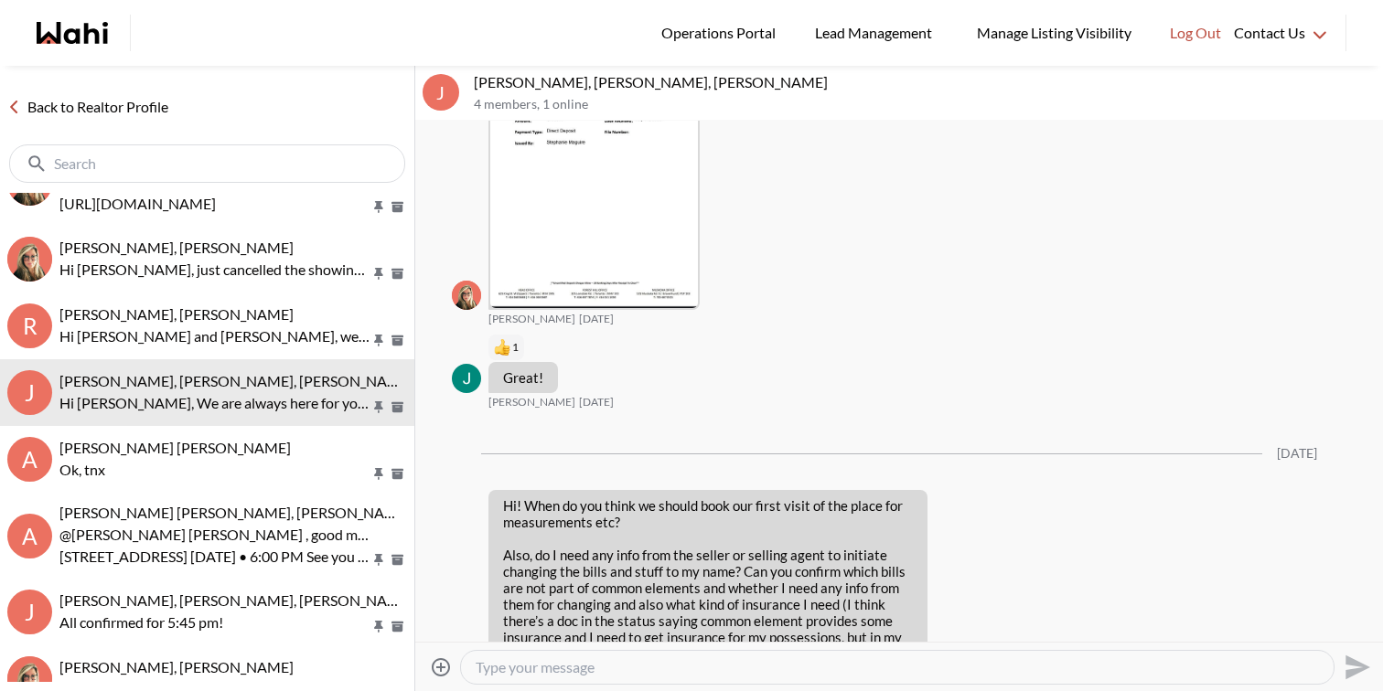
click at [592, 277] on img at bounding box center [594, 172] width 208 height 271
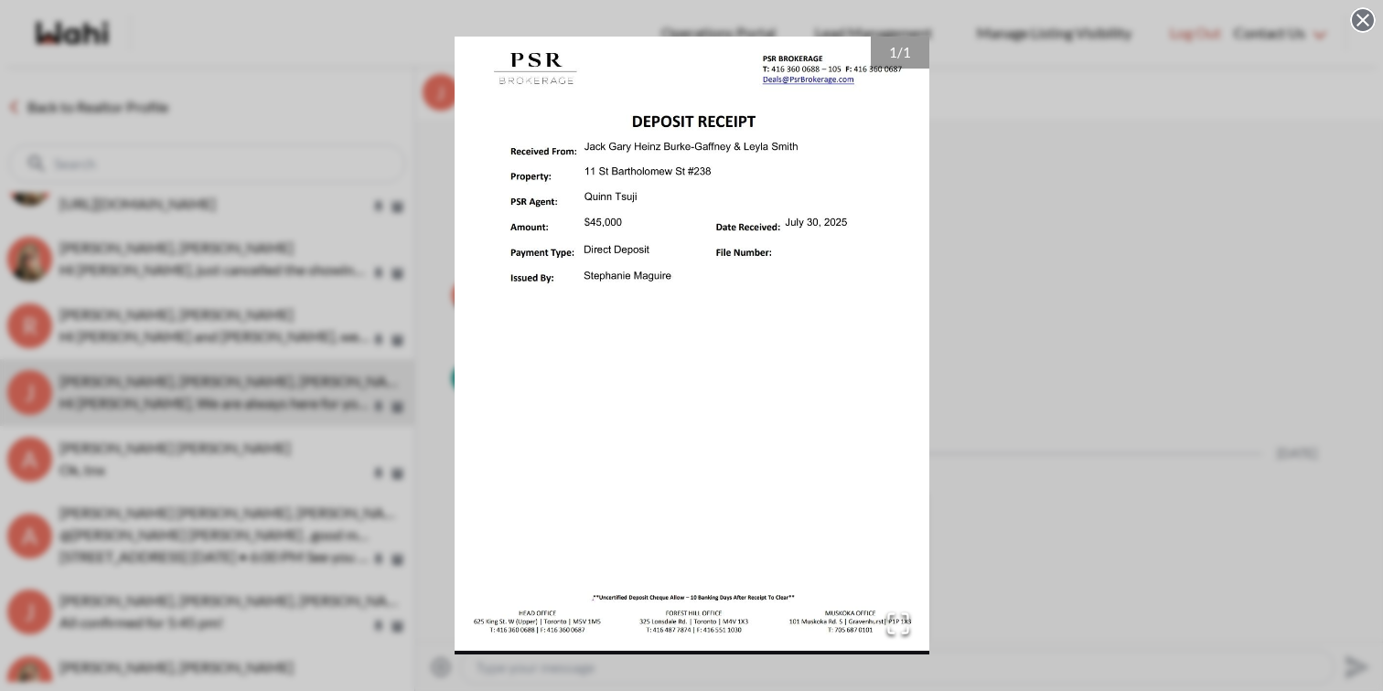
click at [1066, 390] on div "1 / 1" at bounding box center [691, 345] width 1383 height 691
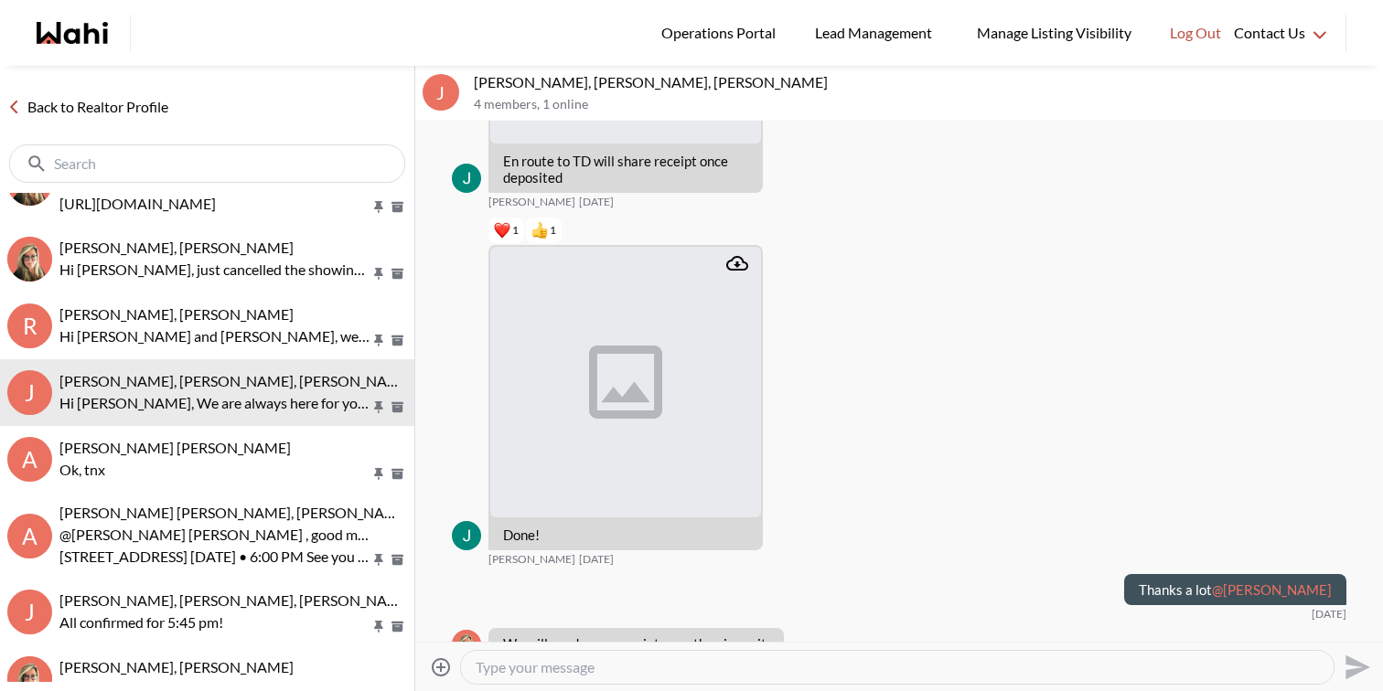
scroll to position [7474, 0]
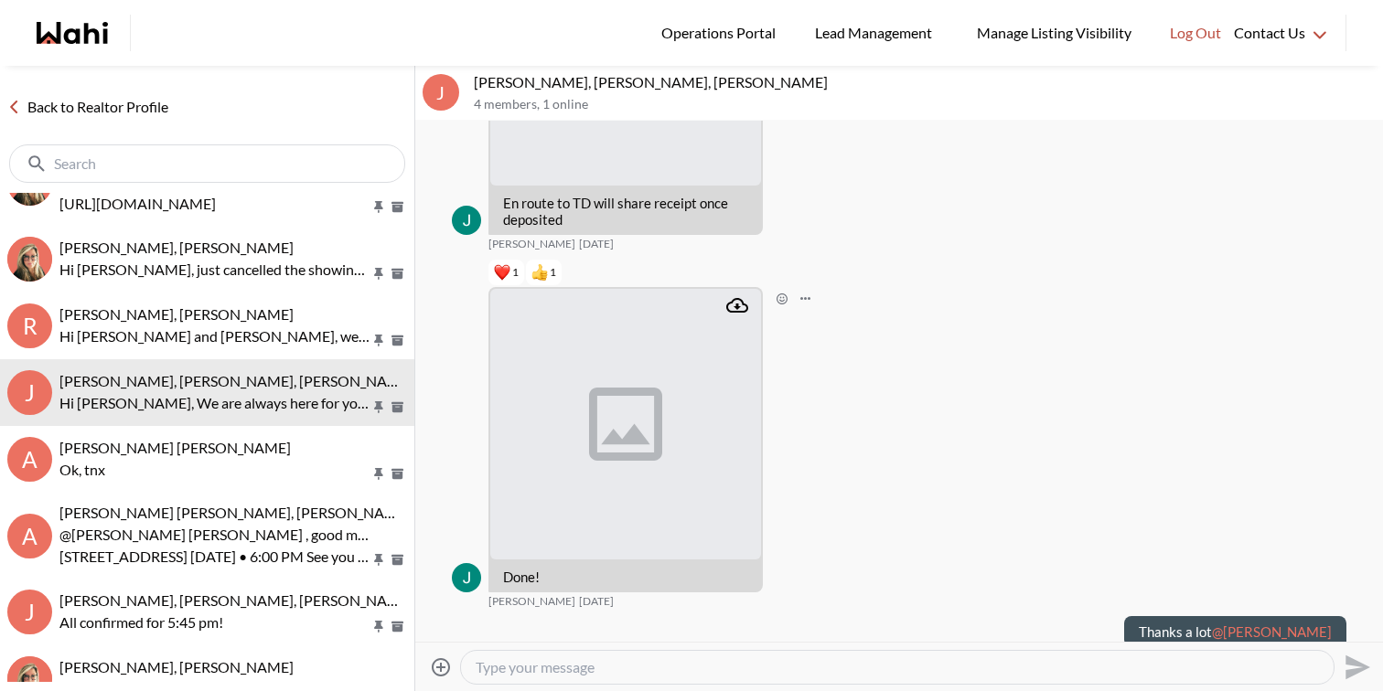
click at [660, 458] on img at bounding box center [625, 424] width 271 height 271
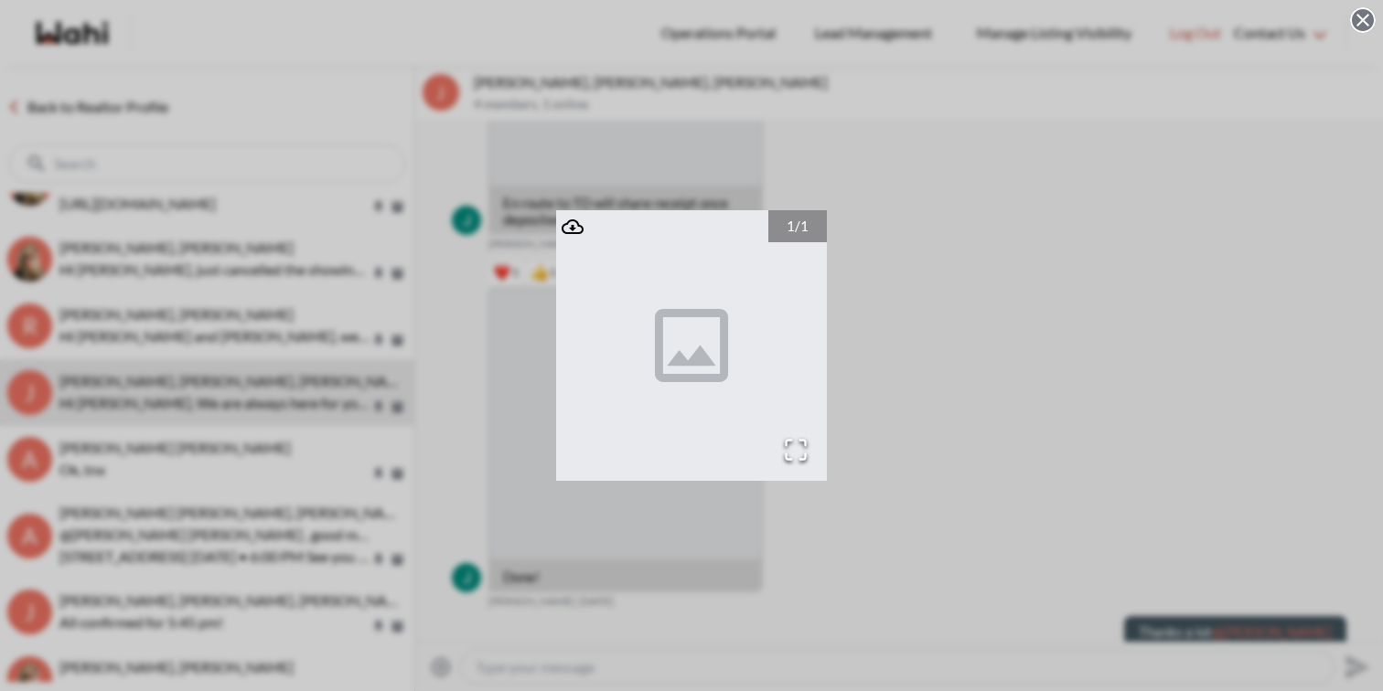
click at [648, 496] on div "1 / 1" at bounding box center [691, 345] width 1383 height 691
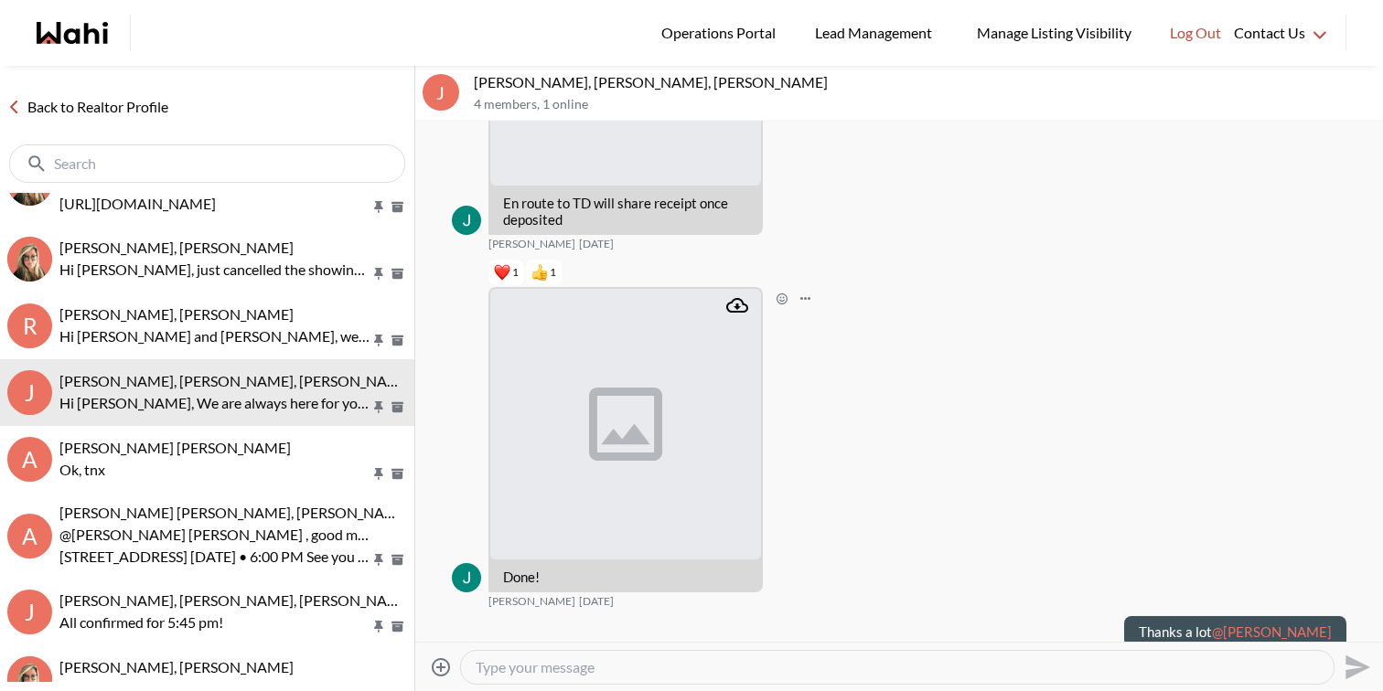
click at [735, 313] on icon "Attachment" at bounding box center [737, 305] width 22 height 15
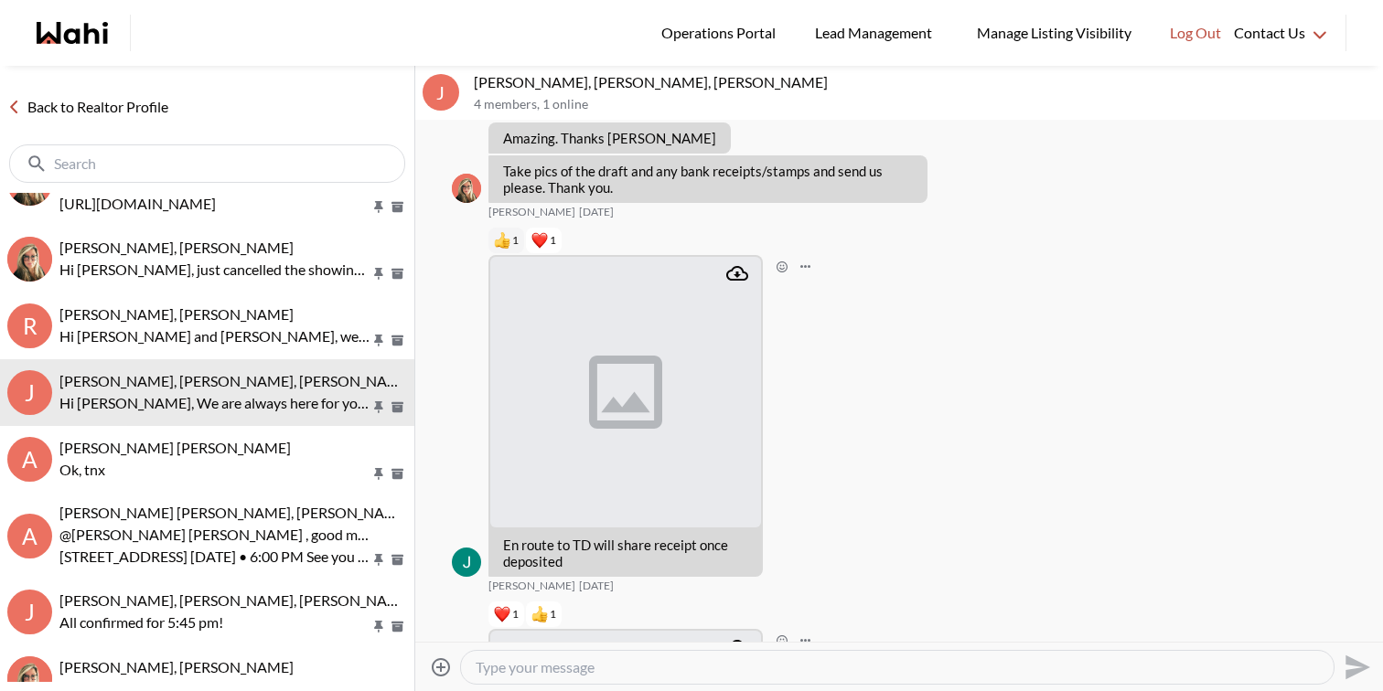
scroll to position [7253, 0]
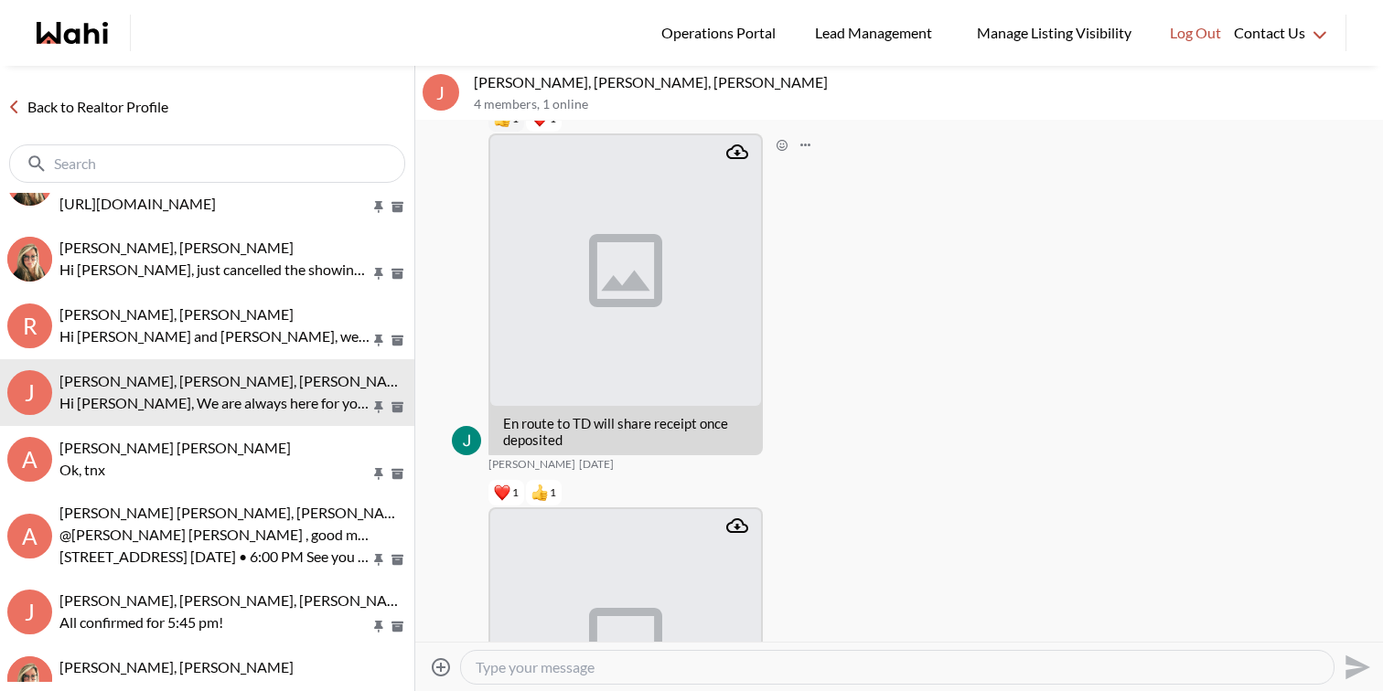
click at [739, 163] on icon "Attachment" at bounding box center [737, 152] width 22 height 22
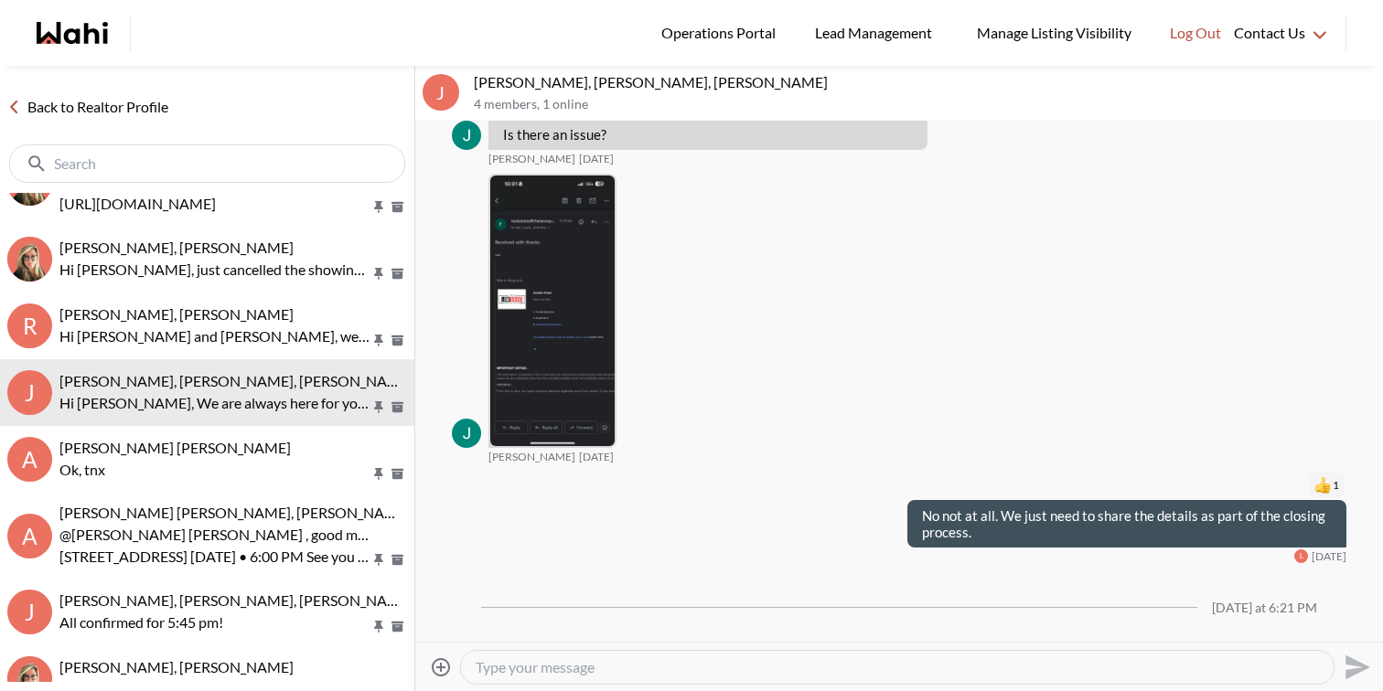
scroll to position [22157, 0]
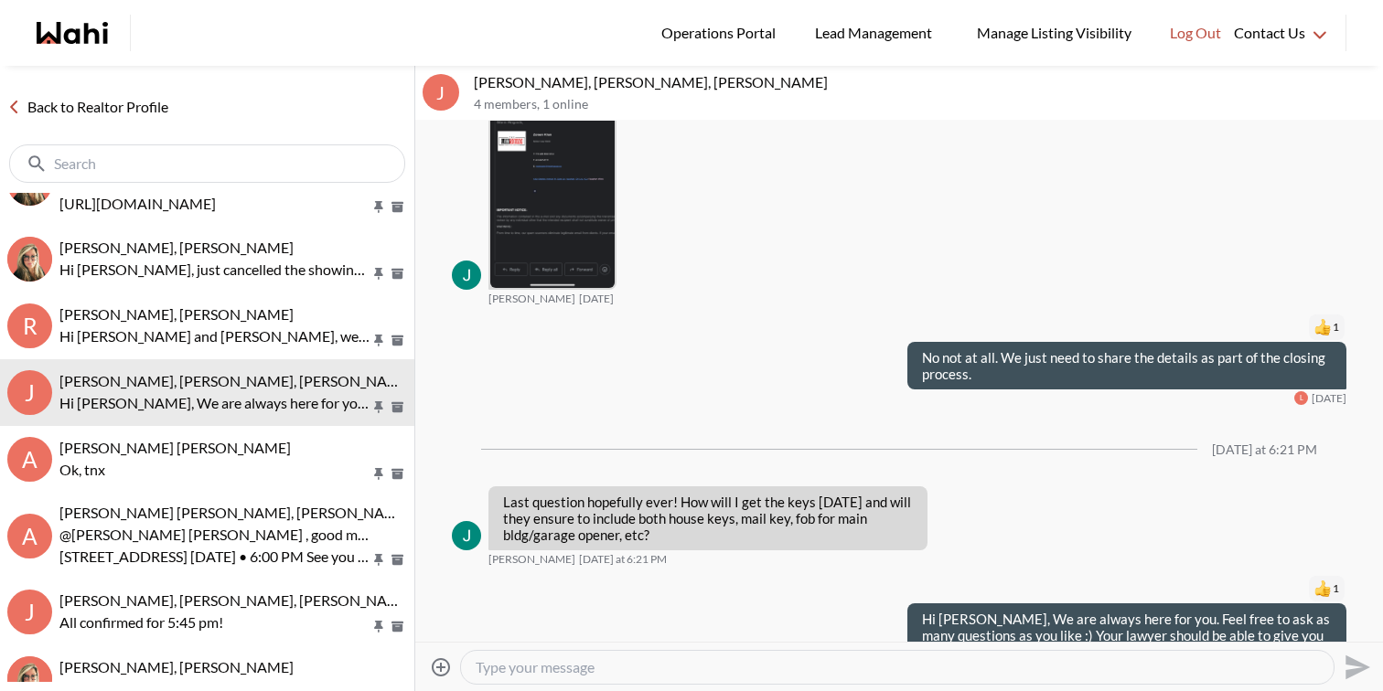
click at [1151, 659] on textarea "Type your message" at bounding box center [897, 667] width 843 height 18
type textarea "H"
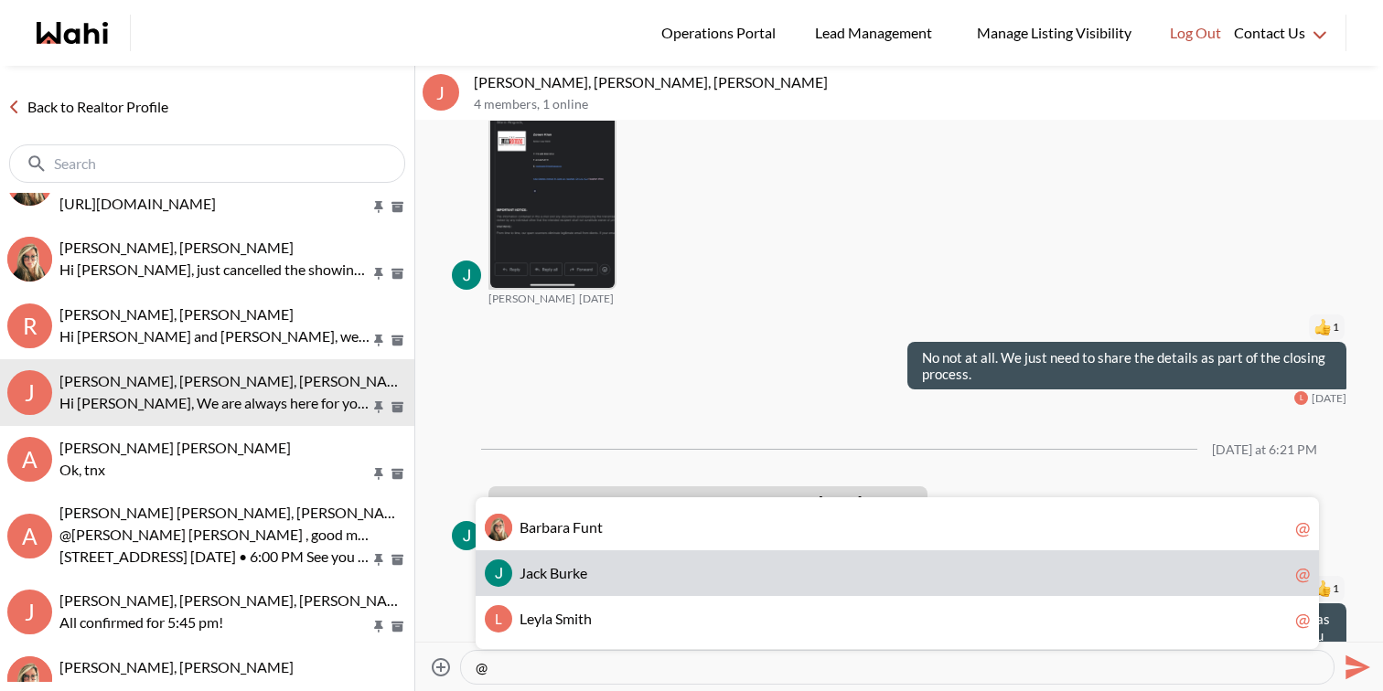
click at [914, 571] on span "J a c k B u r k e" at bounding box center [903, 573] width 768 height 18
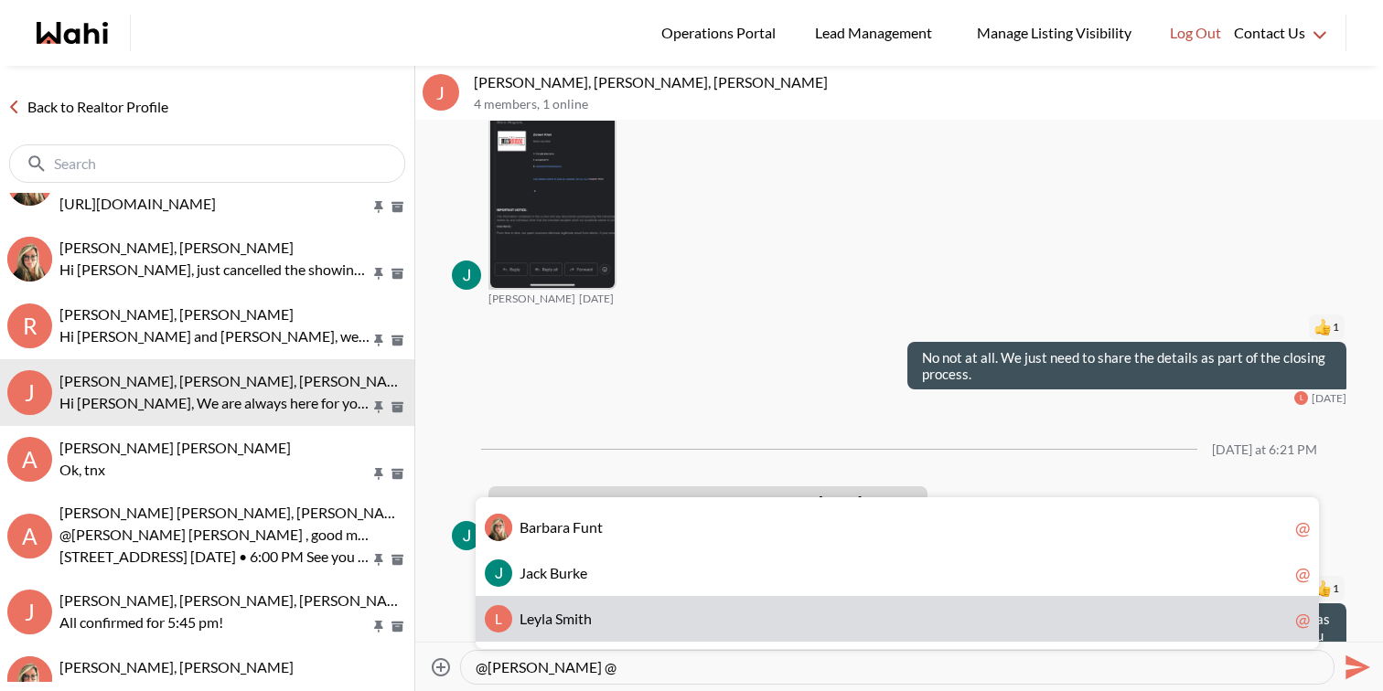
click at [801, 617] on span "L e y l a S m i t h" at bounding box center [903, 619] width 768 height 18
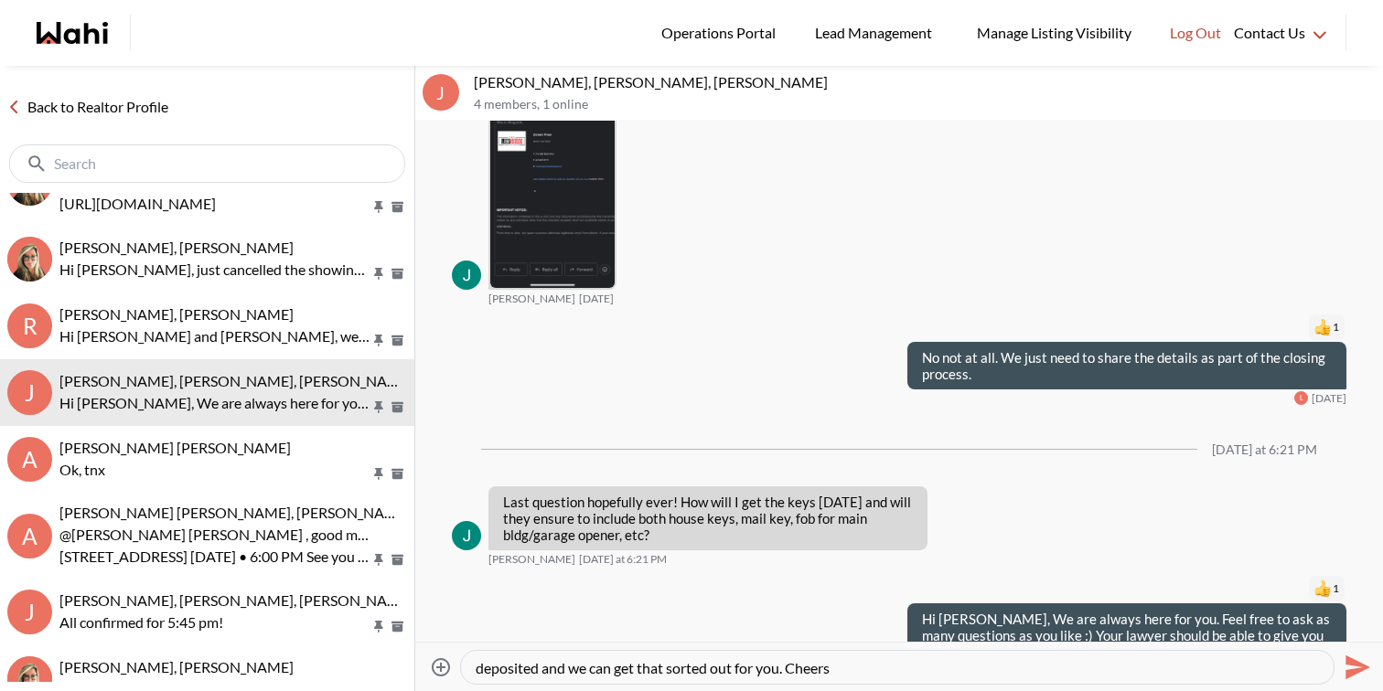
scroll to position [0, 0]
click at [1001, 669] on textarea "@Jack Burke @Leyla Smith - Happy closing day! Kindly share a void cheque where …" at bounding box center [897, 667] width 843 height 18
type textarea "@Jack Burke @Leyla Smith - Happy closing day! Kindly share a void cheque where …"
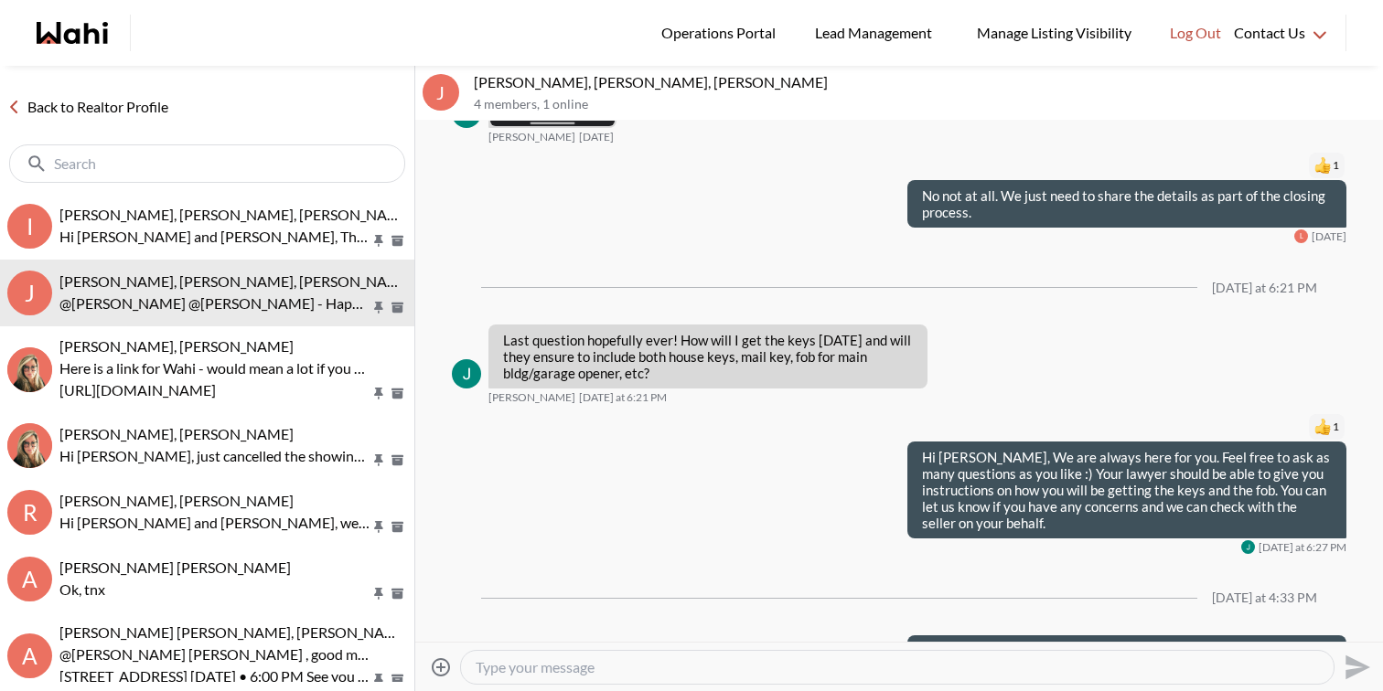
scroll to position [22317, 0]
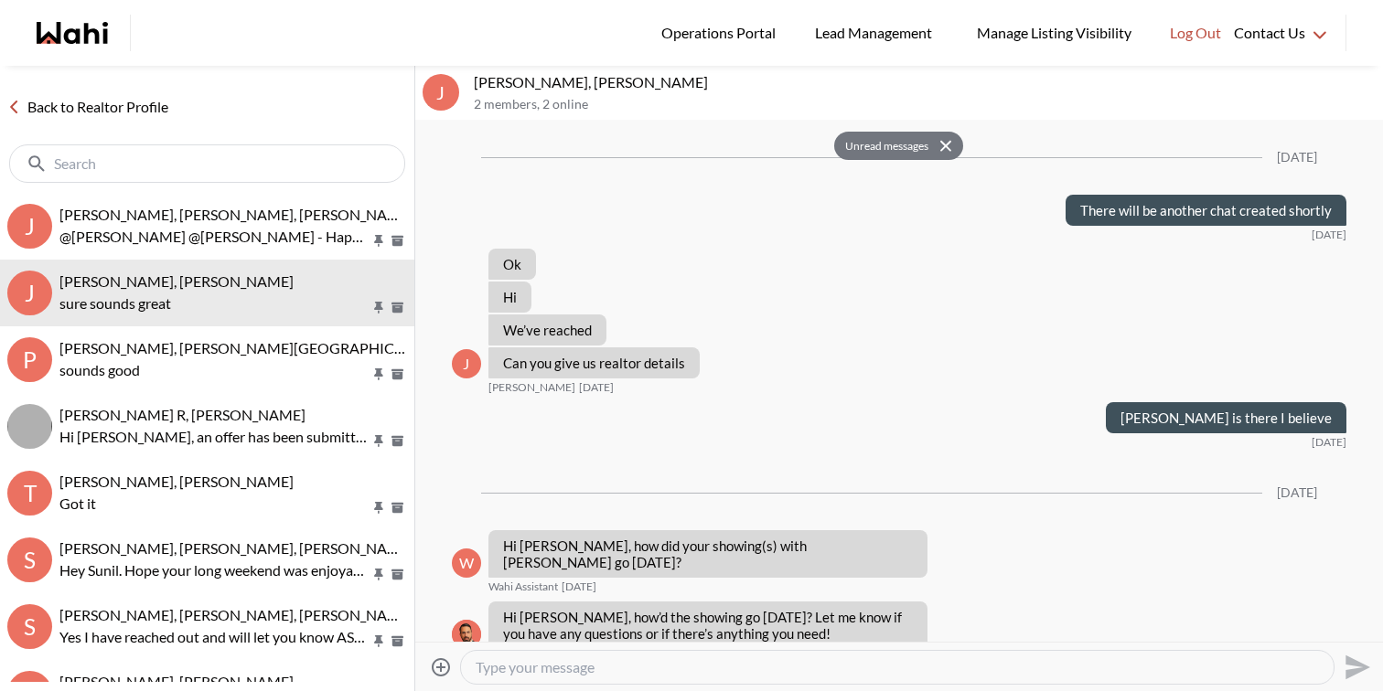
scroll to position [2795, 0]
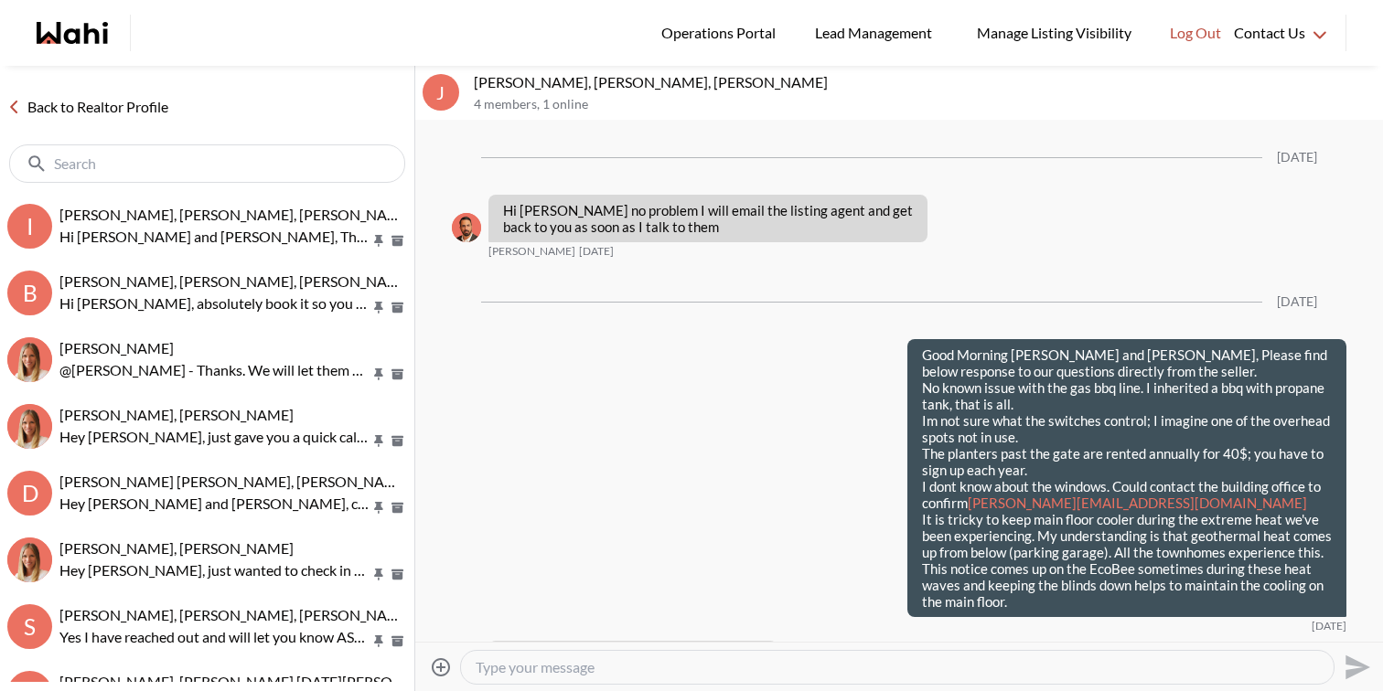
scroll to position [2905, 0]
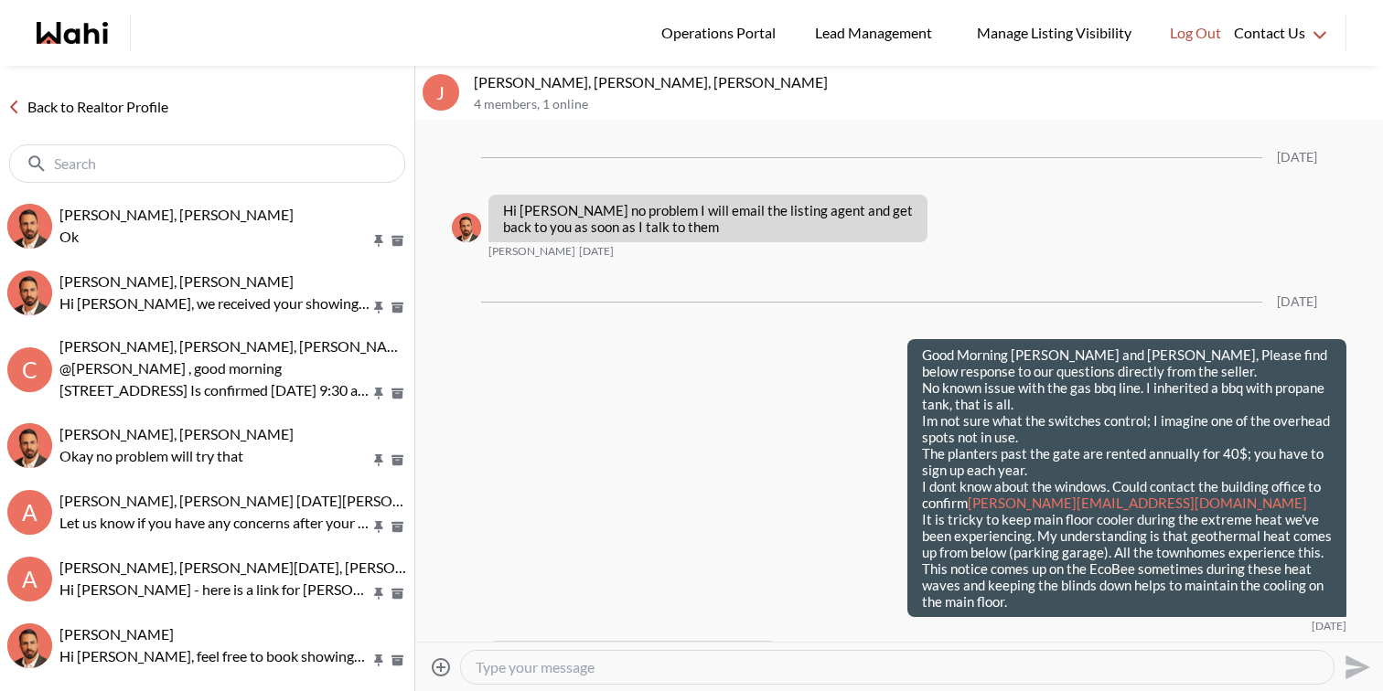
scroll to position [2905, 0]
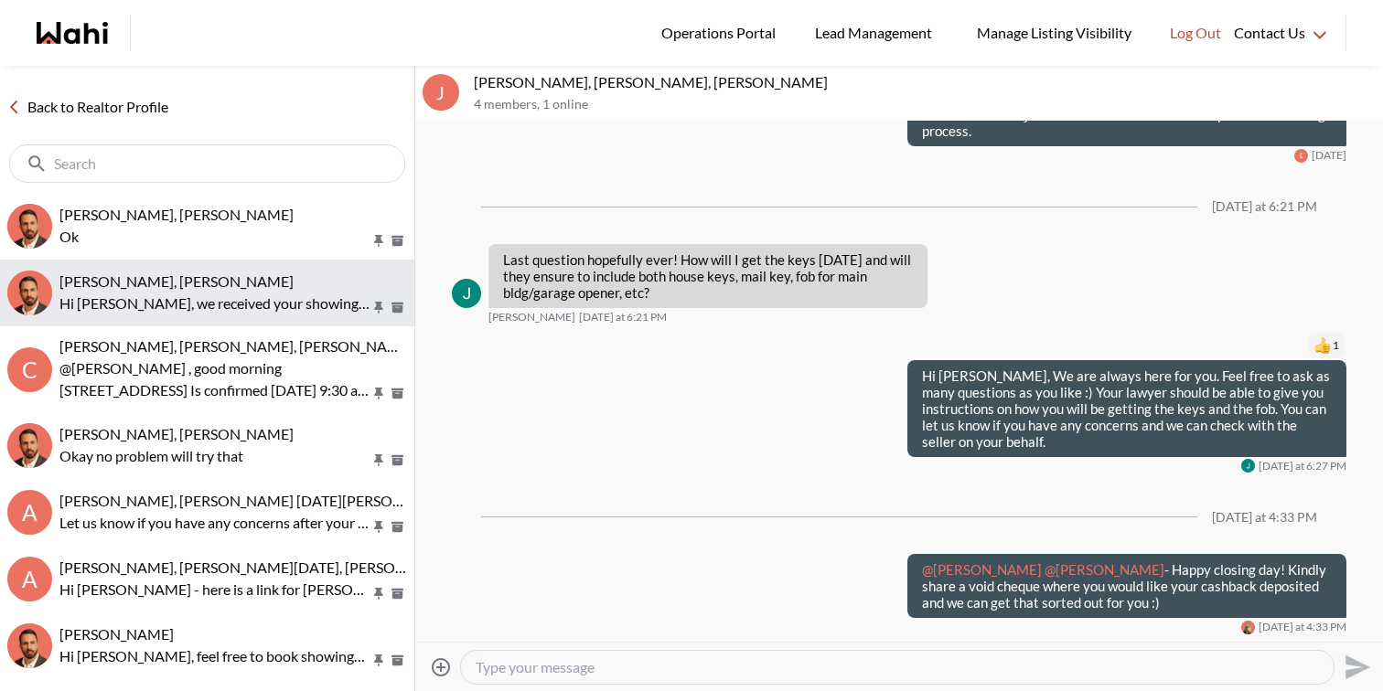
click at [242, 287] on div "[PERSON_NAME], [PERSON_NAME]" at bounding box center [233, 282] width 348 height 18
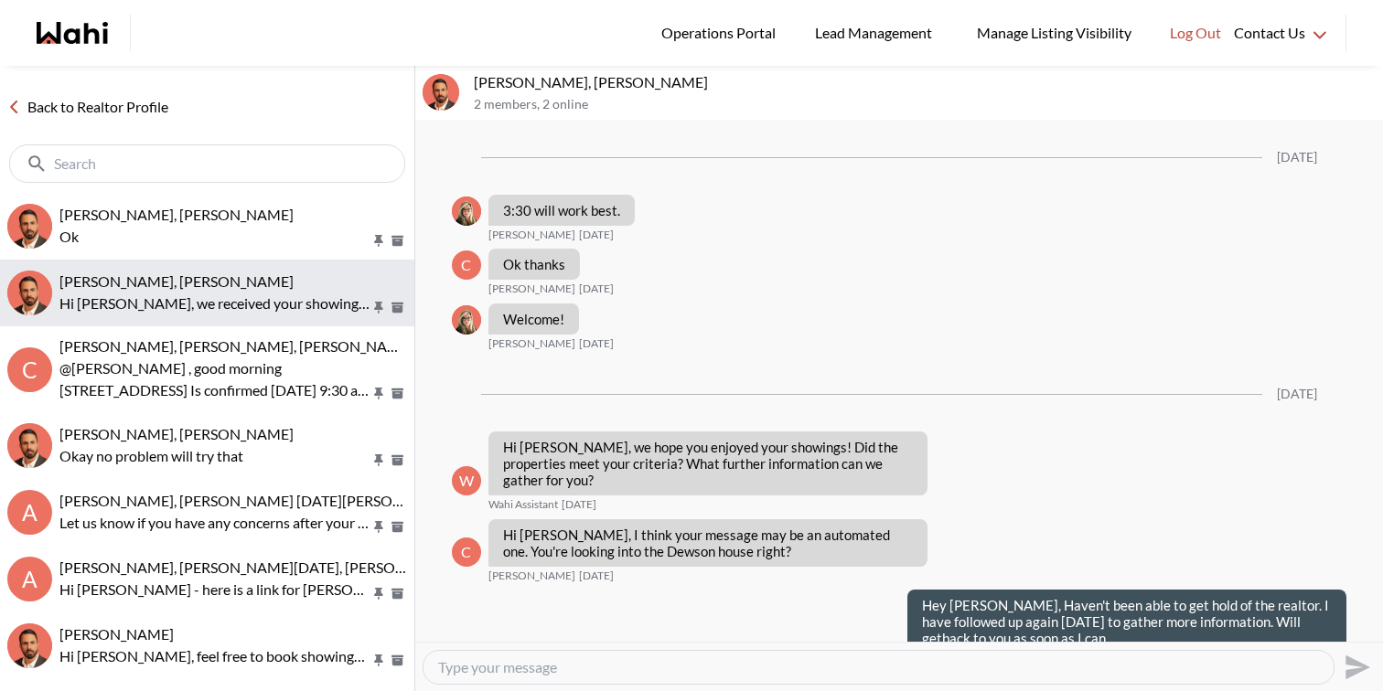
scroll to position [1861, 0]
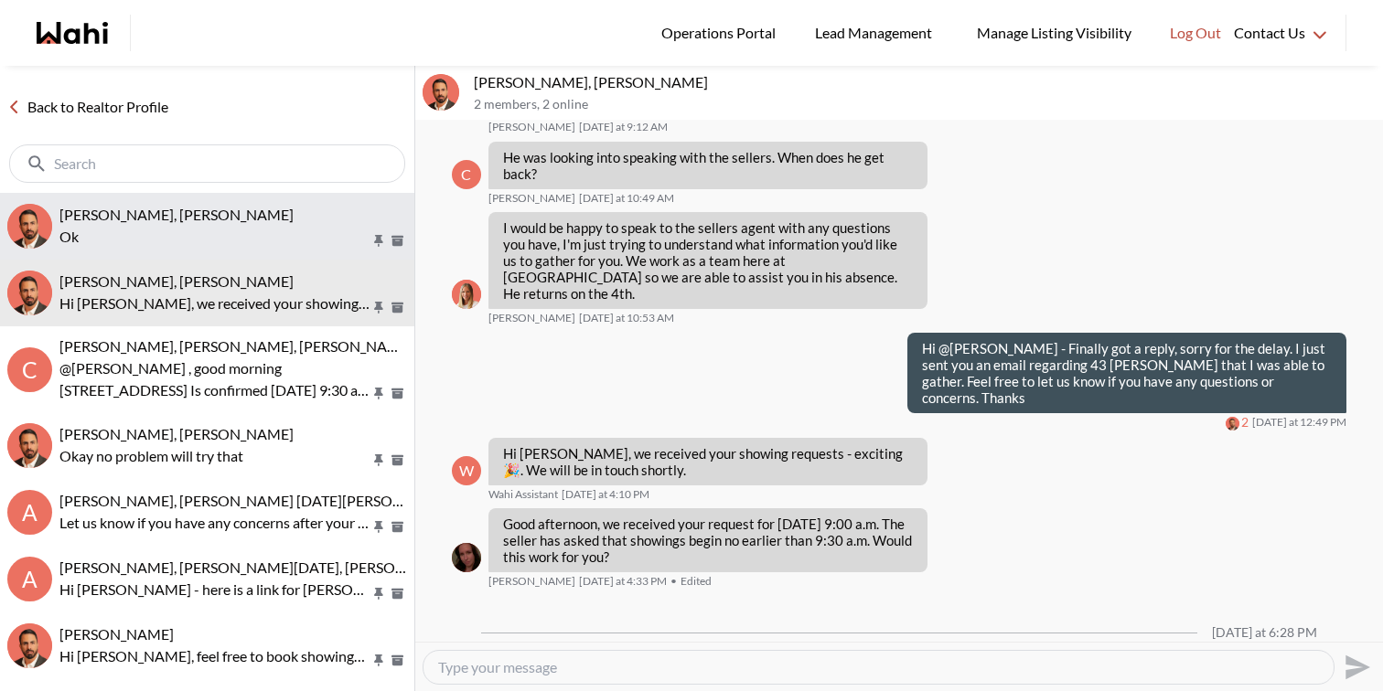
click at [227, 217] on div "[PERSON_NAME], [PERSON_NAME]" at bounding box center [233, 215] width 348 height 18
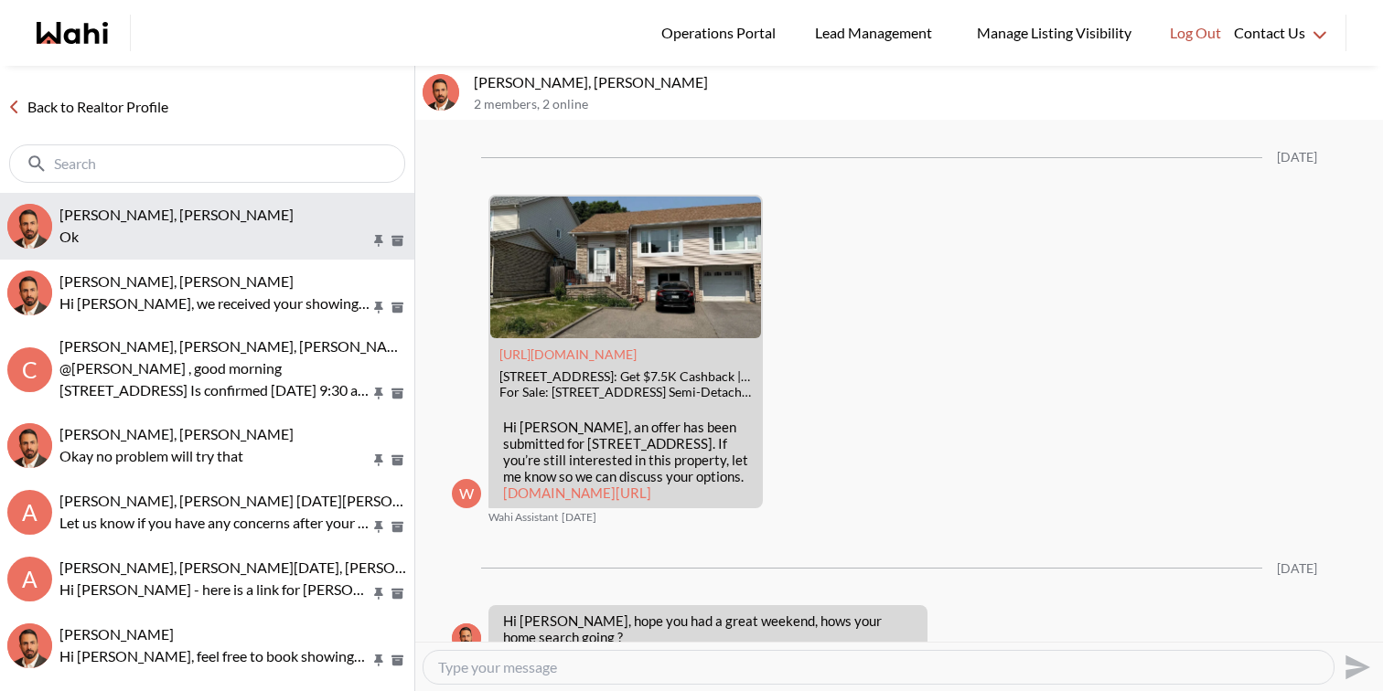
scroll to position [1978, 0]
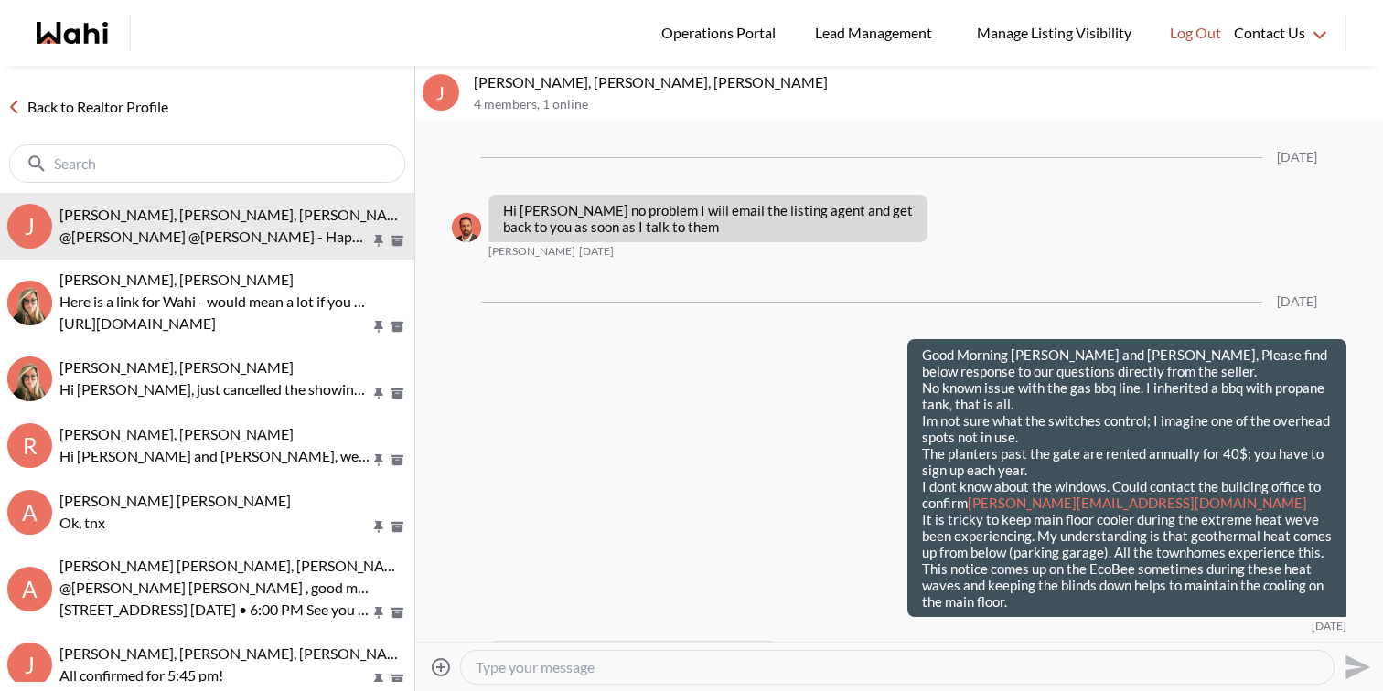
scroll to position [2905, 0]
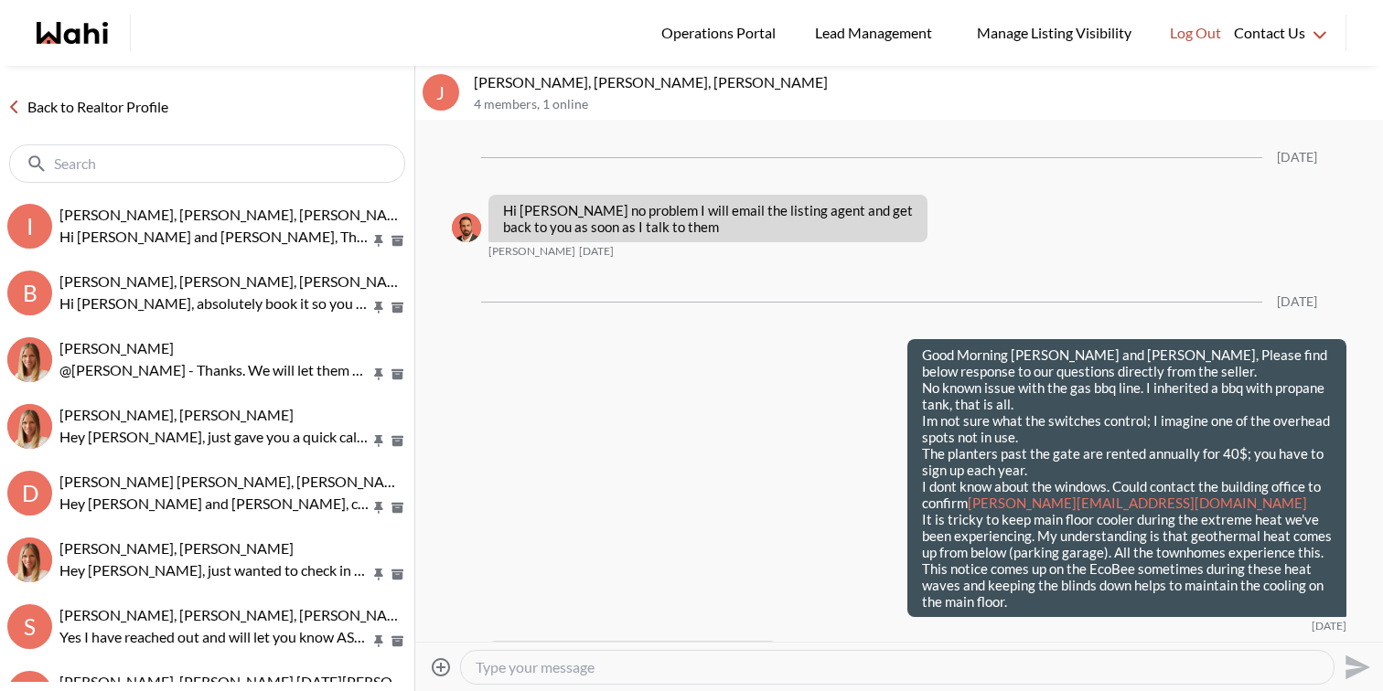
scroll to position [2905, 0]
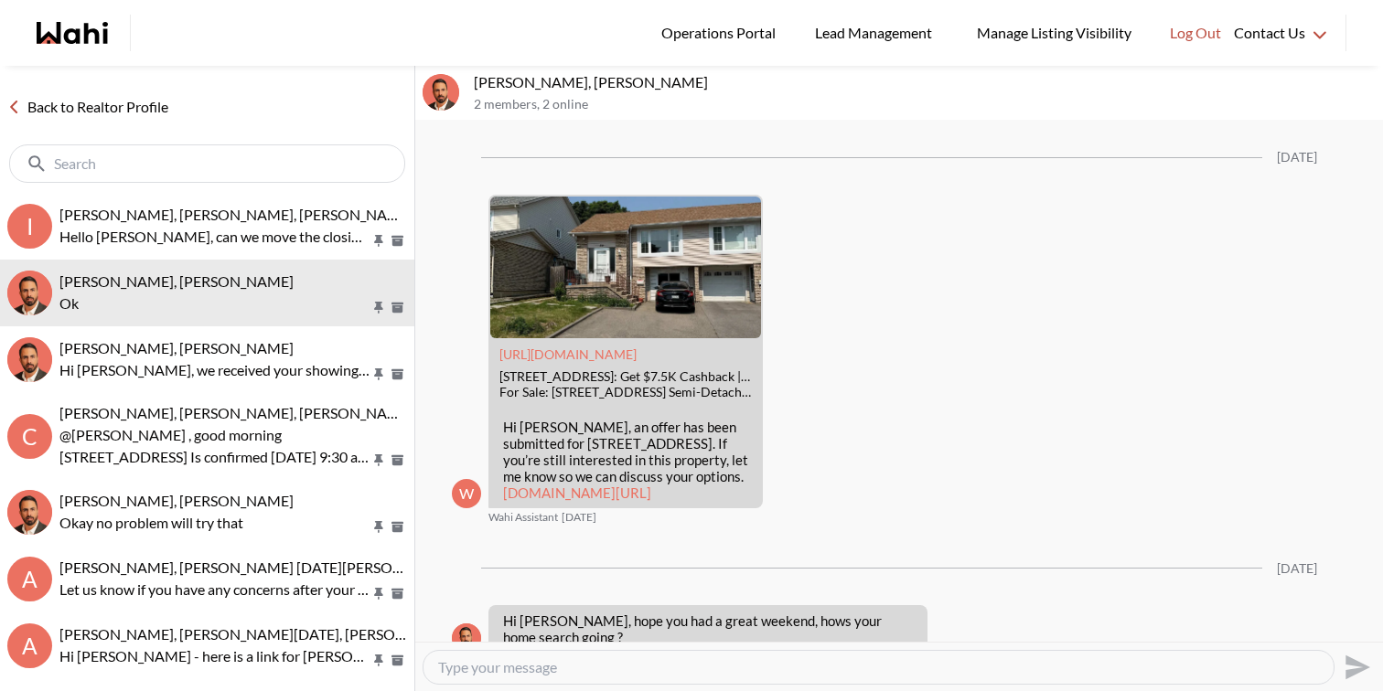
scroll to position [1978, 0]
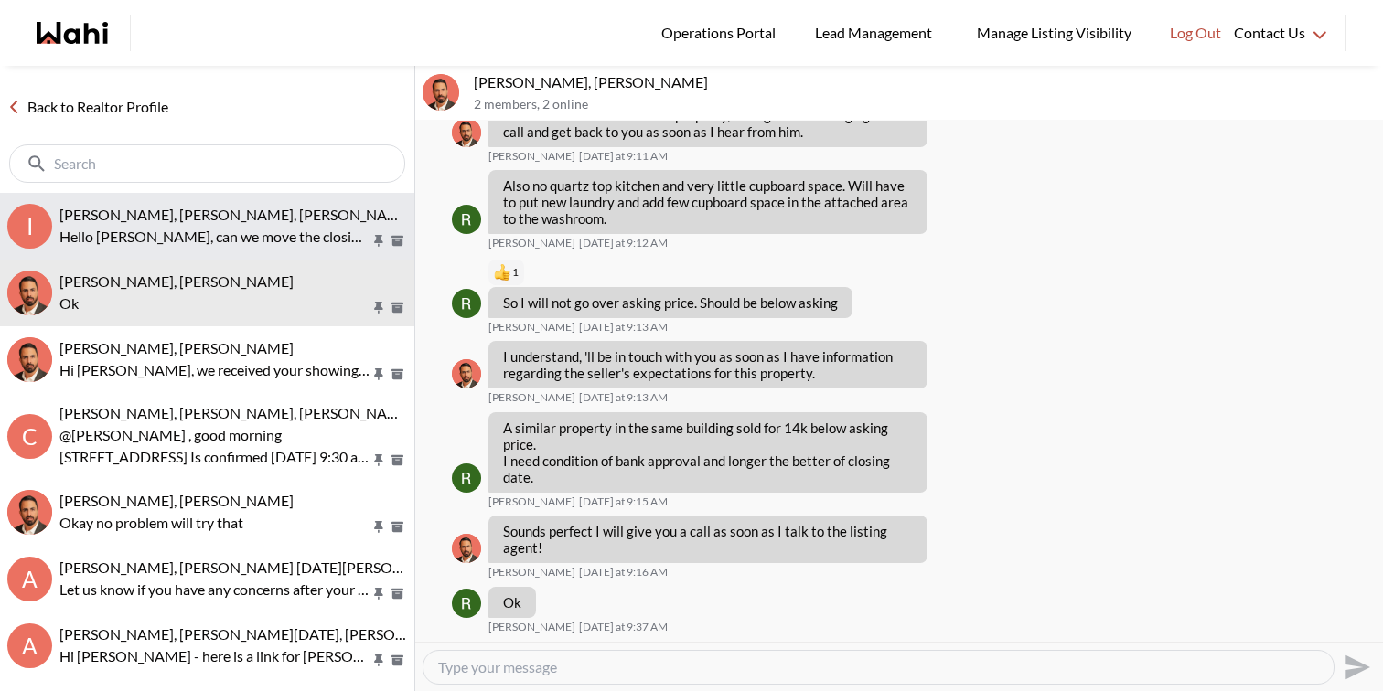
click at [186, 210] on span "[PERSON_NAME], [PERSON_NAME], [PERSON_NAME], [PERSON_NAME]" at bounding box center [296, 214] width 474 height 17
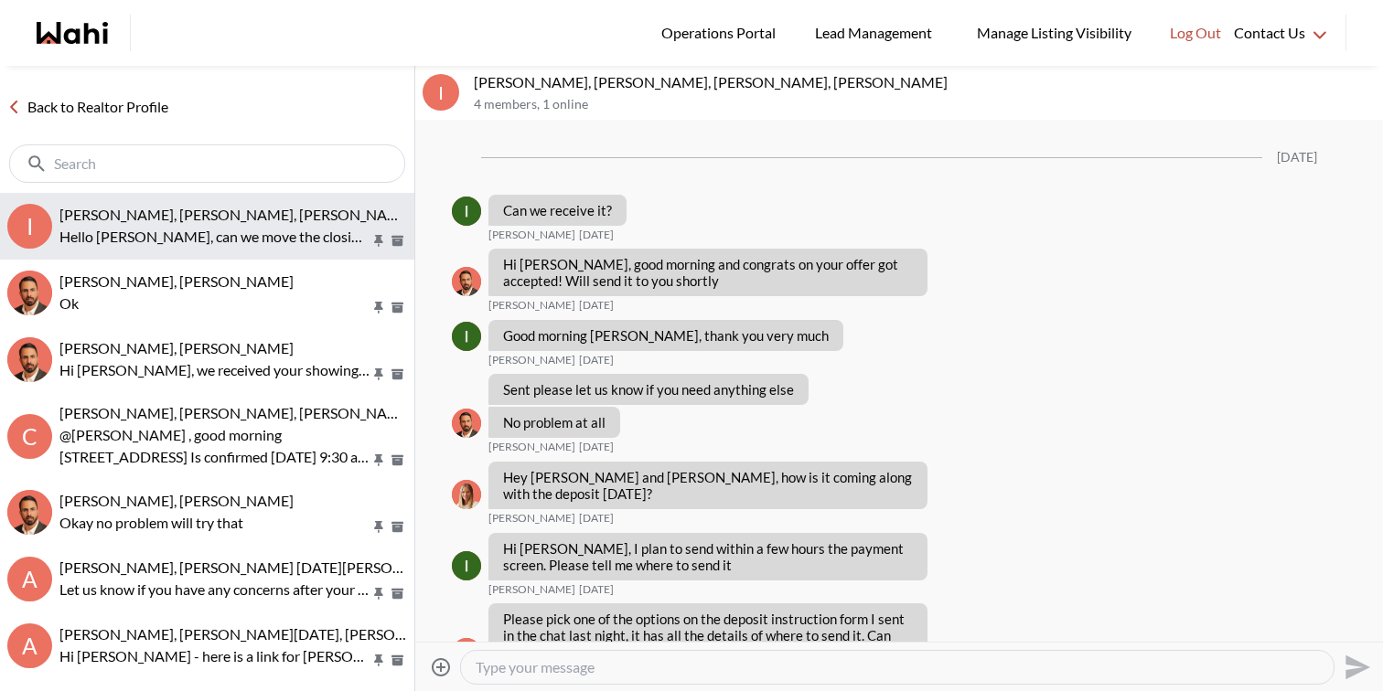
scroll to position [7159, 0]
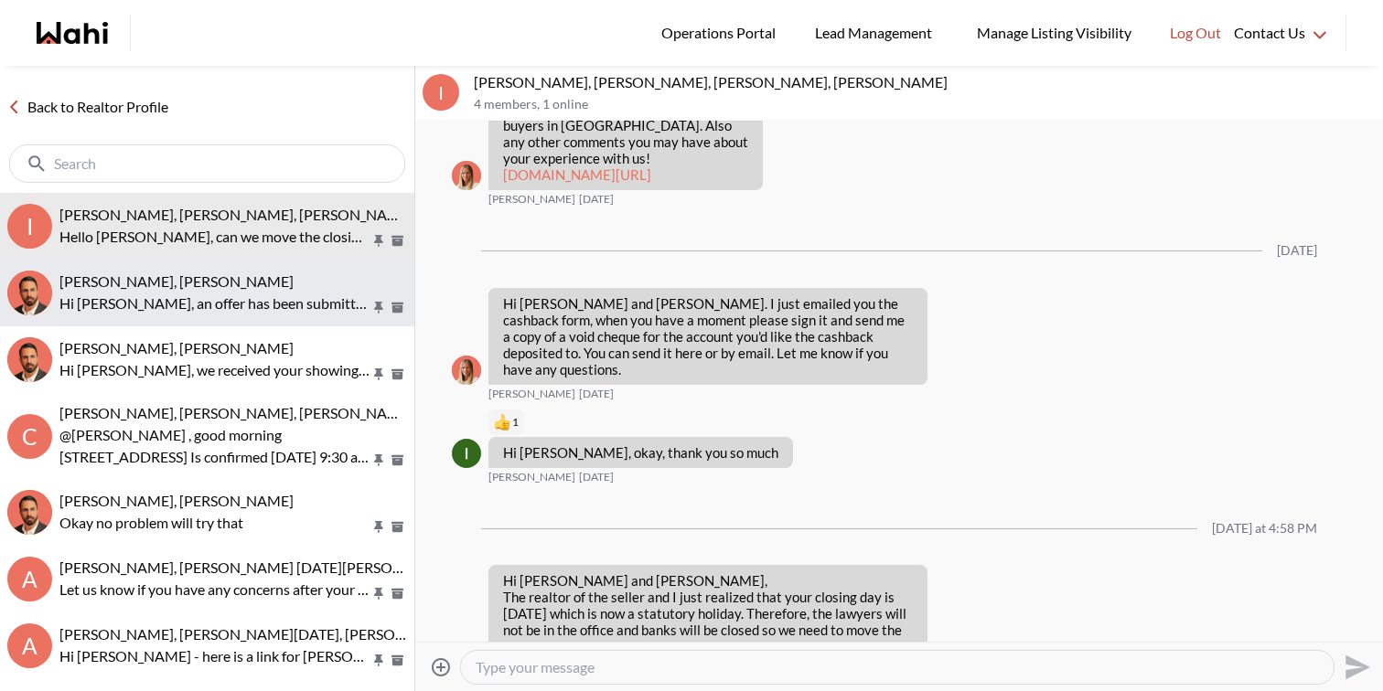
click at [195, 284] on span "Rita Kukendran, Behnam" at bounding box center [176, 281] width 234 height 17
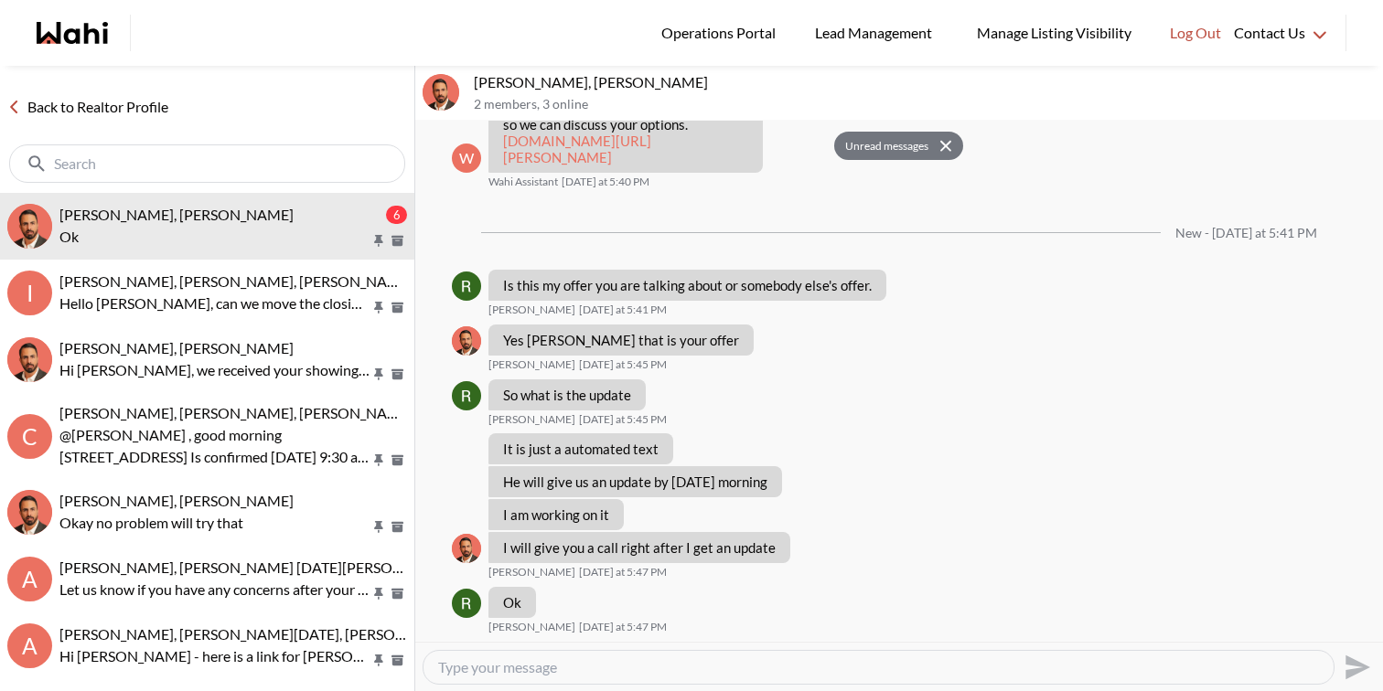
scroll to position [2826, 0]
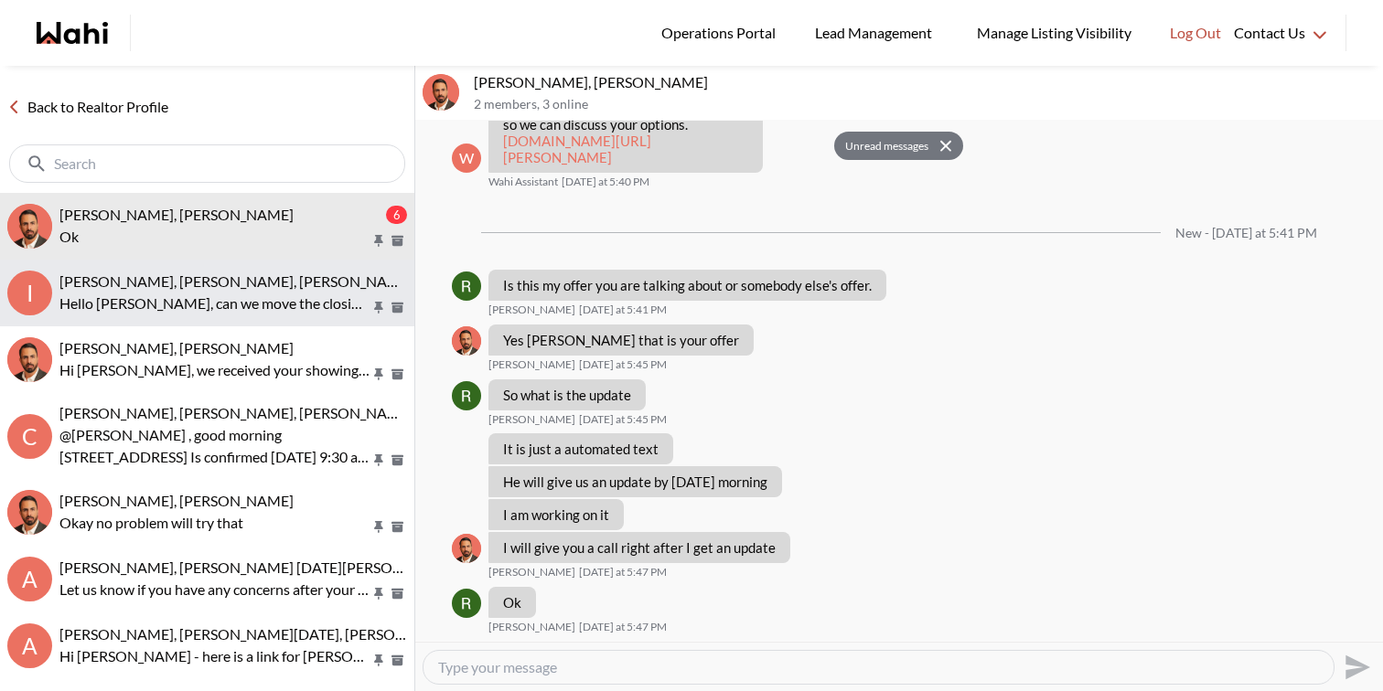
click at [335, 266] on button "I Irina Krasyuk, Kseniya Krasyuk, Michelle, Faraz Hello Michelle, can we move t…" at bounding box center [207, 293] width 414 height 67
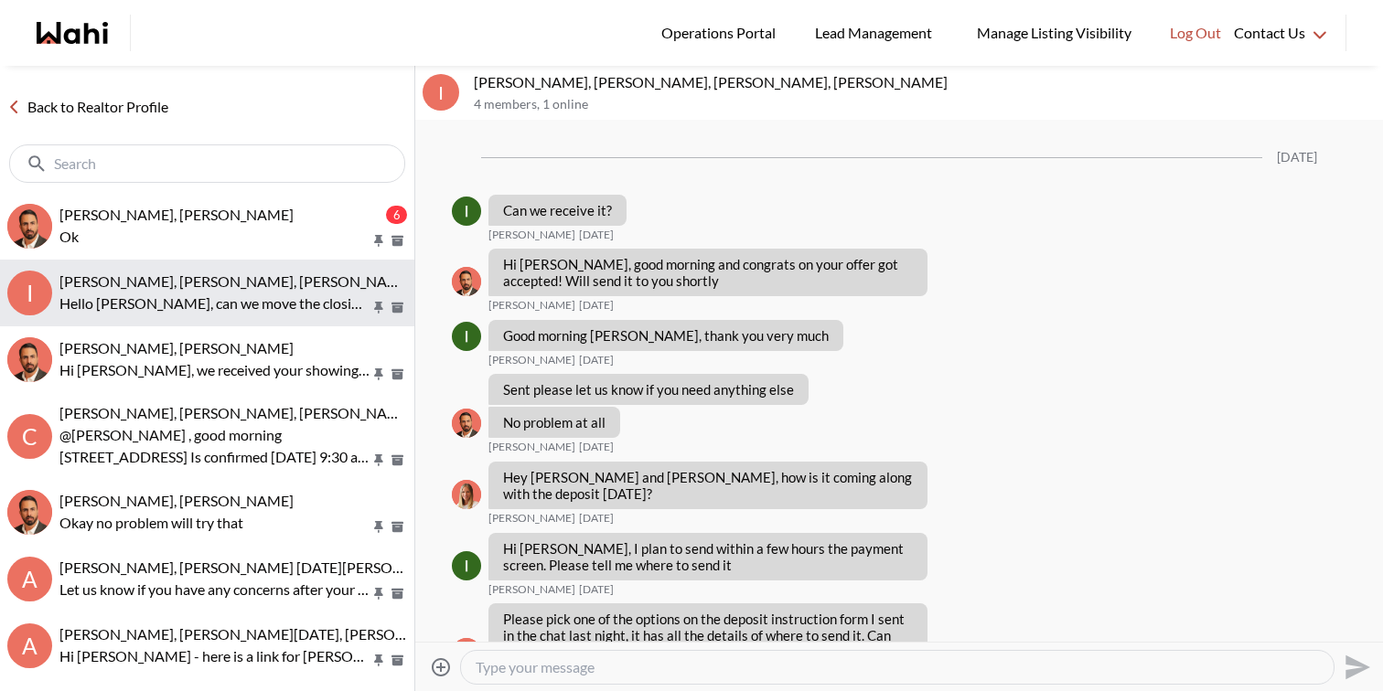
scroll to position [7159, 0]
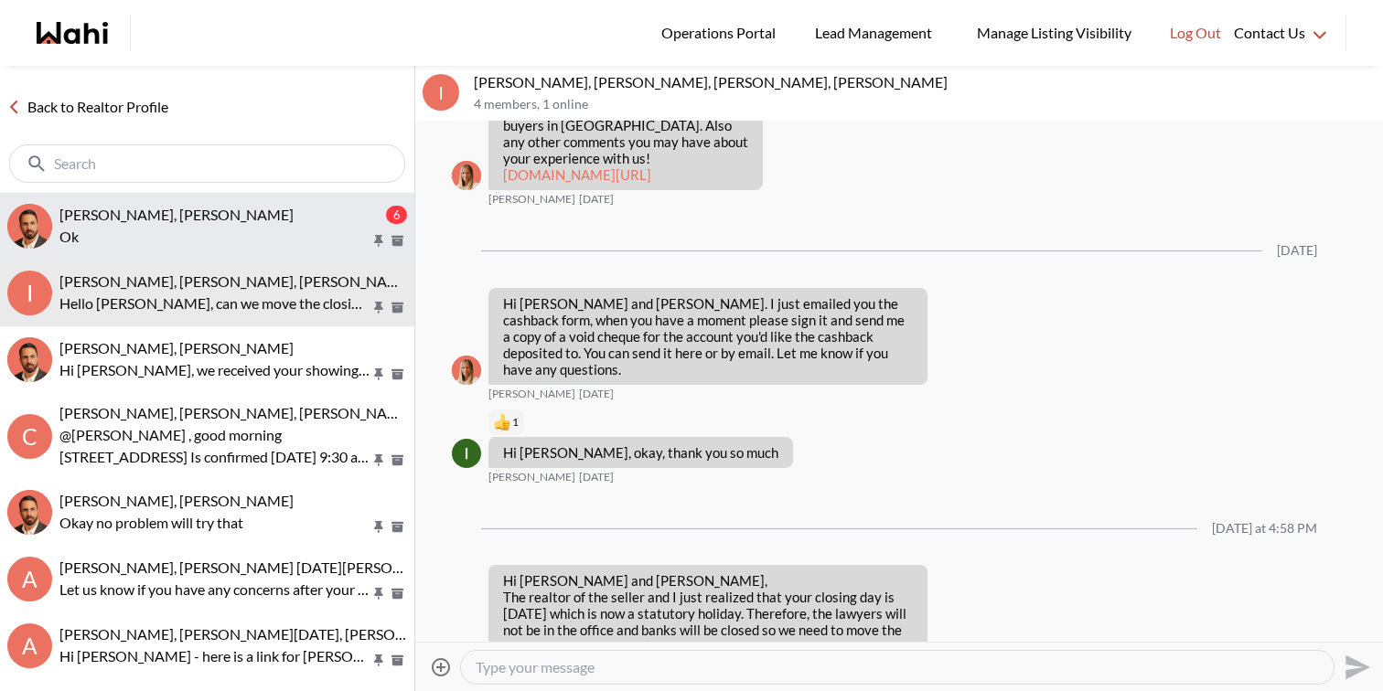
click at [325, 226] on p "Ok" at bounding box center [214, 237] width 311 height 22
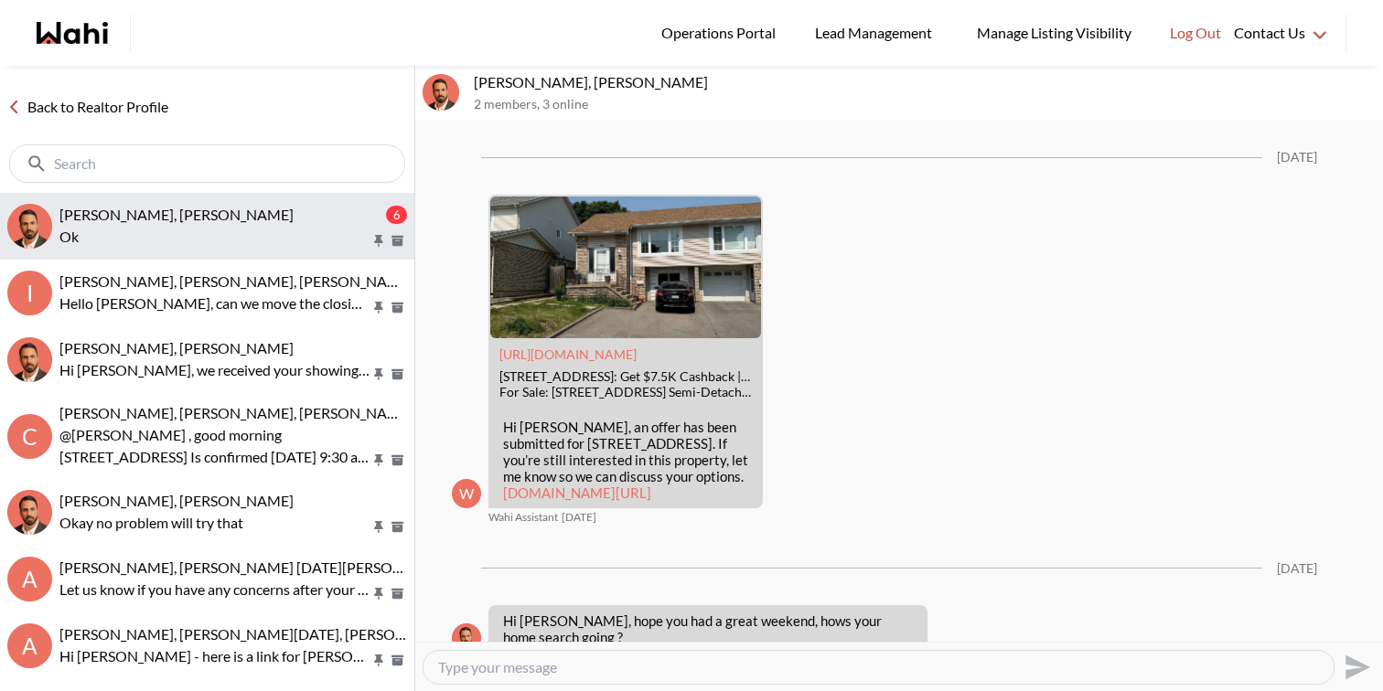
scroll to position [2752, 0]
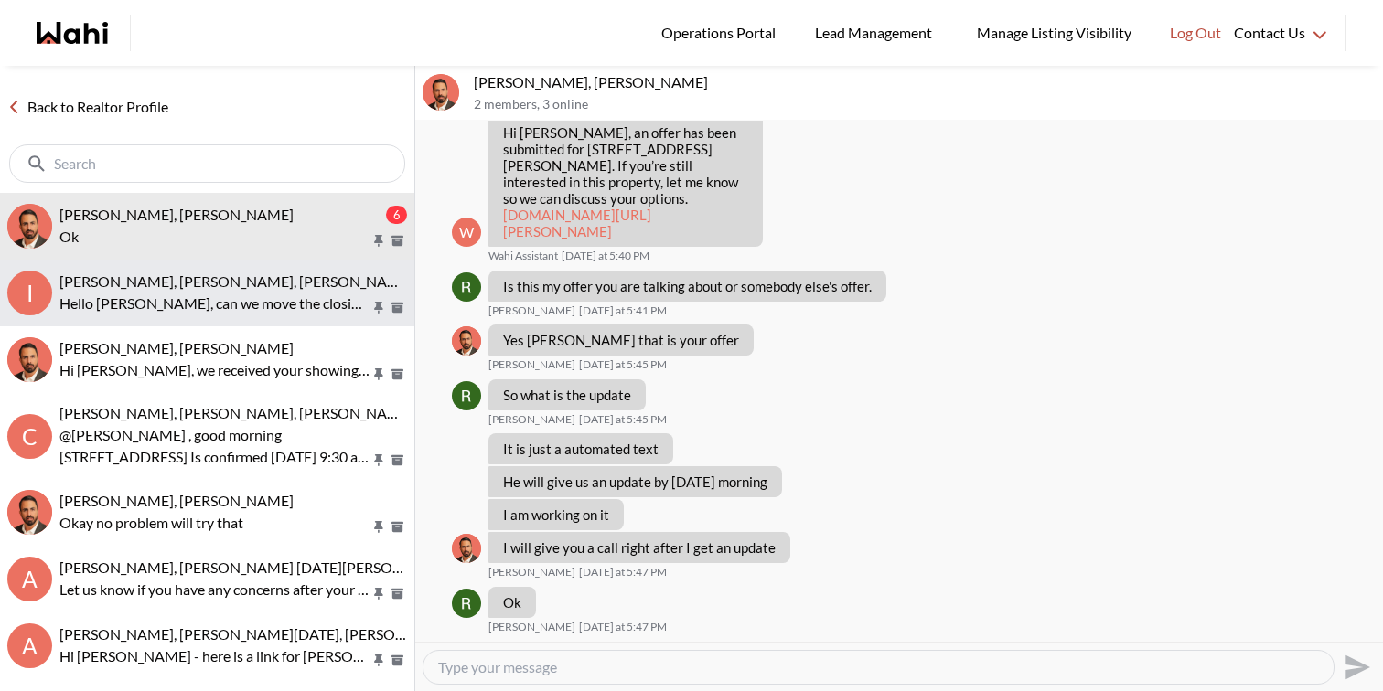
click at [340, 296] on p "Hello [PERSON_NAME], can we move the closing day by one day - [DATE]?" at bounding box center [214, 304] width 311 height 22
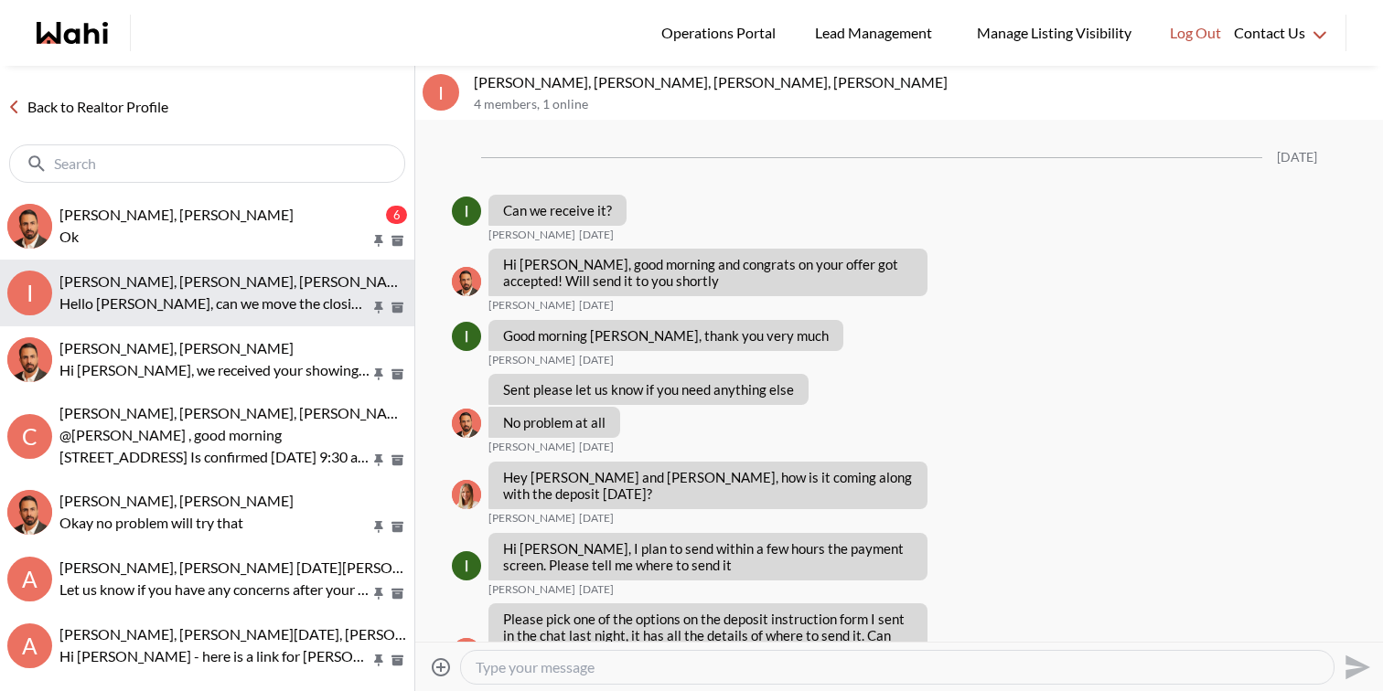
scroll to position [7159, 0]
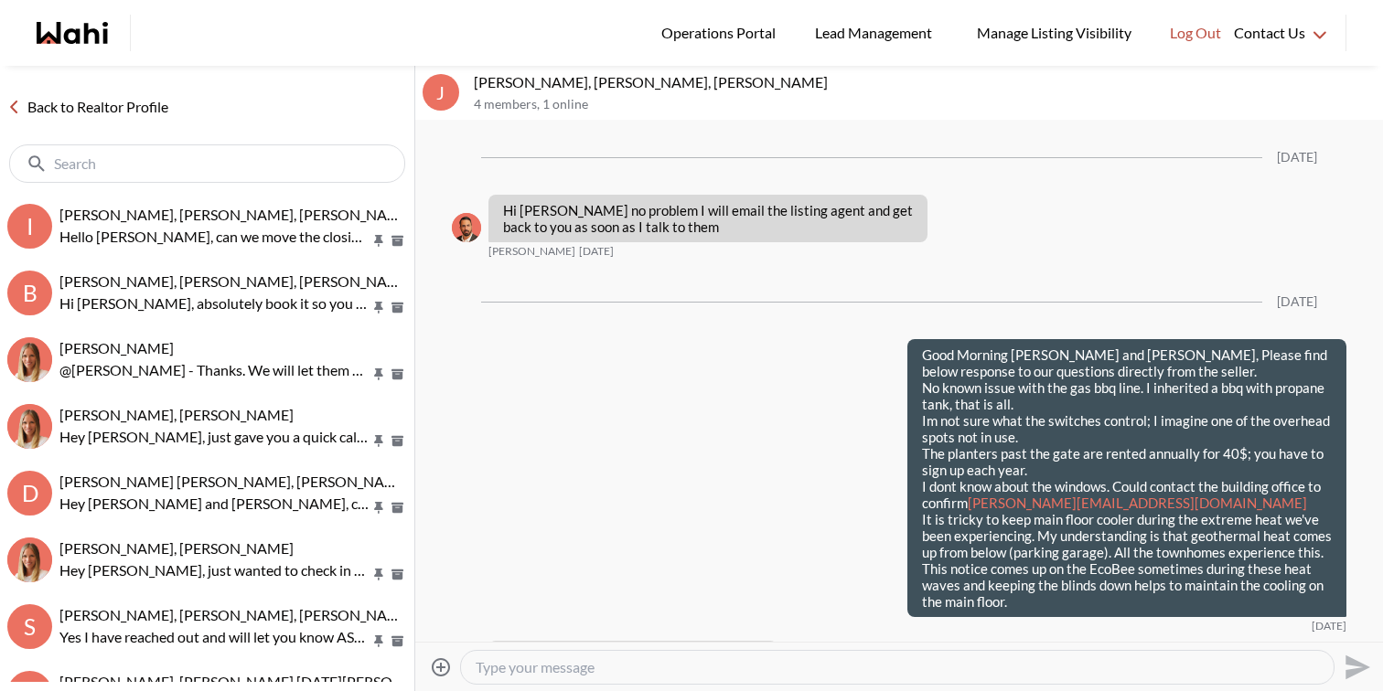
scroll to position [2905, 0]
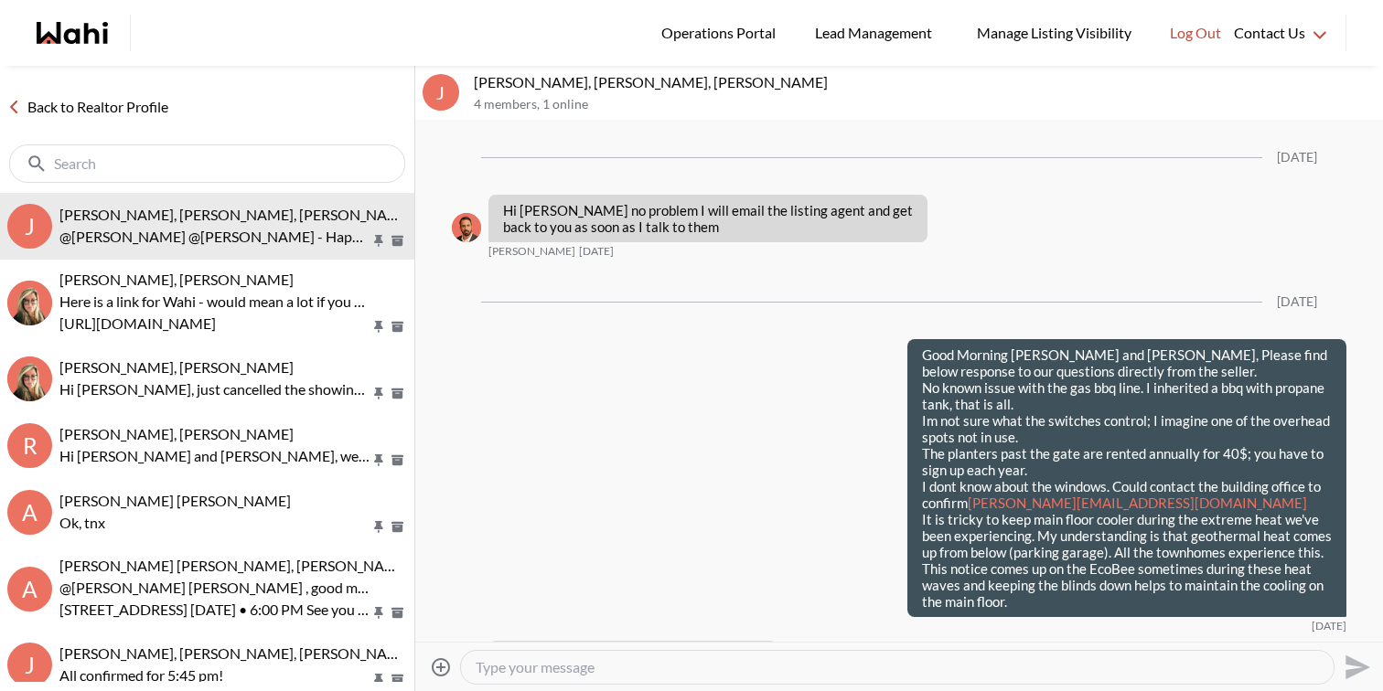
scroll to position [2905, 0]
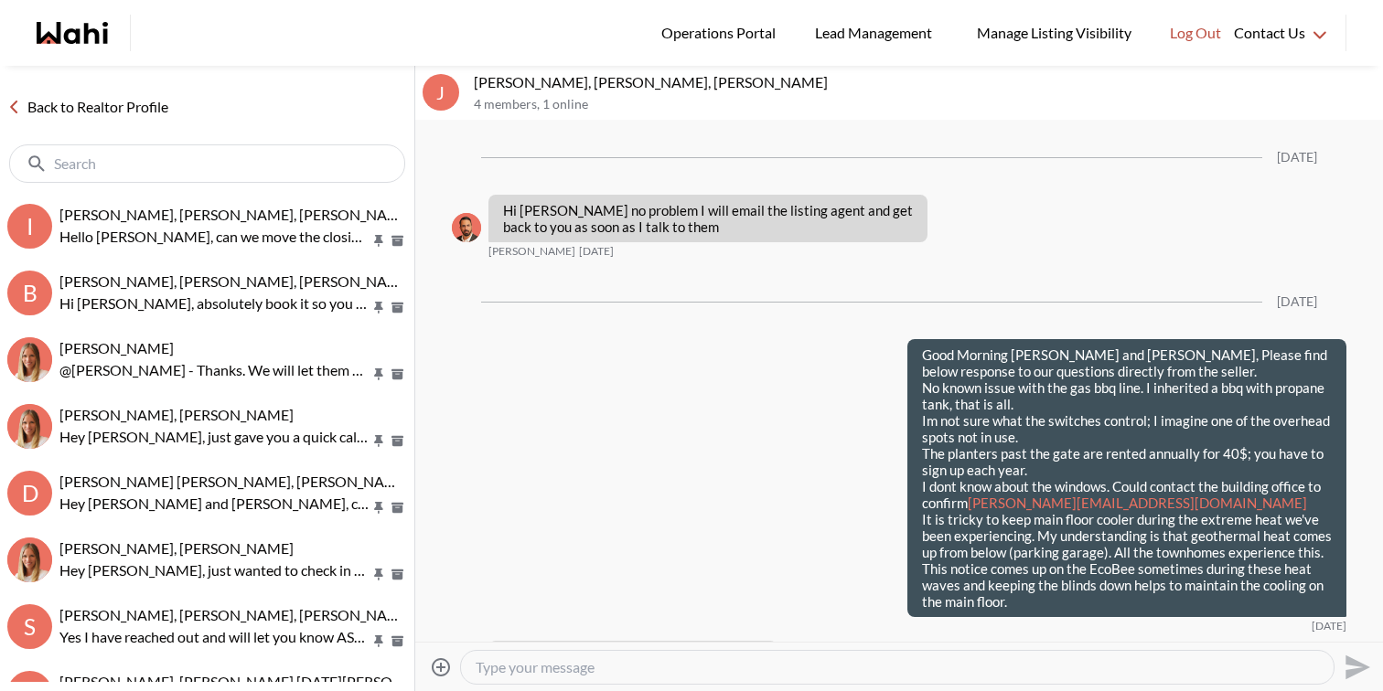
scroll to position [2905, 0]
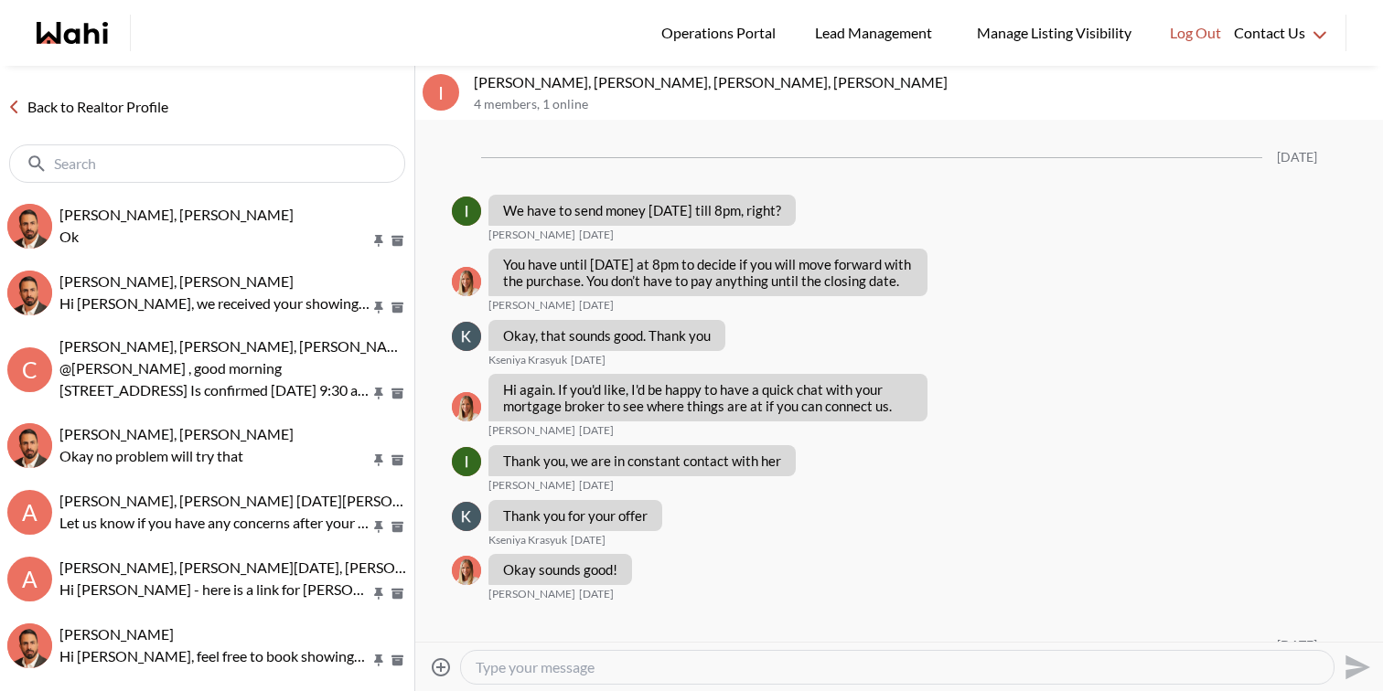
scroll to position [1689, 0]
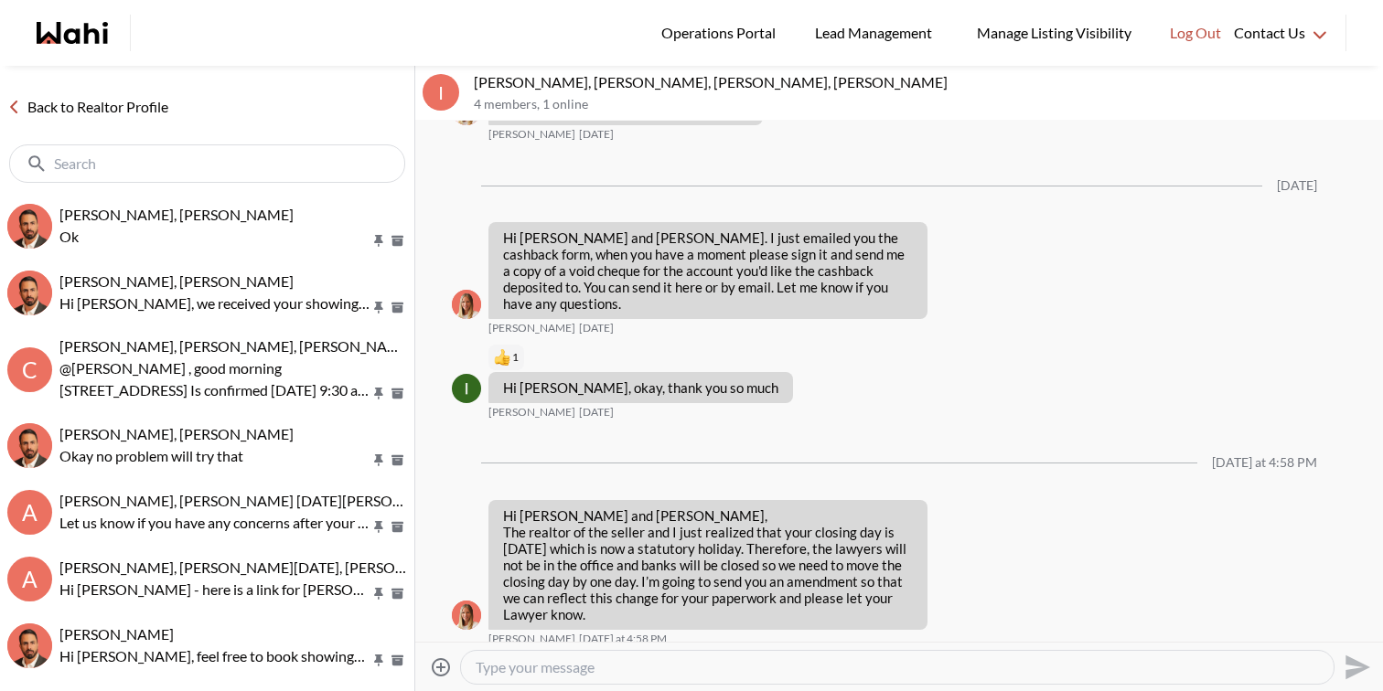
click at [573, 664] on textarea "Type your message" at bounding box center [897, 667] width 843 height 18
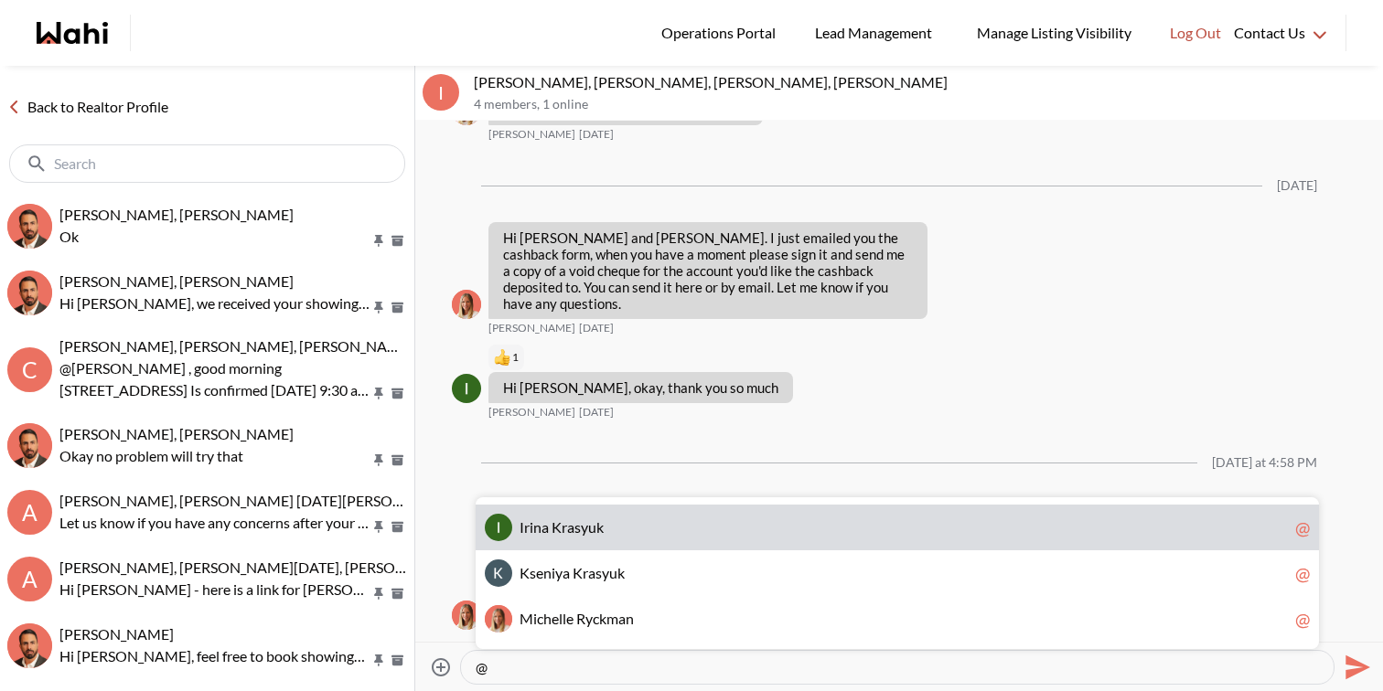
click at [573, 535] on span "a" at bounding box center [570, 527] width 7 height 17
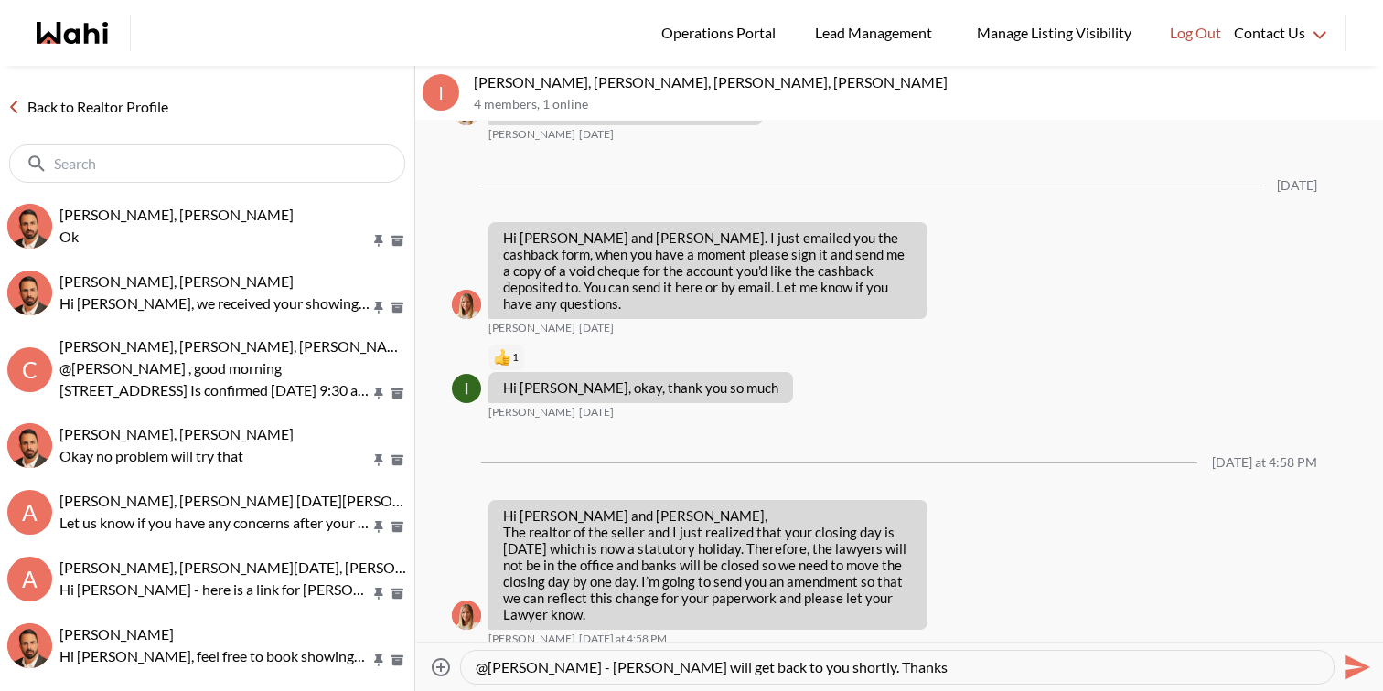
type textarea "@[PERSON_NAME] - [PERSON_NAME] will get back to you shortly. Thanks"
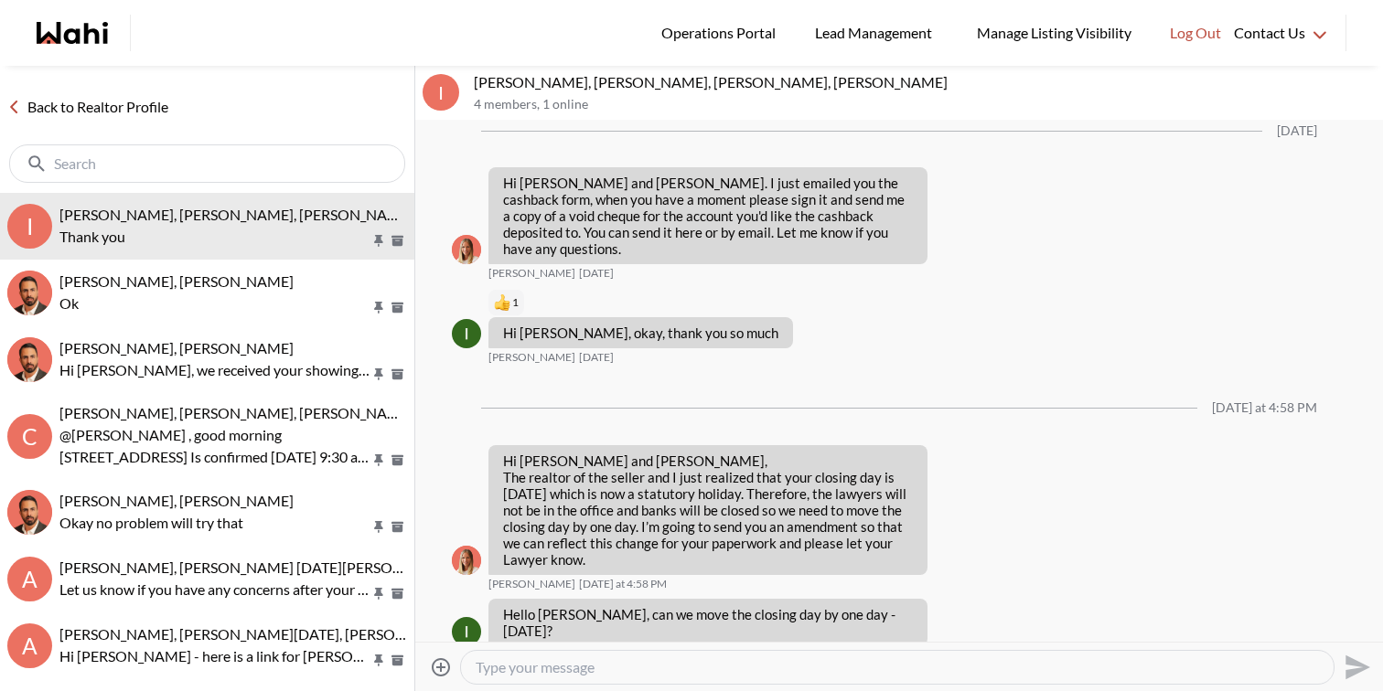
scroll to position [1842, 0]
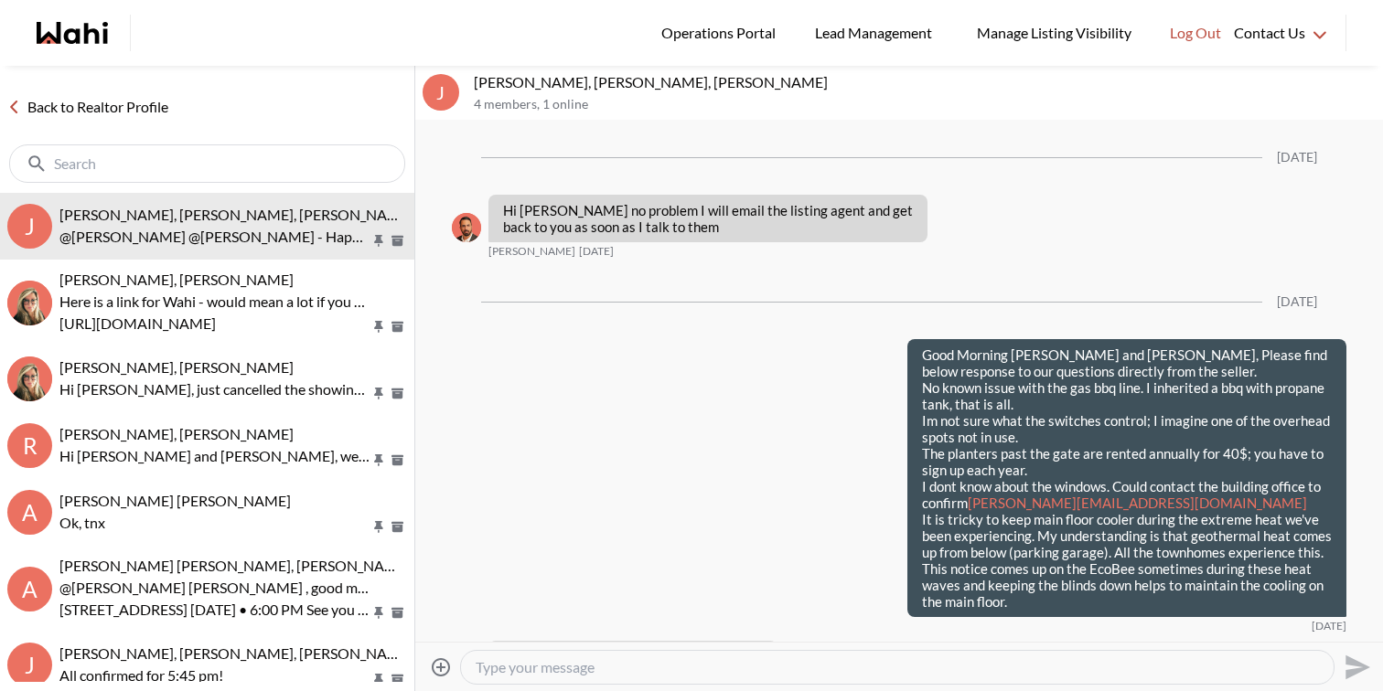
scroll to position [2905, 0]
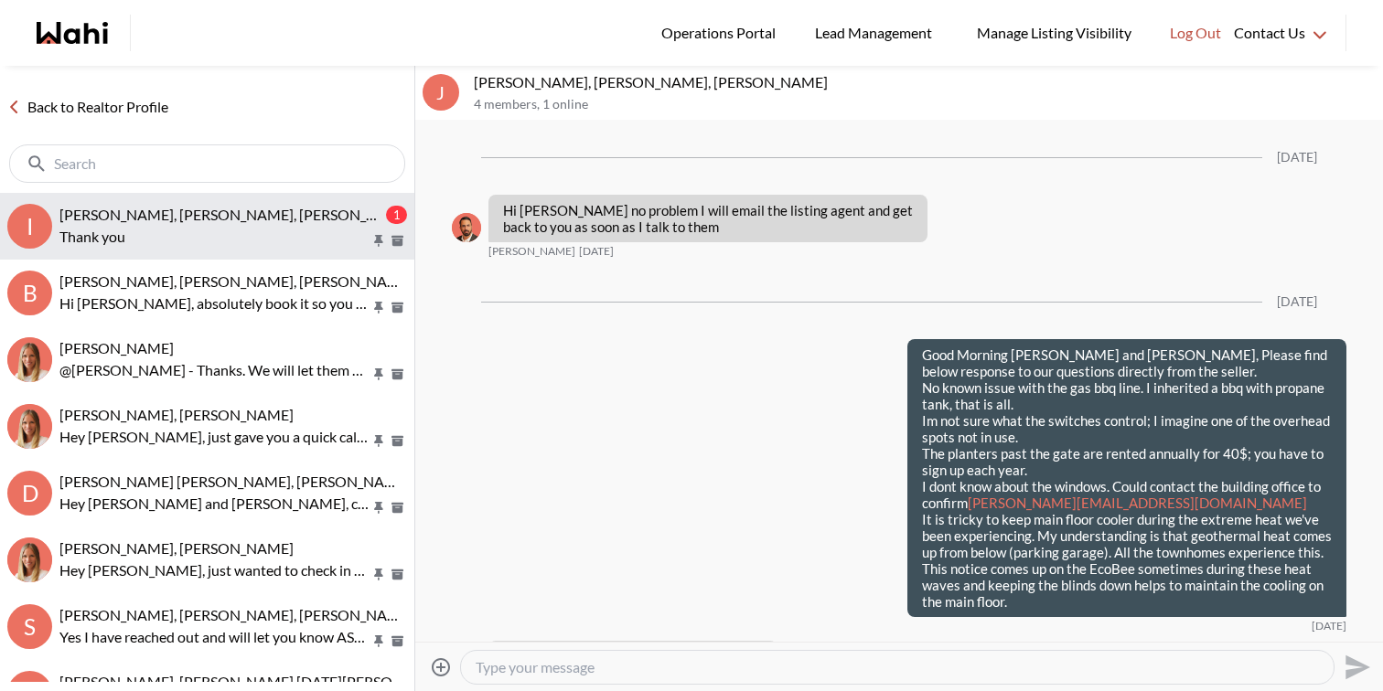
scroll to position [2905, 0]
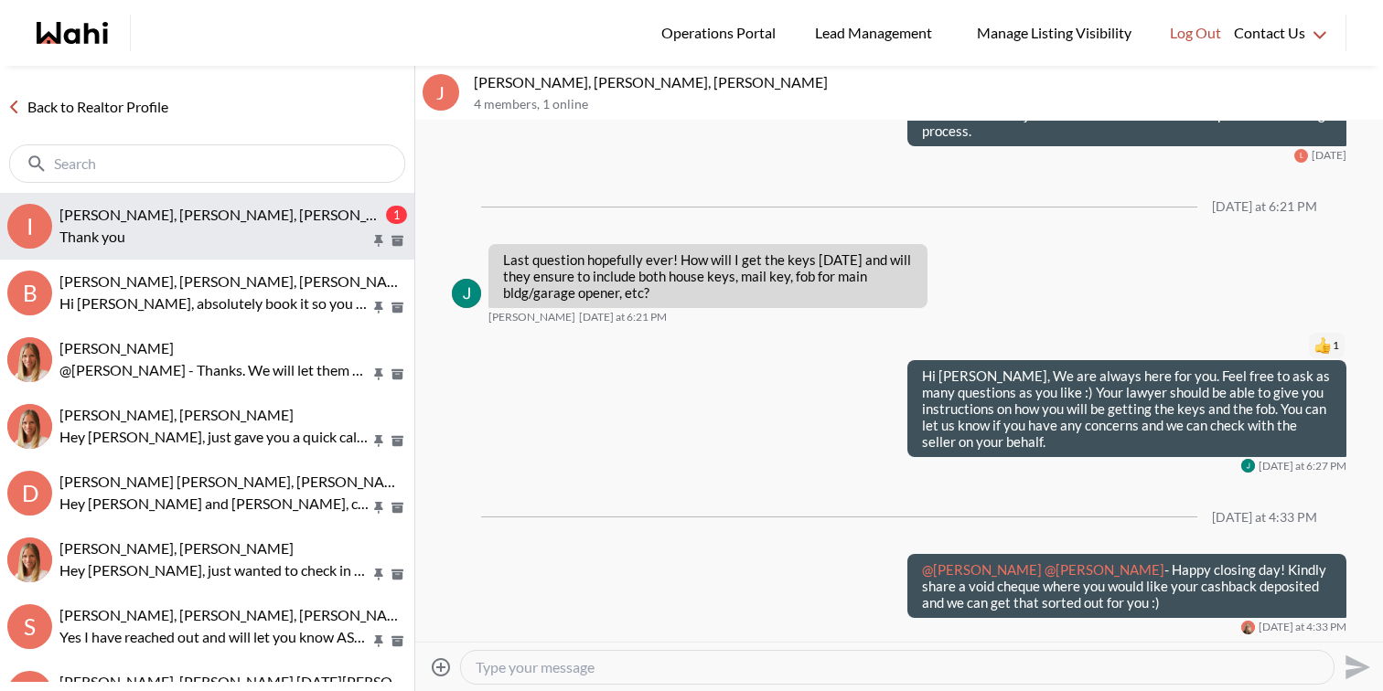
click at [284, 242] on p "Thank you" at bounding box center [214, 237] width 311 height 22
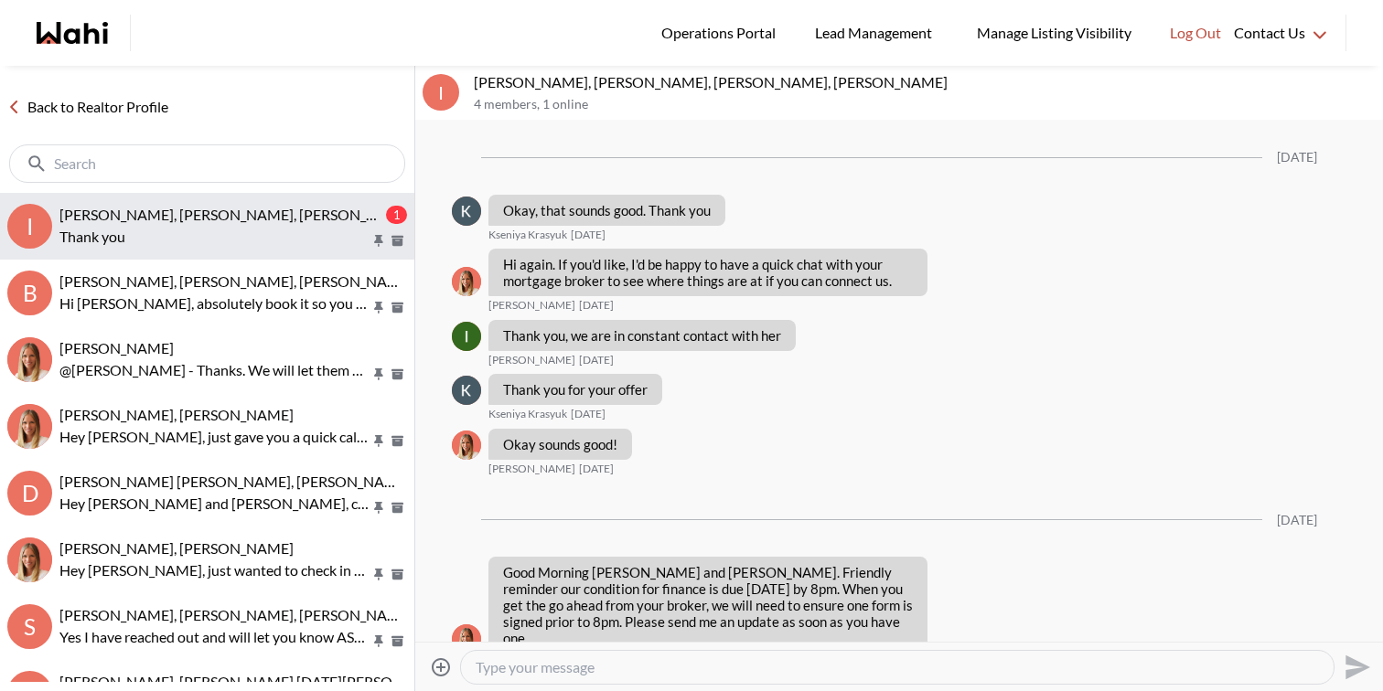
scroll to position [1774, 0]
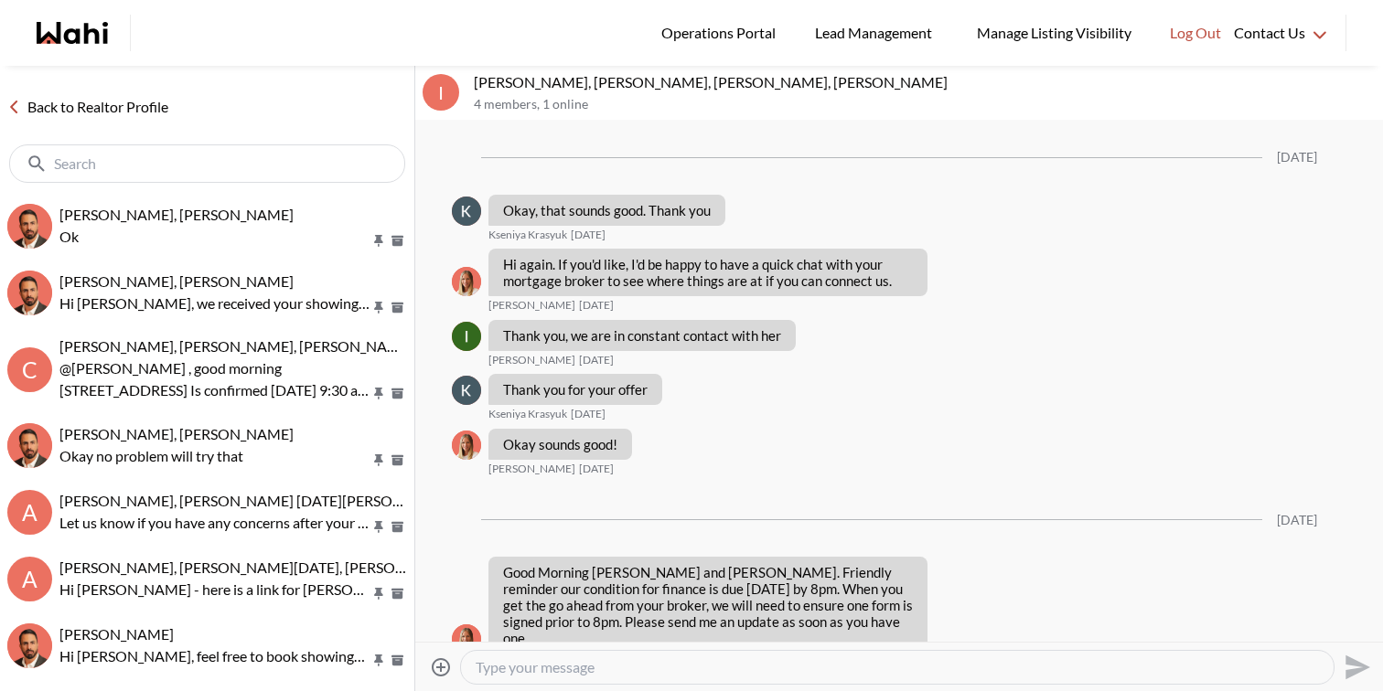
scroll to position [1656, 0]
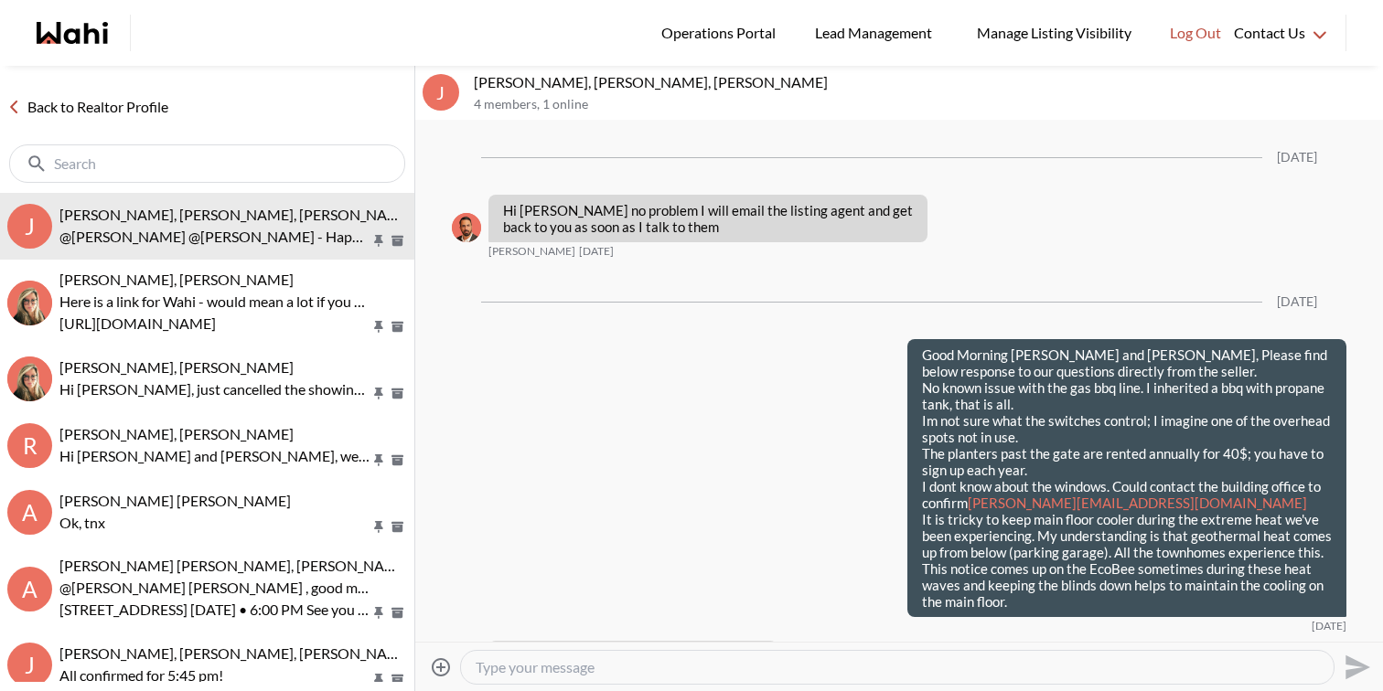
scroll to position [2905, 0]
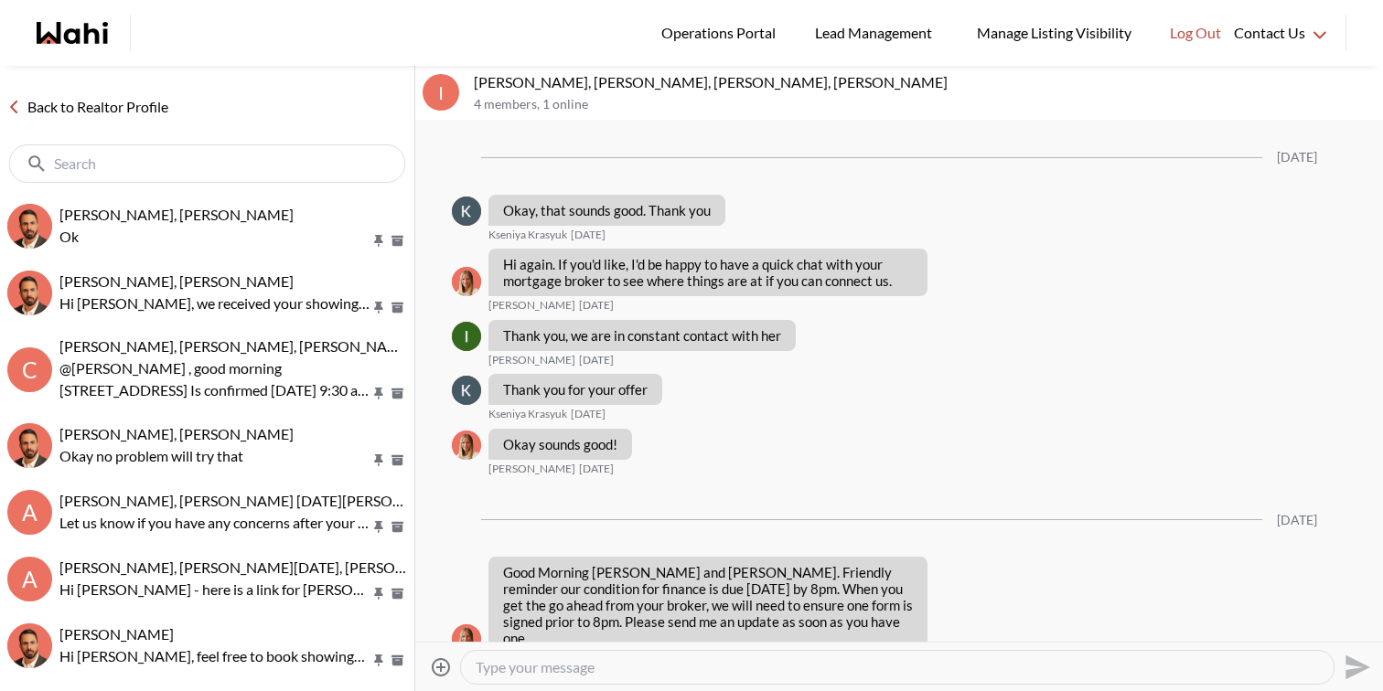
scroll to position [1656, 0]
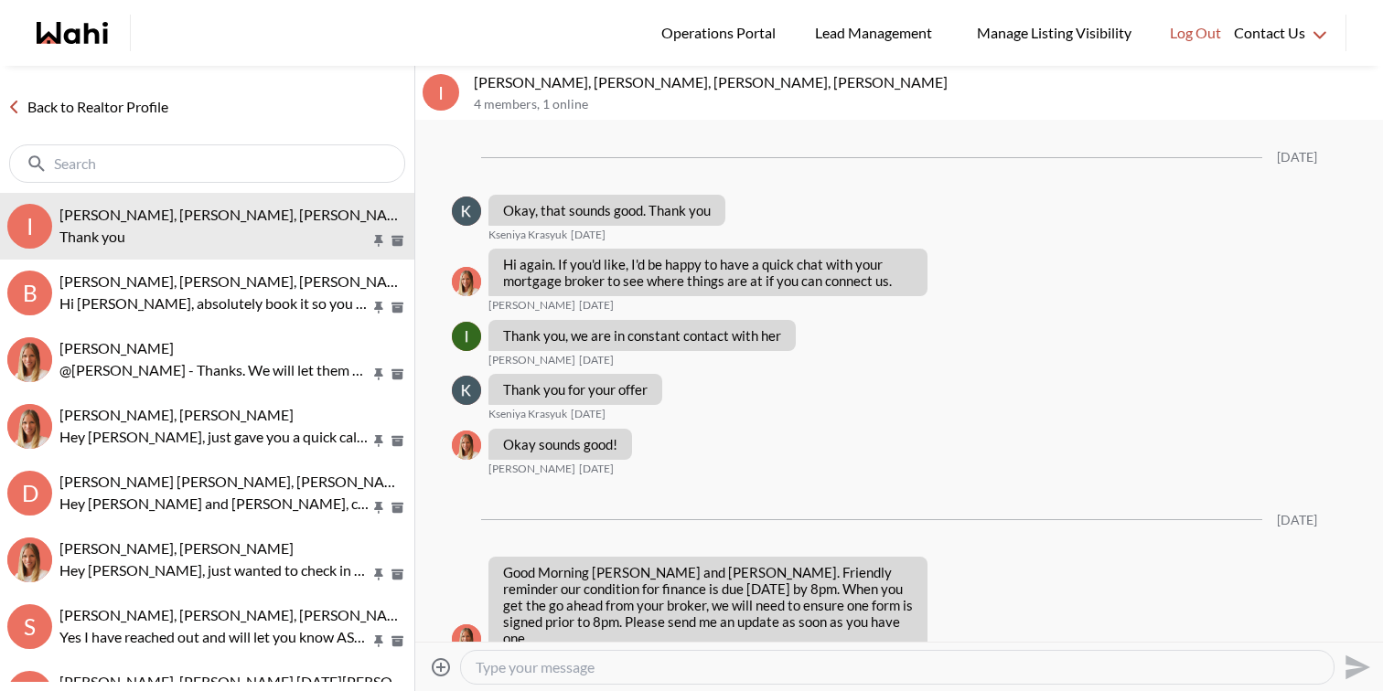
scroll to position [1656, 0]
